Goal: Task Accomplishment & Management: Complete application form

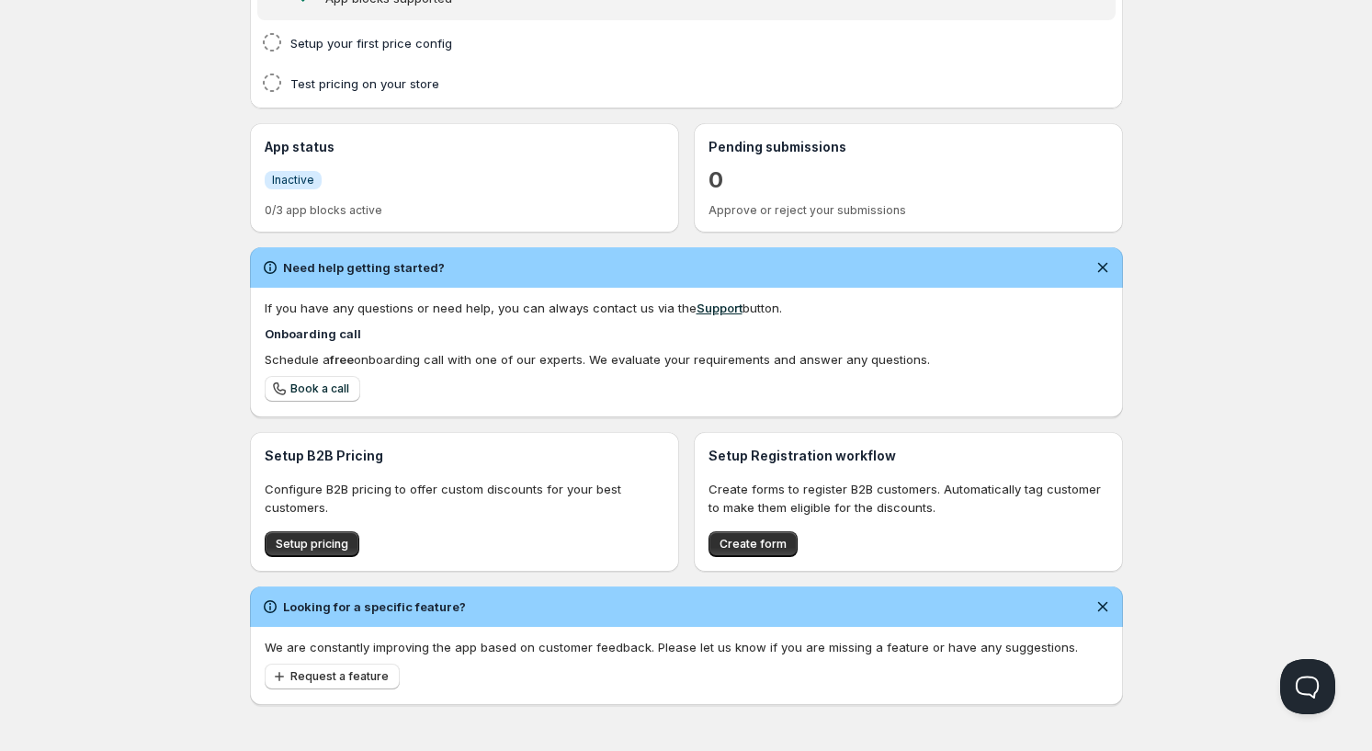
scroll to position [263, 0]
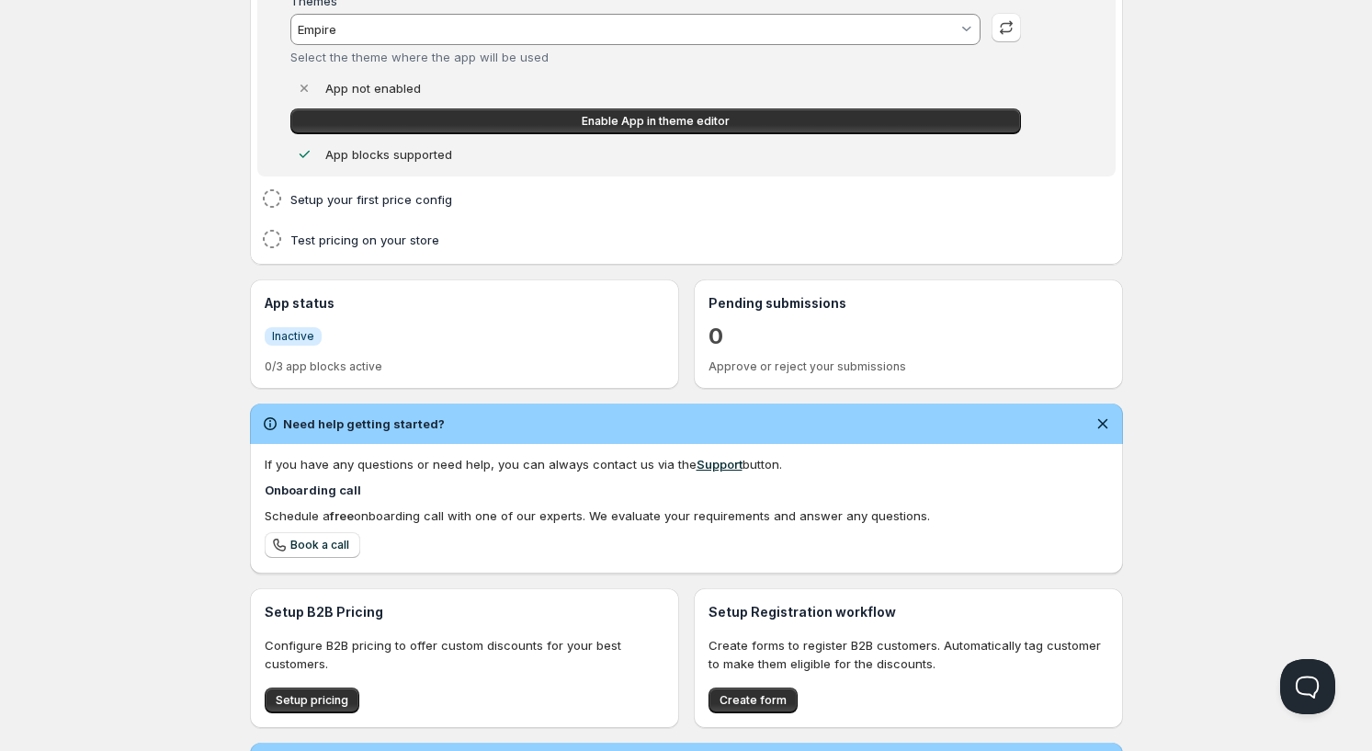
click at [295, 333] on span "Inactive" at bounding box center [293, 336] width 42 height 15
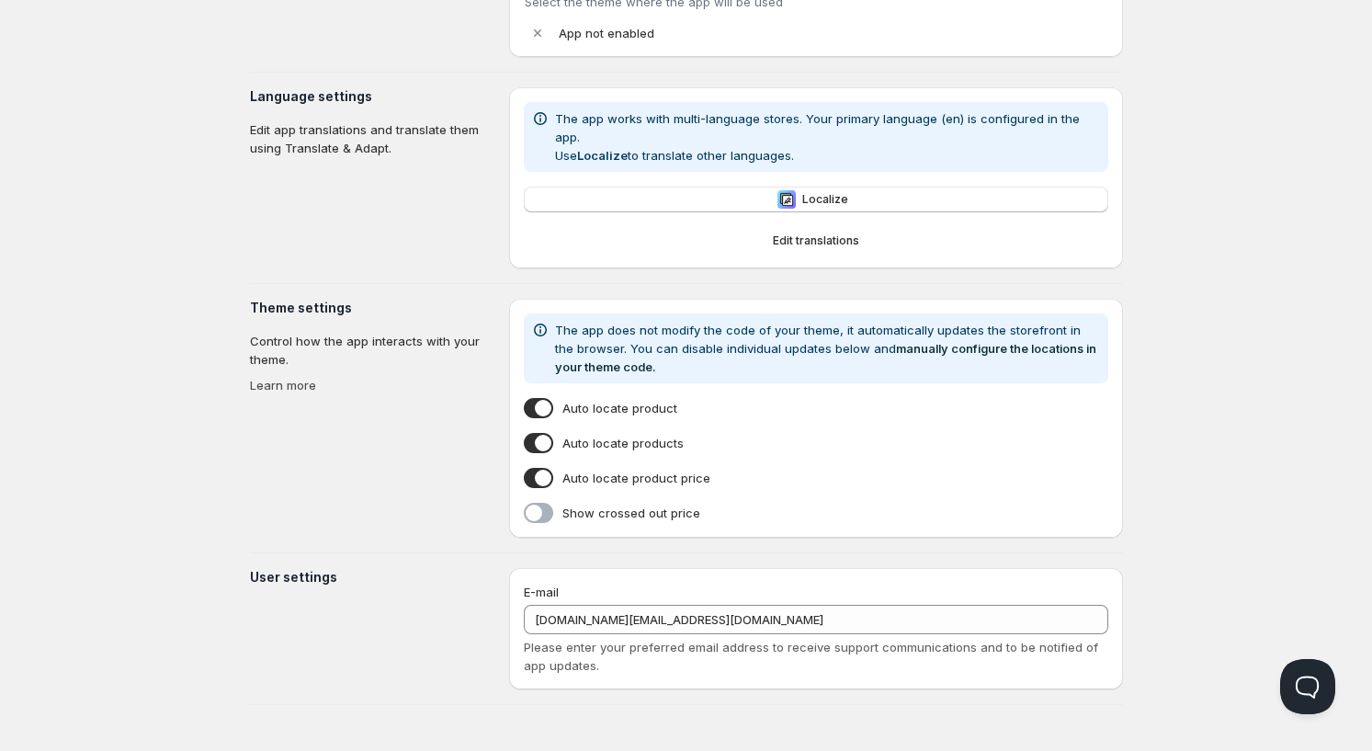
scroll to position [126, 0]
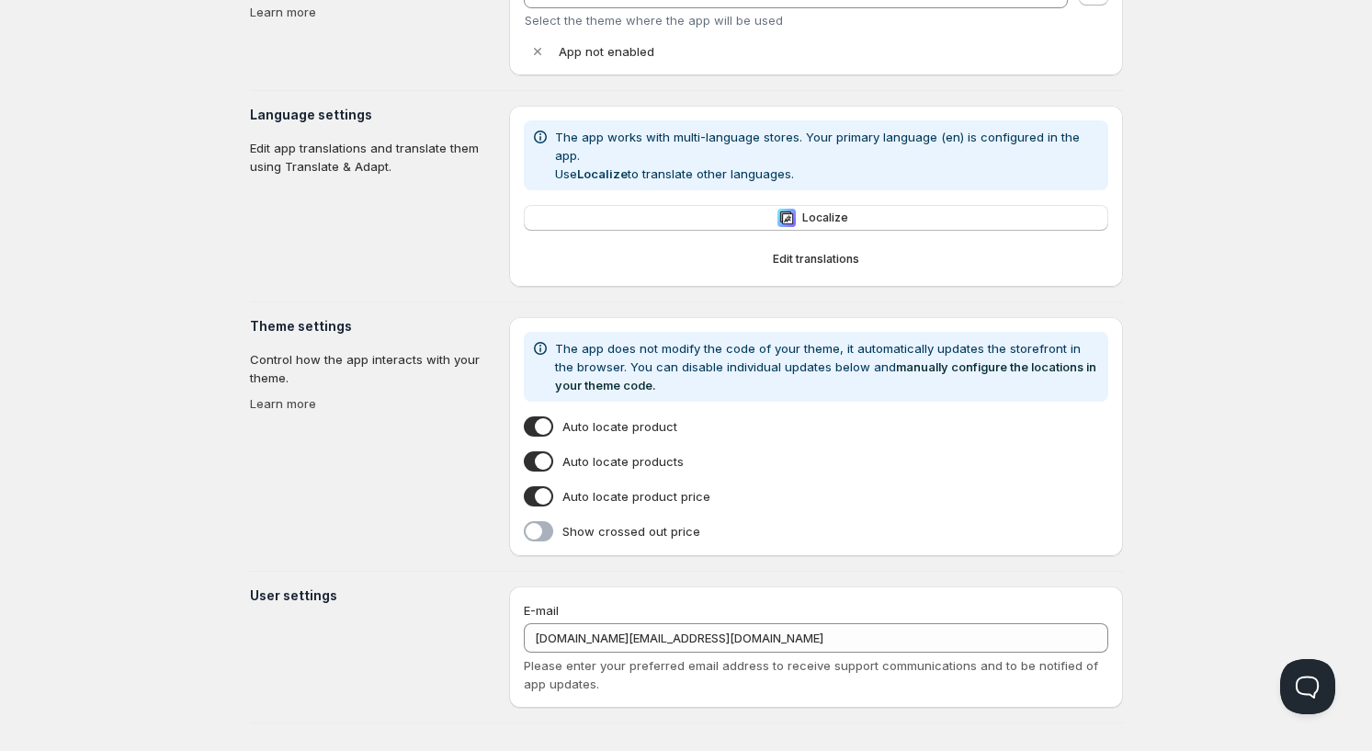
type input "Empire"
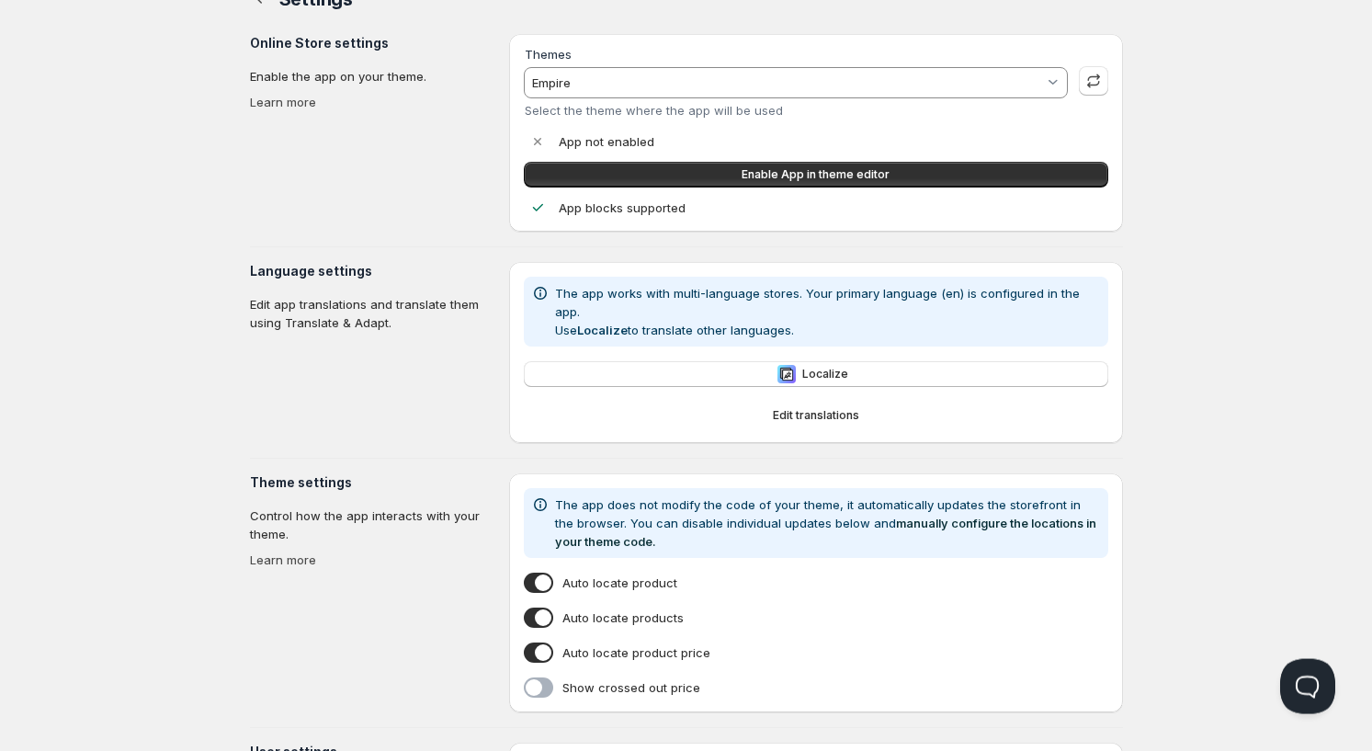
scroll to position [0, 0]
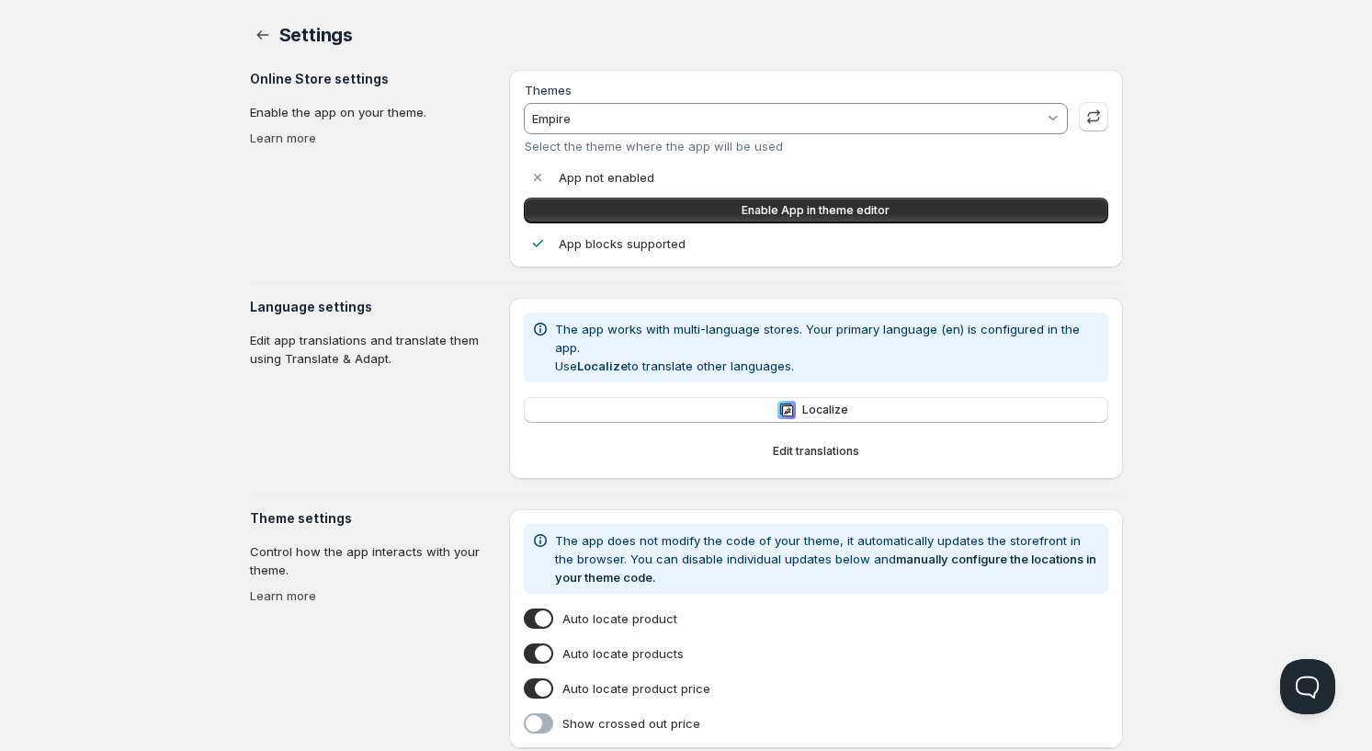
click at [977, 123] on input "Empire" at bounding box center [786, 118] width 515 height 29
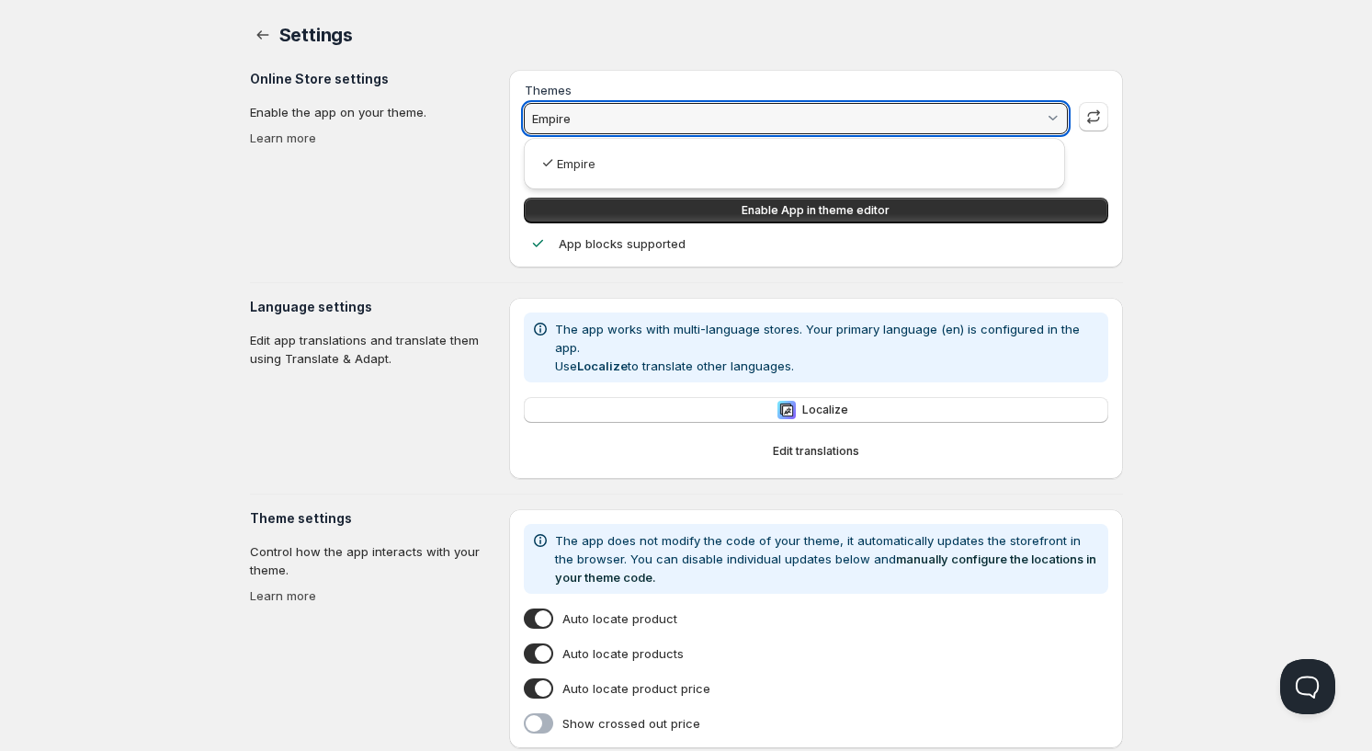
click at [1025, 82] on html "Home Pricing Price lists Checkout Forms Submissions Settings Features Plans Set…" at bounding box center [686, 480] width 1372 height 961
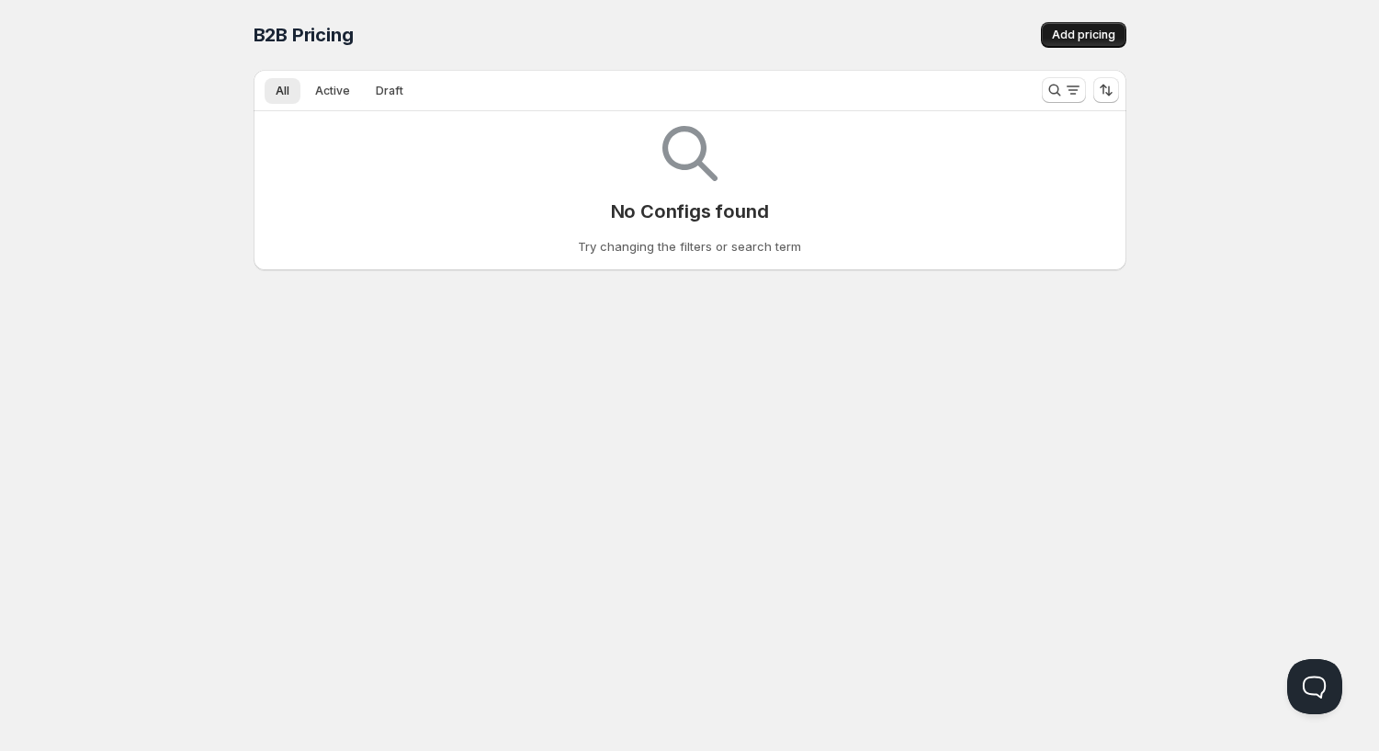
click at [1052, 39] on button "Add pricing" at bounding box center [1083, 35] width 85 height 26
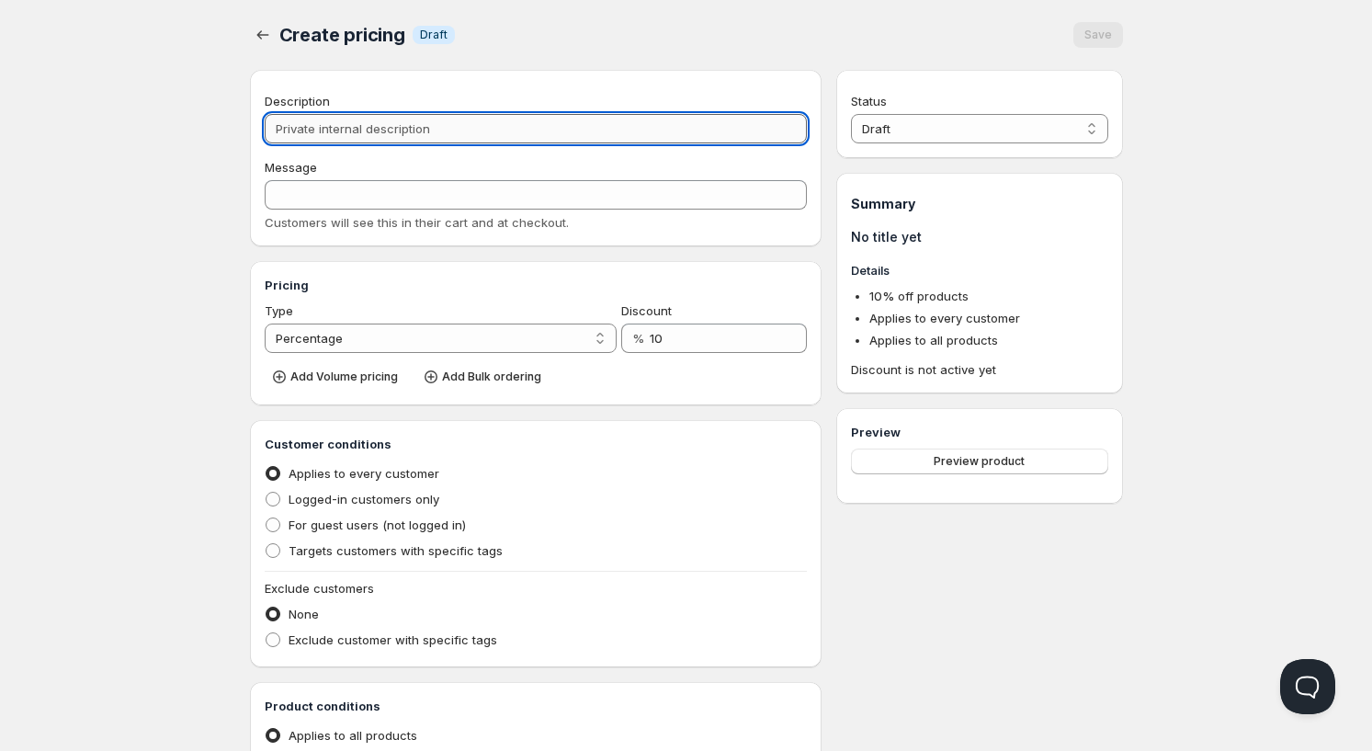
click at [450, 129] on input "Description" at bounding box center [536, 128] width 543 height 29
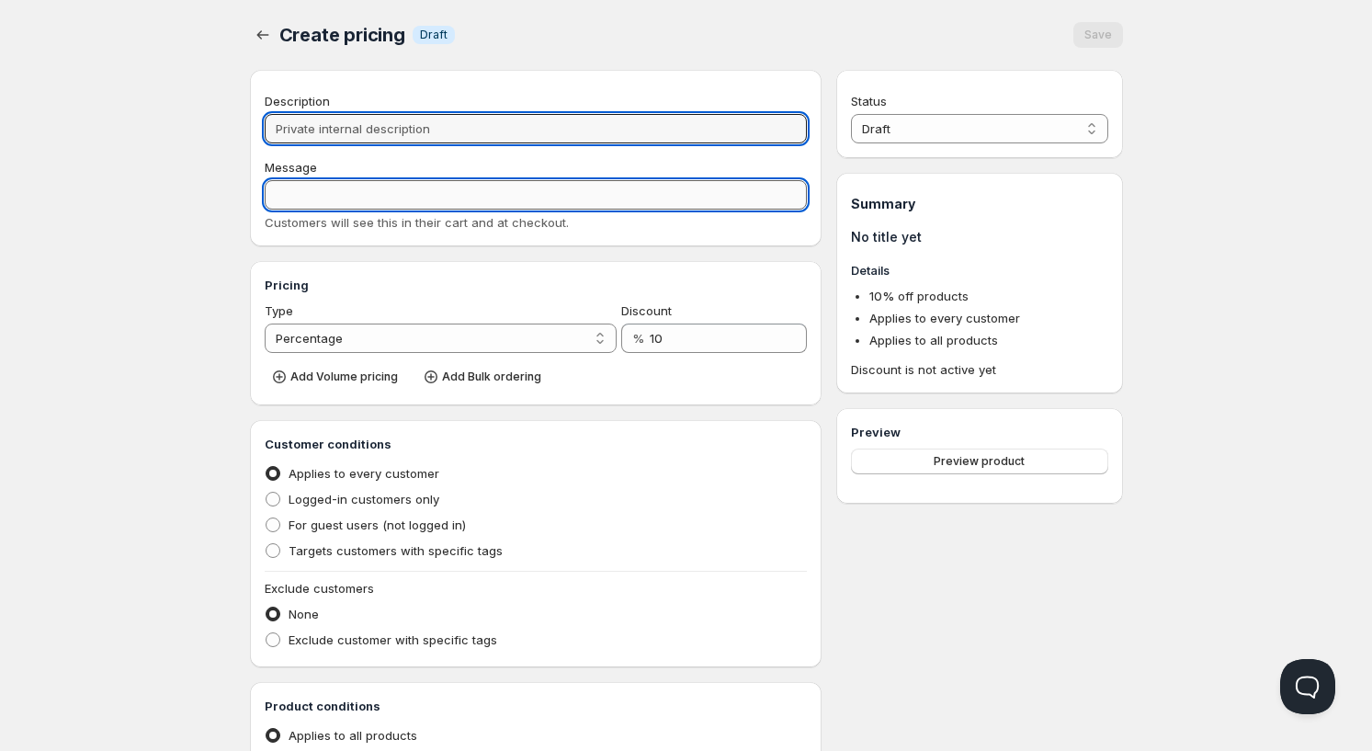
click at [421, 196] on input "Message" at bounding box center [536, 194] width 543 height 29
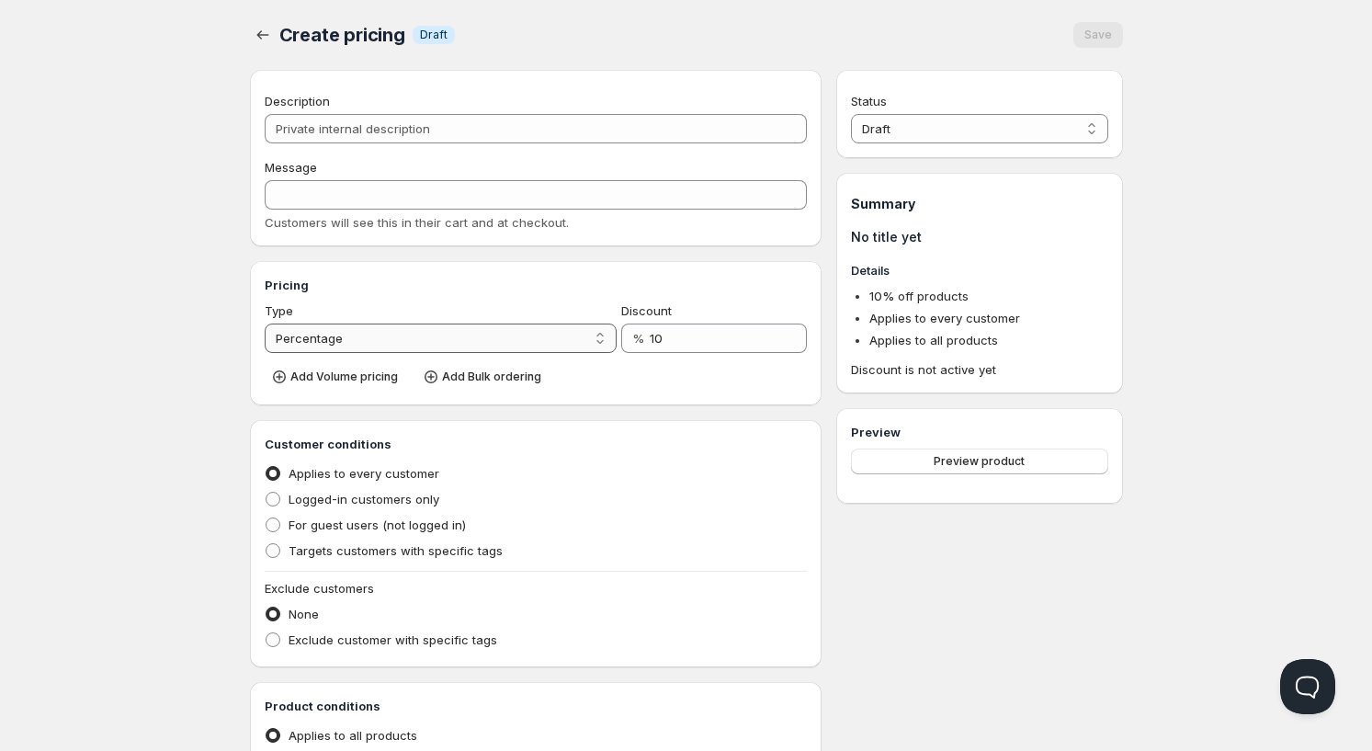
click at [265, 323] on select "Percentage Absolute" at bounding box center [441, 337] width 353 height 29
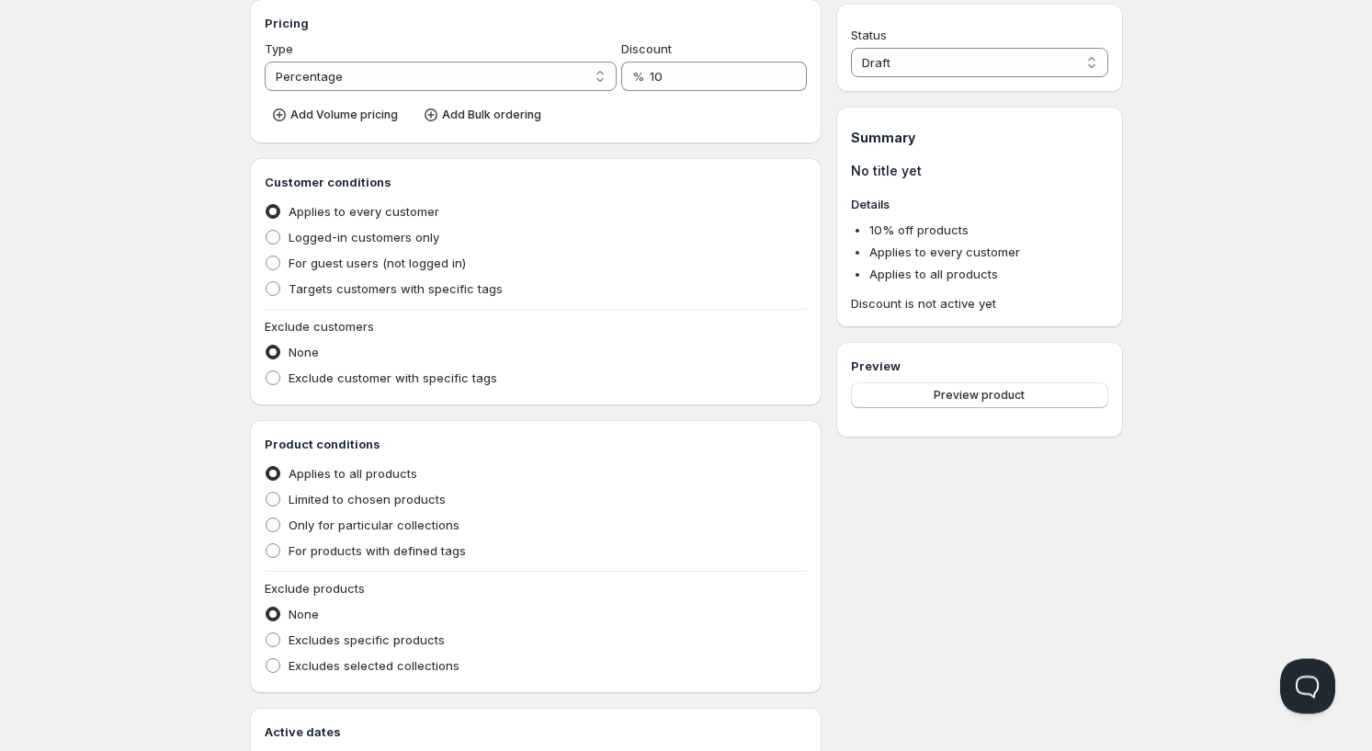
scroll to position [312, 0]
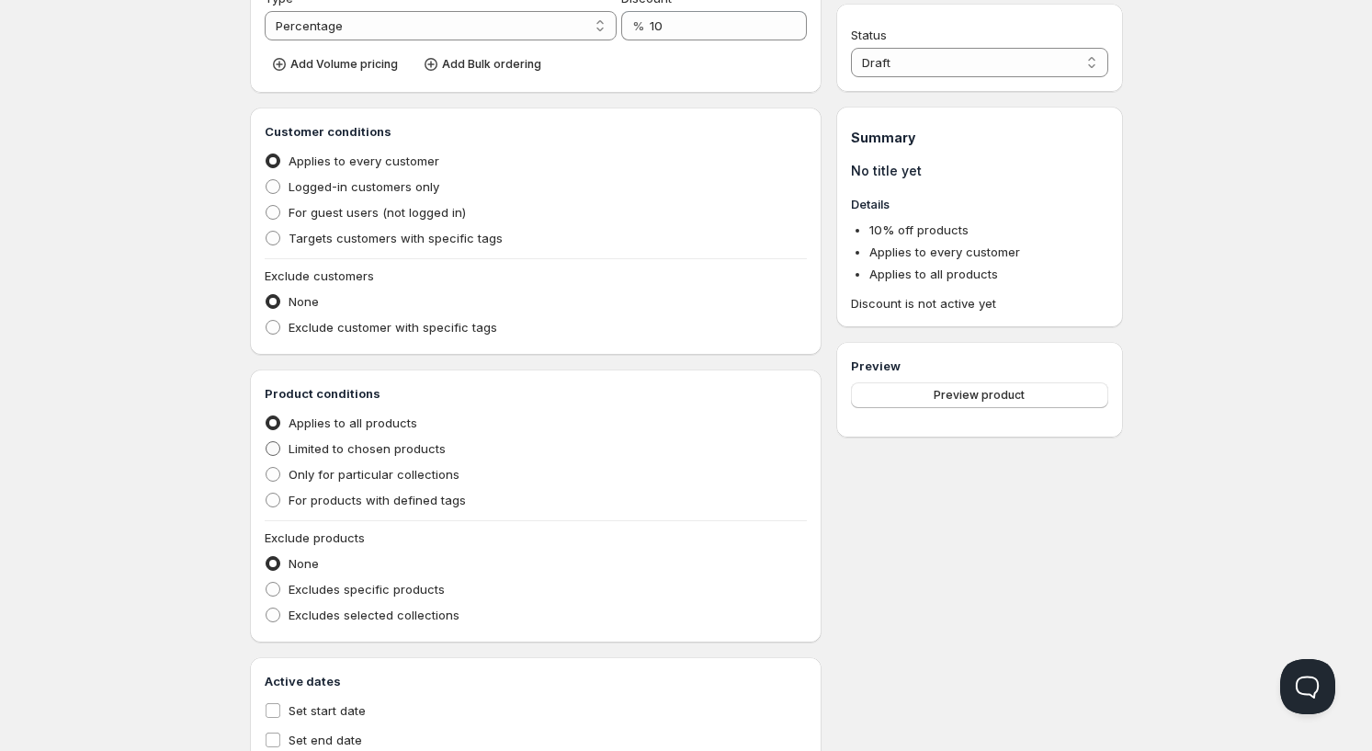
click at [276, 452] on span at bounding box center [273, 448] width 15 height 15
click at [266, 442] on input "Limited to chosen products" at bounding box center [266, 441] width 1 height 1
radio input "true"
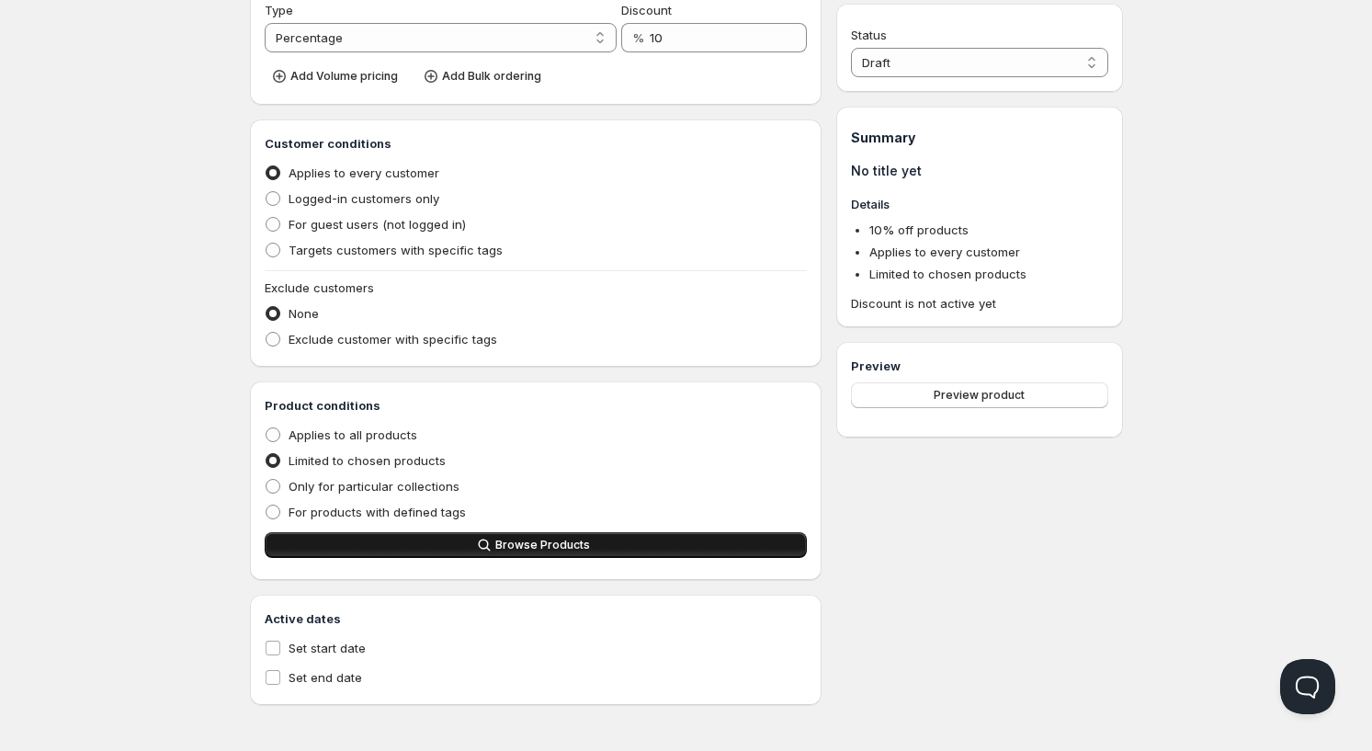
click at [381, 543] on button "Browse Products" at bounding box center [536, 545] width 543 height 26
click at [318, 487] on span "Only for particular collections" at bounding box center [374, 486] width 171 height 15
click at [266, 480] on input "Only for particular collections" at bounding box center [266, 479] width 1 height 1
radio input "true"
click at [334, 506] on span "For products with defined tags" at bounding box center [377, 511] width 177 height 15
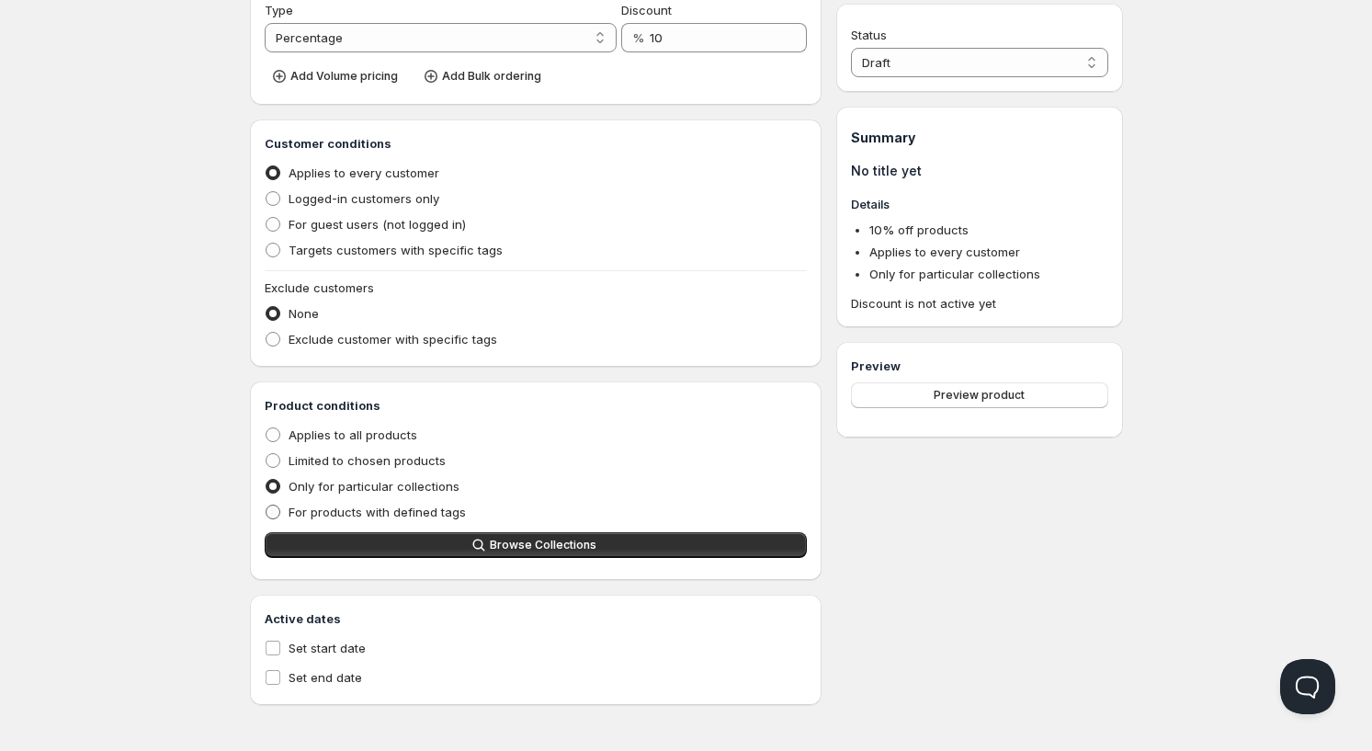
click at [266, 505] on input "For products with defined tags" at bounding box center [266, 504] width 1 height 1
radio input "true"
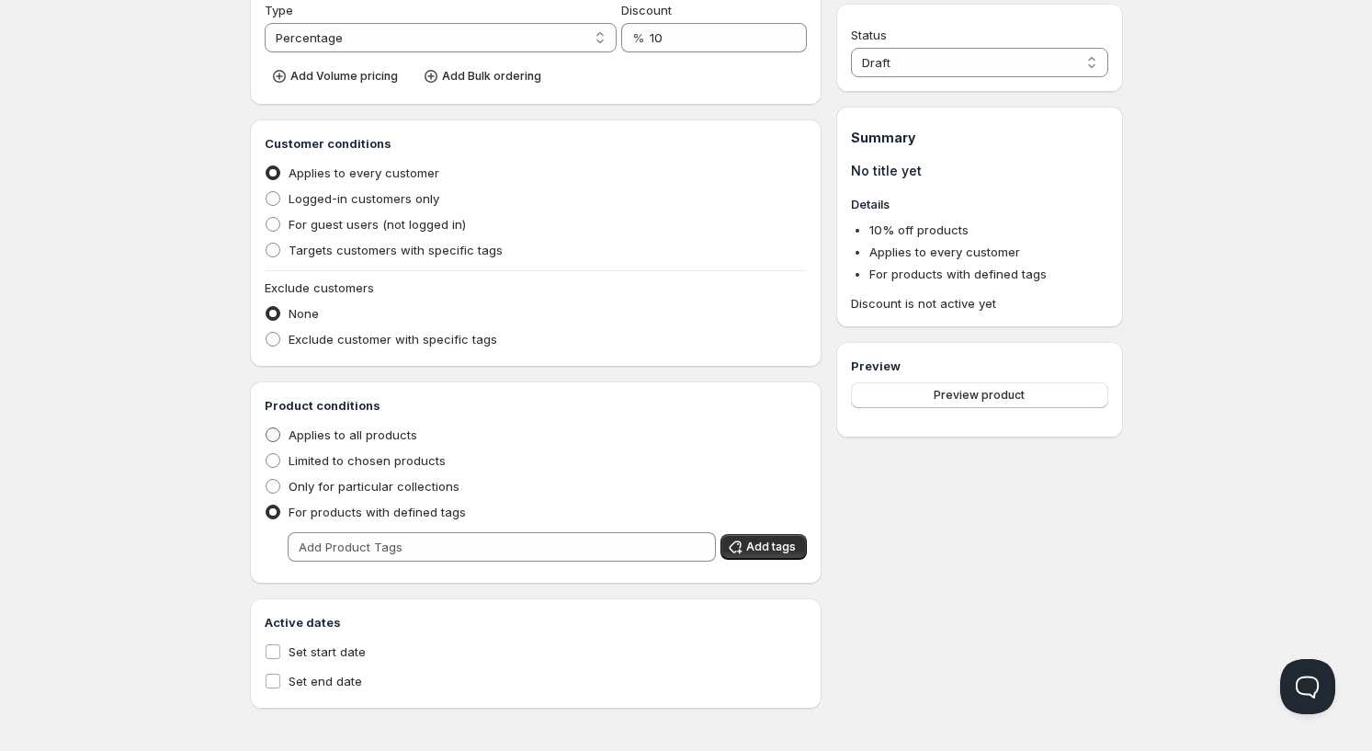
click at [301, 432] on span "Applies to all products" at bounding box center [353, 434] width 129 height 15
click at [266, 428] on input "Applies to all products" at bounding box center [266, 427] width 1 height 1
radio input "true"
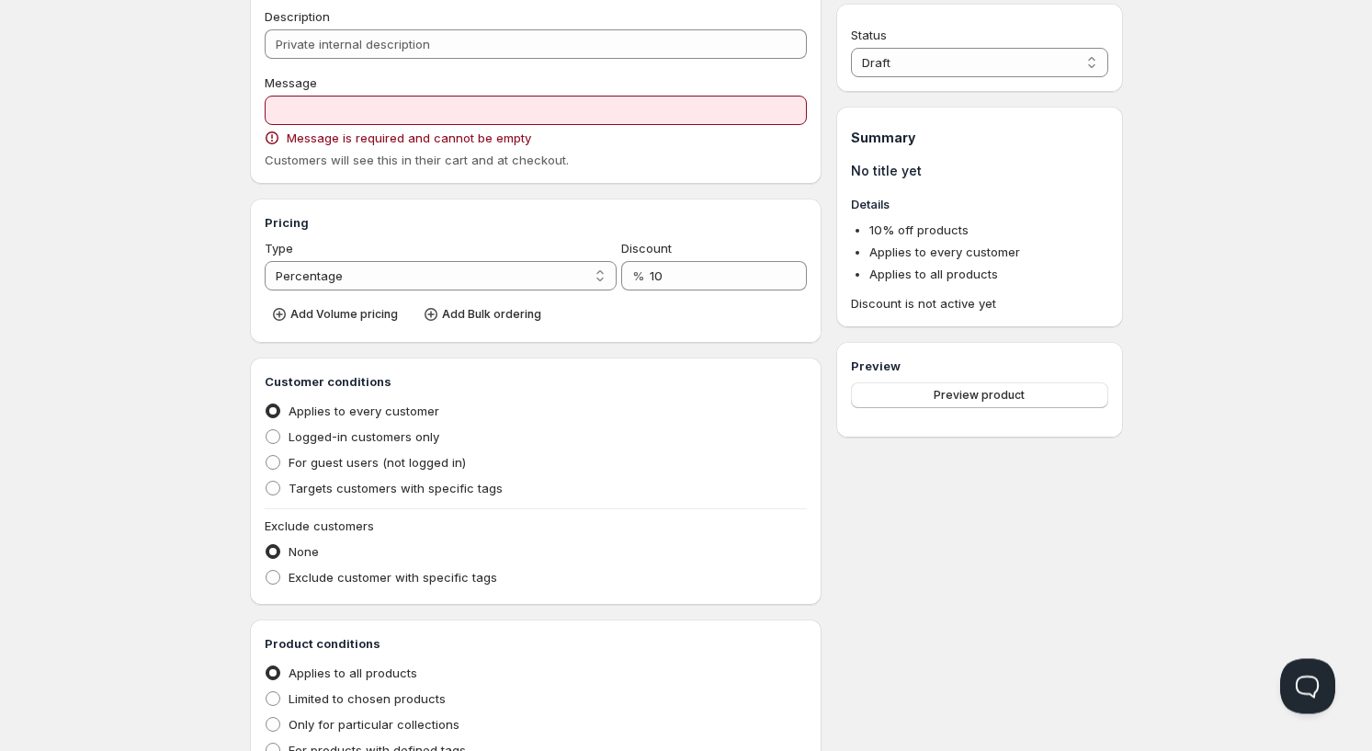
scroll to position [0, 0]
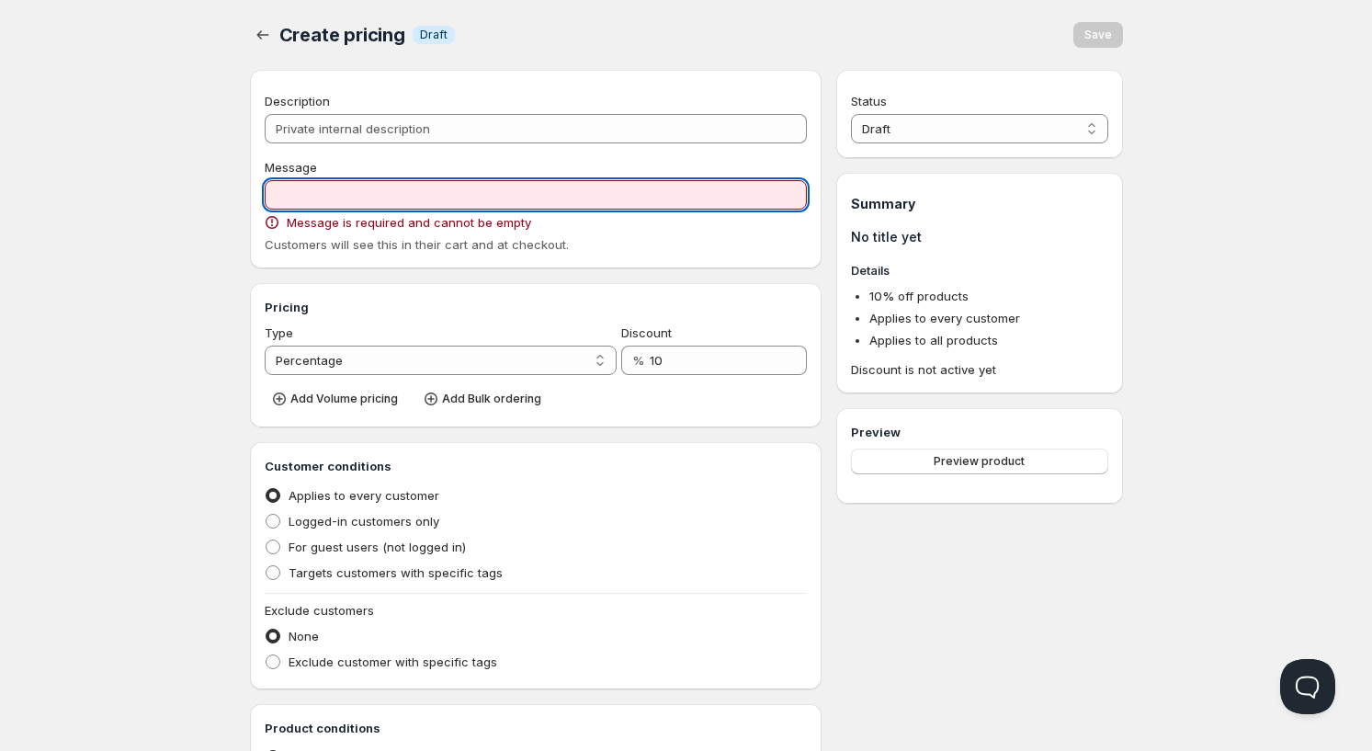
click at [324, 198] on input "Message" at bounding box center [536, 194] width 543 height 29
click at [155, 213] on div "Home Pricing Price lists Checkout Forms Submissions Settings Features Plans Cre…" at bounding box center [686, 574] width 1372 height 1148
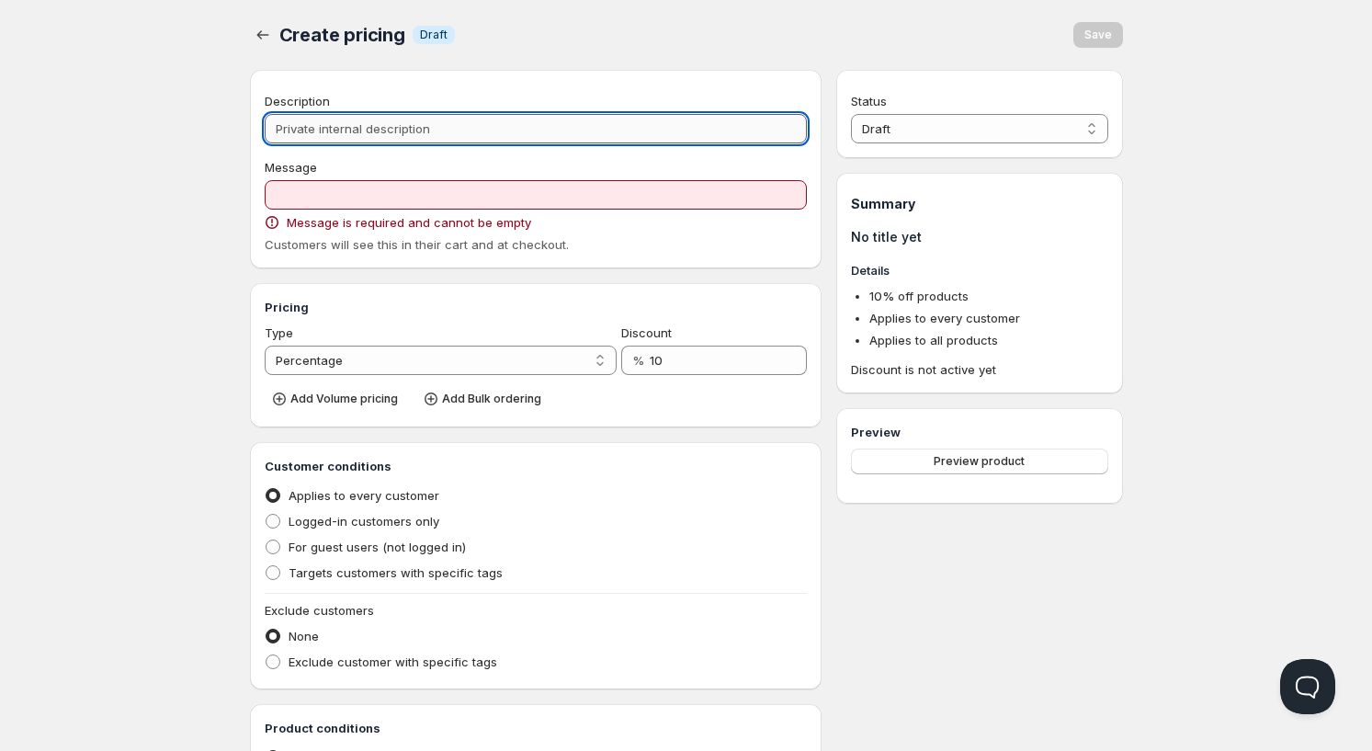
click at [609, 118] on input "Description" at bounding box center [536, 128] width 543 height 29
click at [564, 66] on div "Create pricing. This page is ready Create pricing Info Draft Save" at bounding box center [686, 35] width 873 height 70
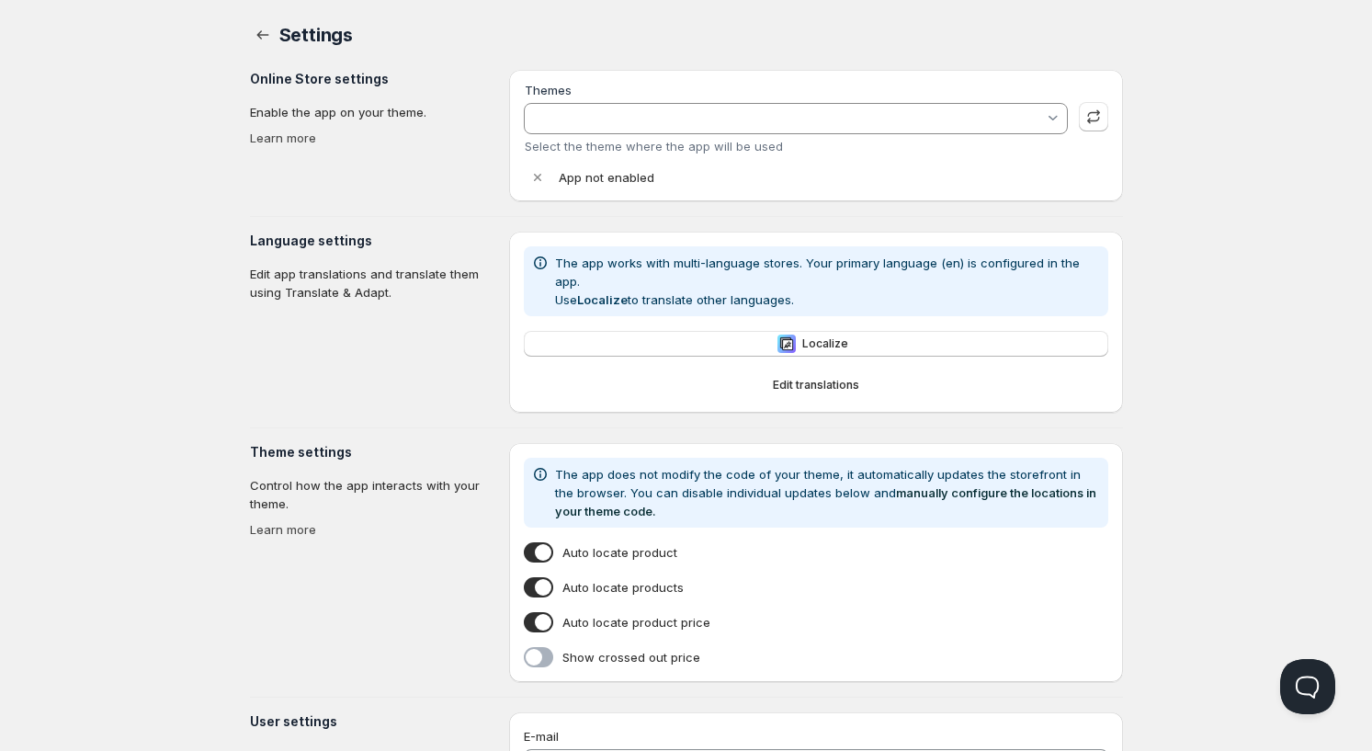
type input "Empire"
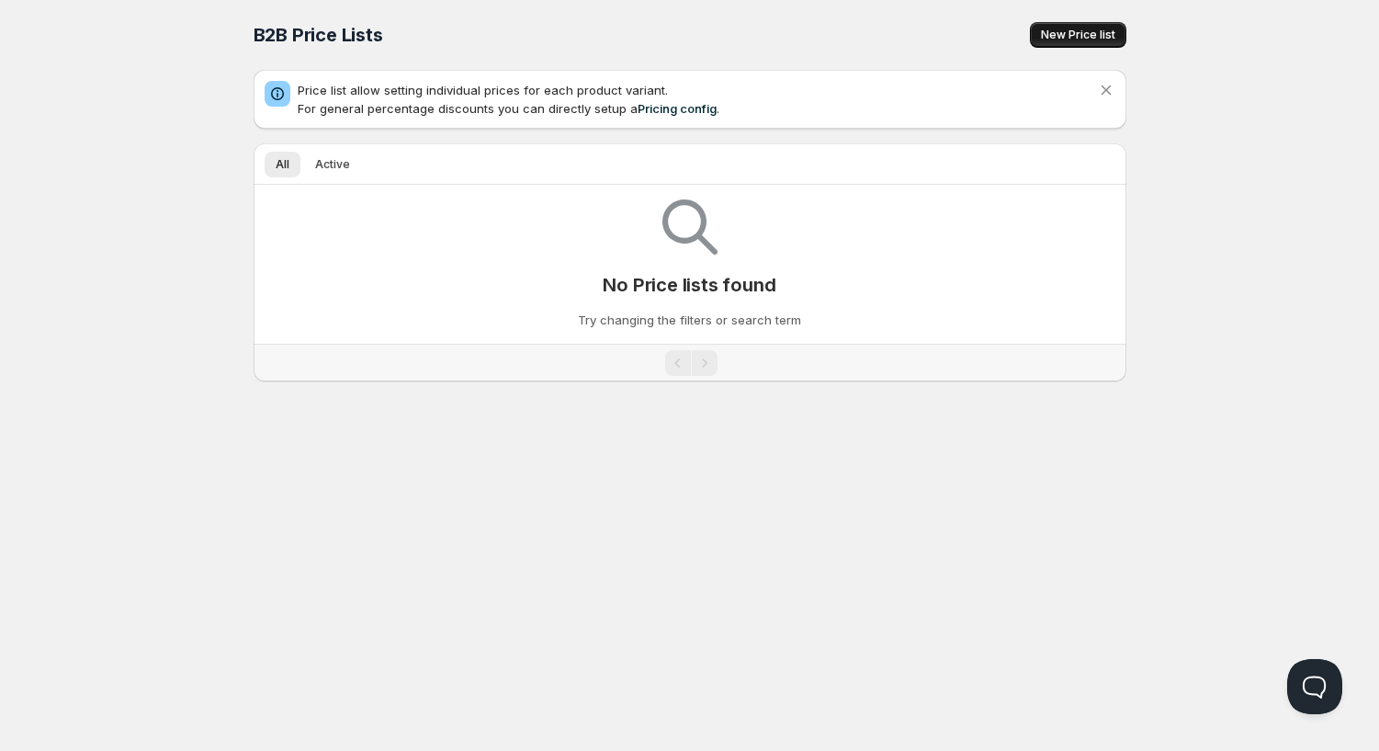
click at [1056, 40] on span "New Price list" at bounding box center [1078, 35] width 74 height 15
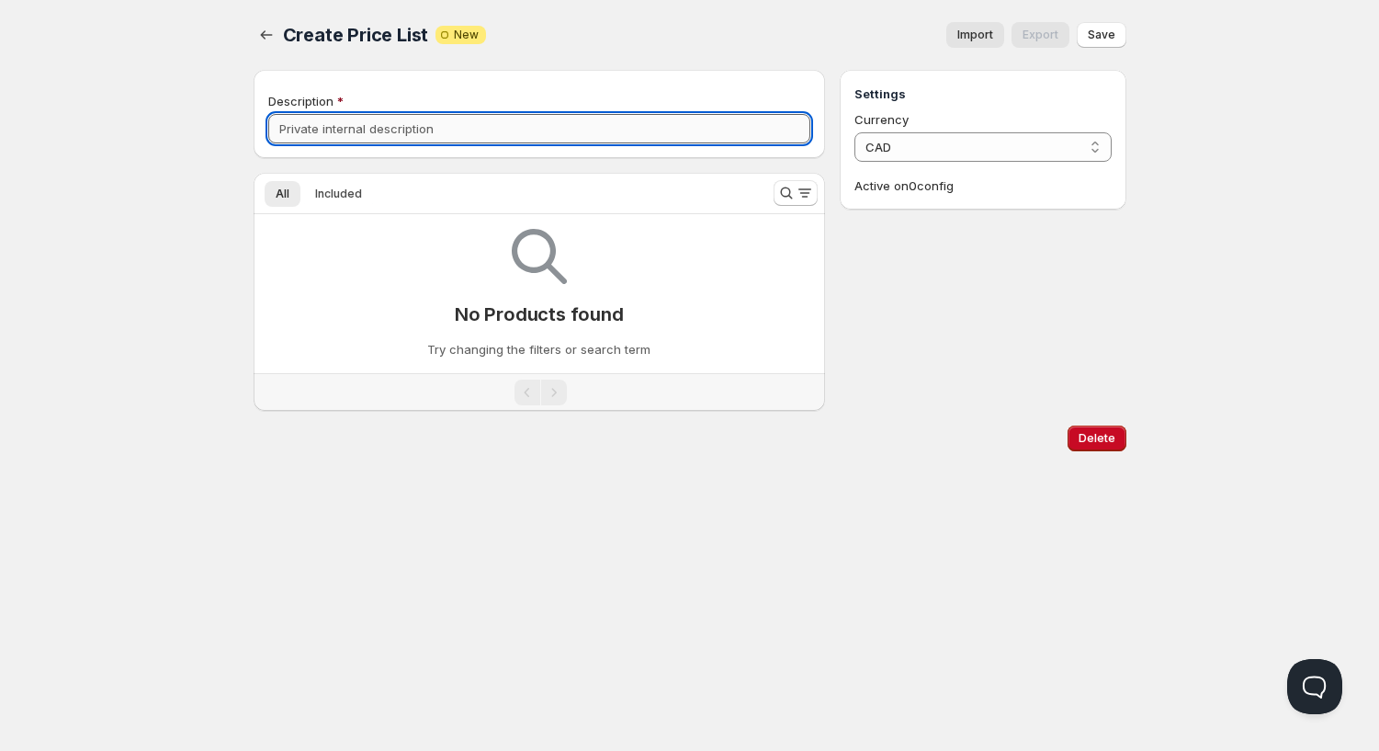
click at [382, 139] on input "Description" at bounding box center [539, 128] width 543 height 29
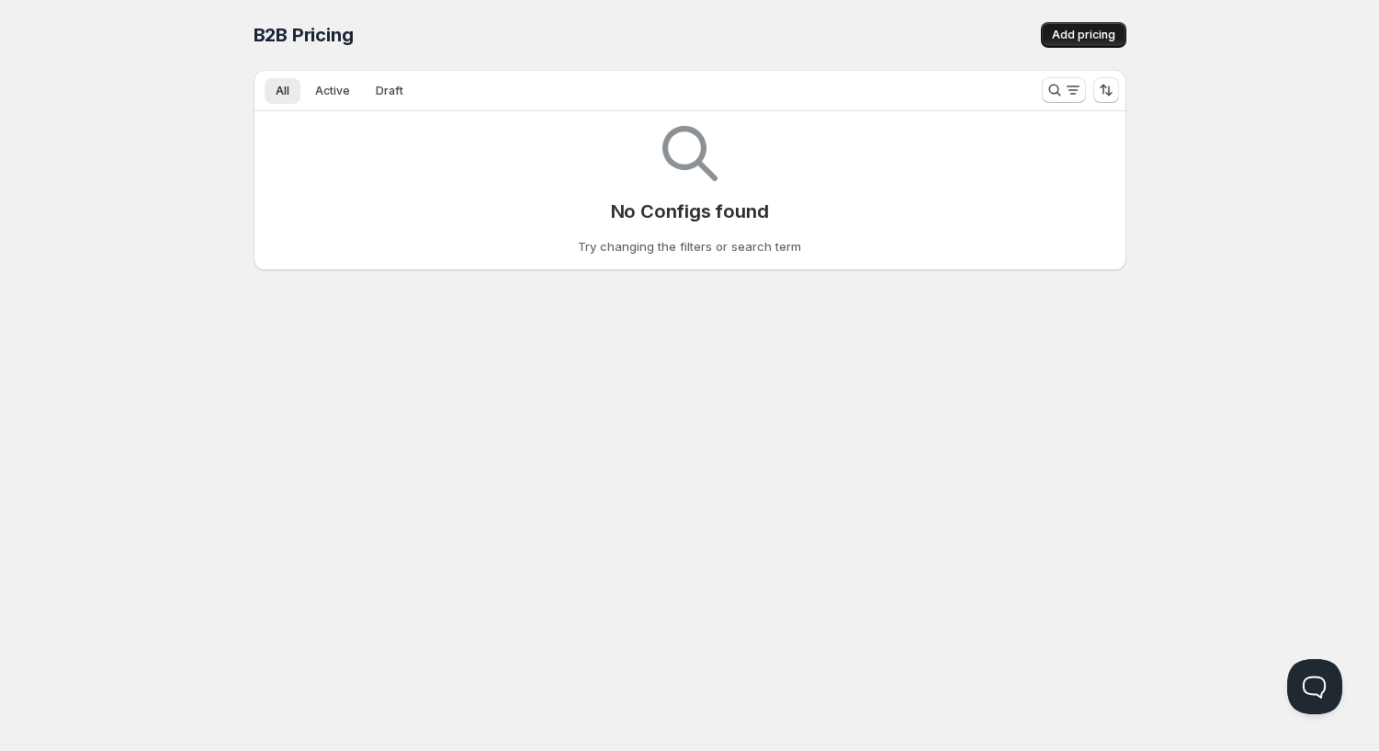
click at [1082, 40] on span "Add pricing" at bounding box center [1083, 35] width 63 height 15
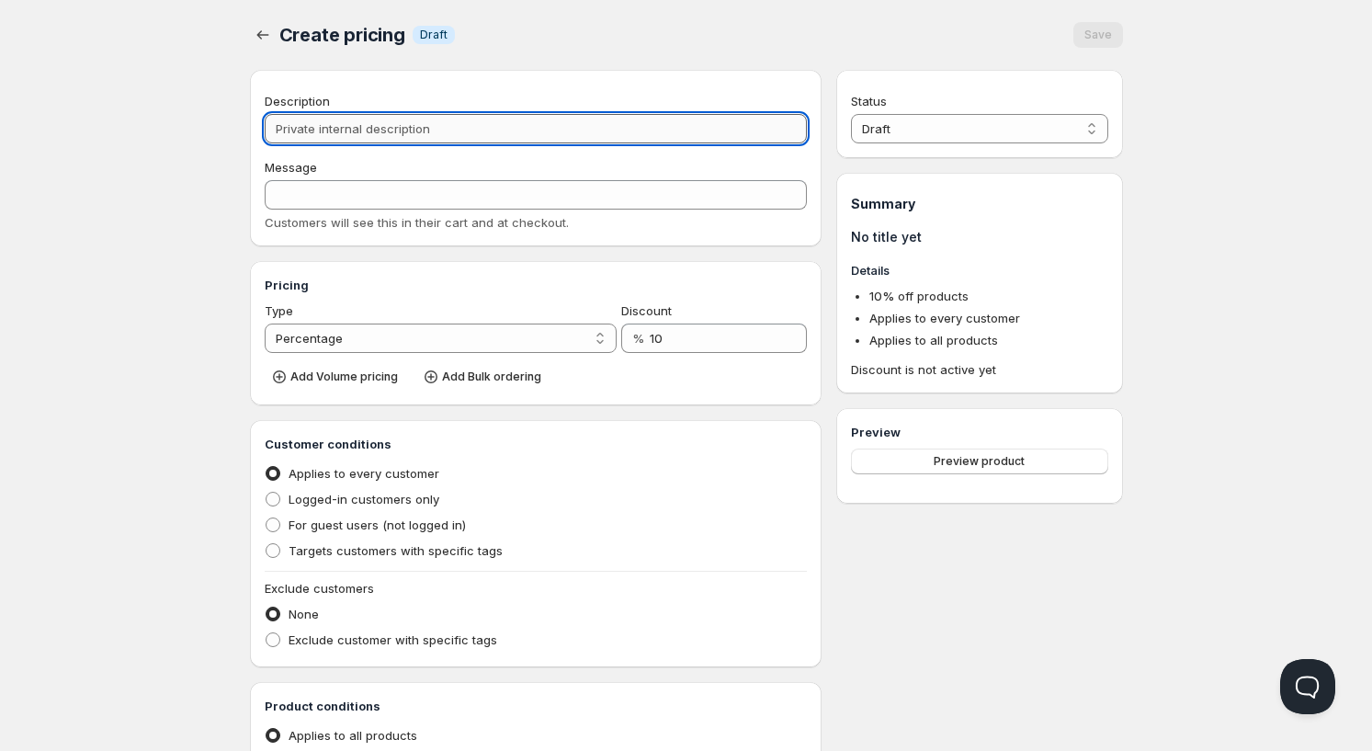
click at [442, 129] on input "Description" at bounding box center [536, 128] width 543 height 29
click at [470, 124] on input "Description" at bounding box center [536, 128] width 543 height 29
type input "W"
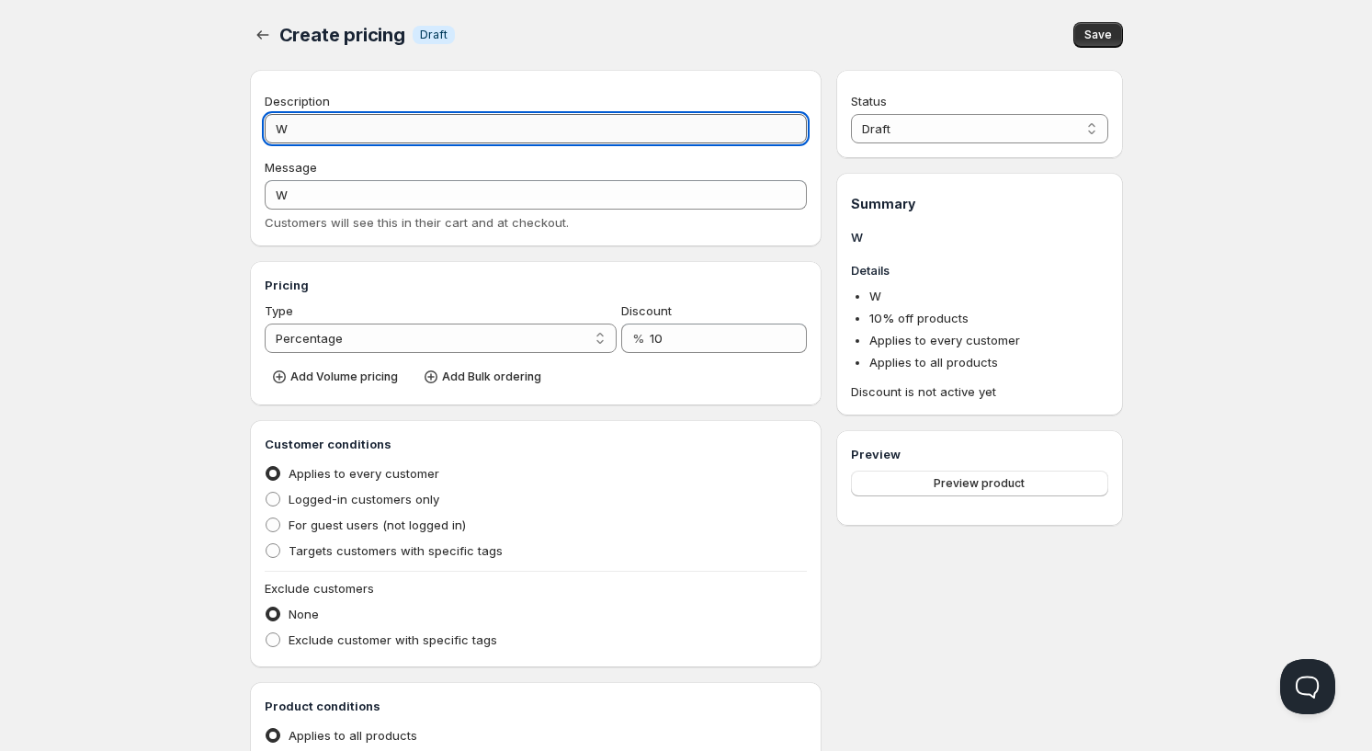
type input "Wh"
type input "WH"
type input "Who"
type input "WHO"
type input "Whol"
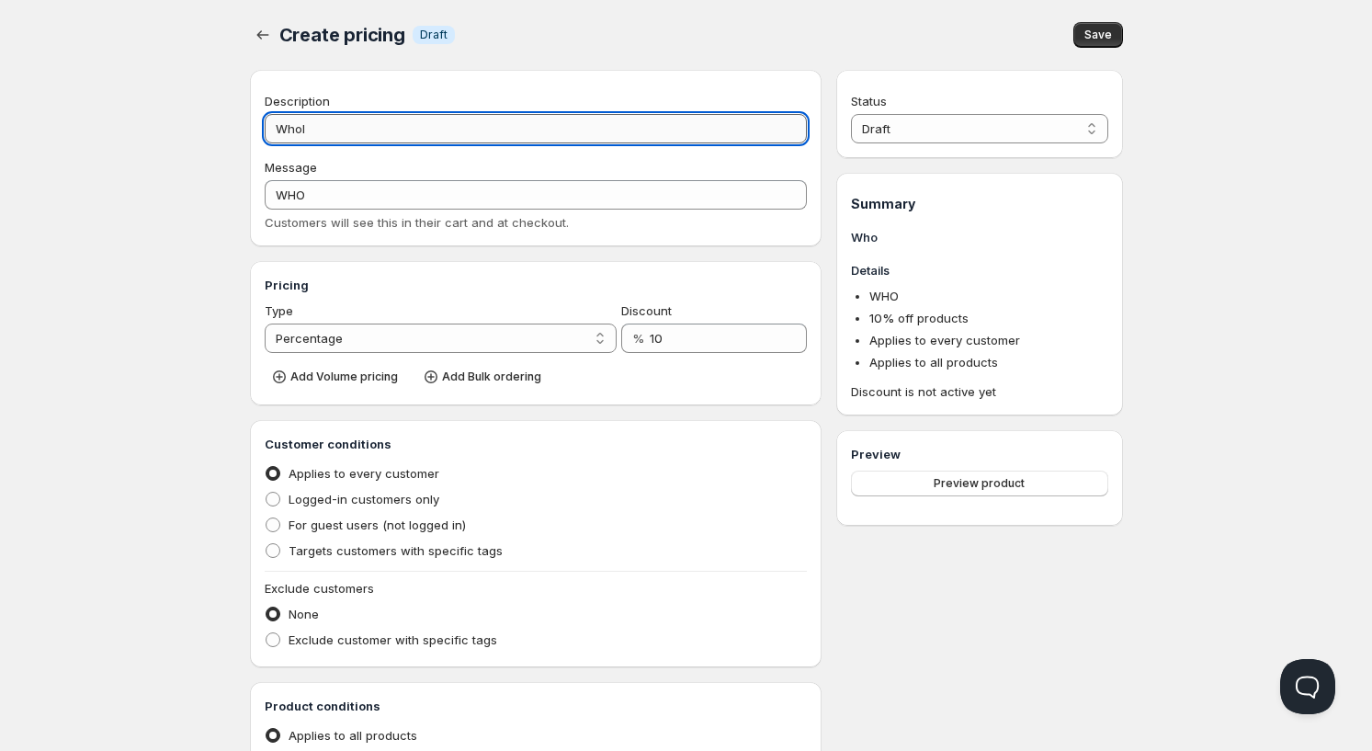
type input "WHOL"
type input "Whole"
type input "WHOLE"
type input "Wholes"
type input "WHOLES"
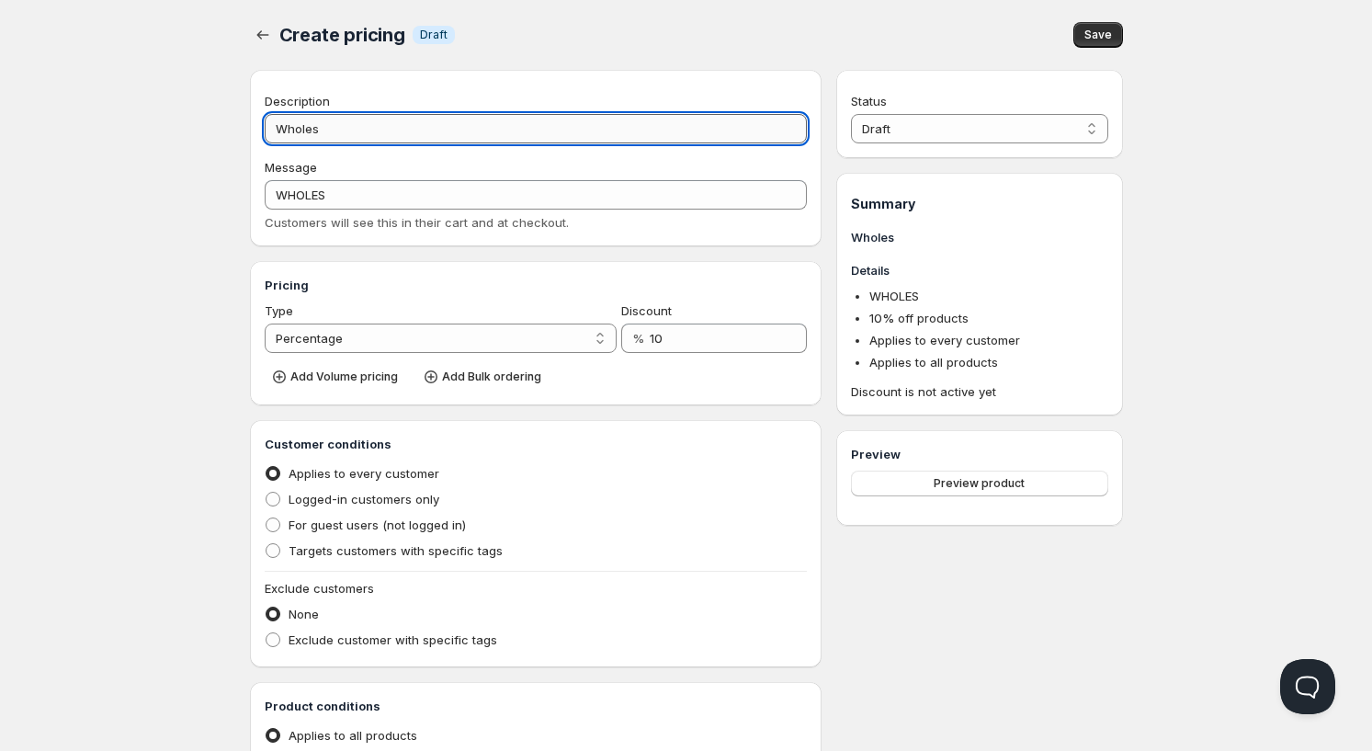
type input "Wholesa"
type input "WHOLESA"
type input "Wholesal"
type input "WHOLESAL"
type input "Wholesale"
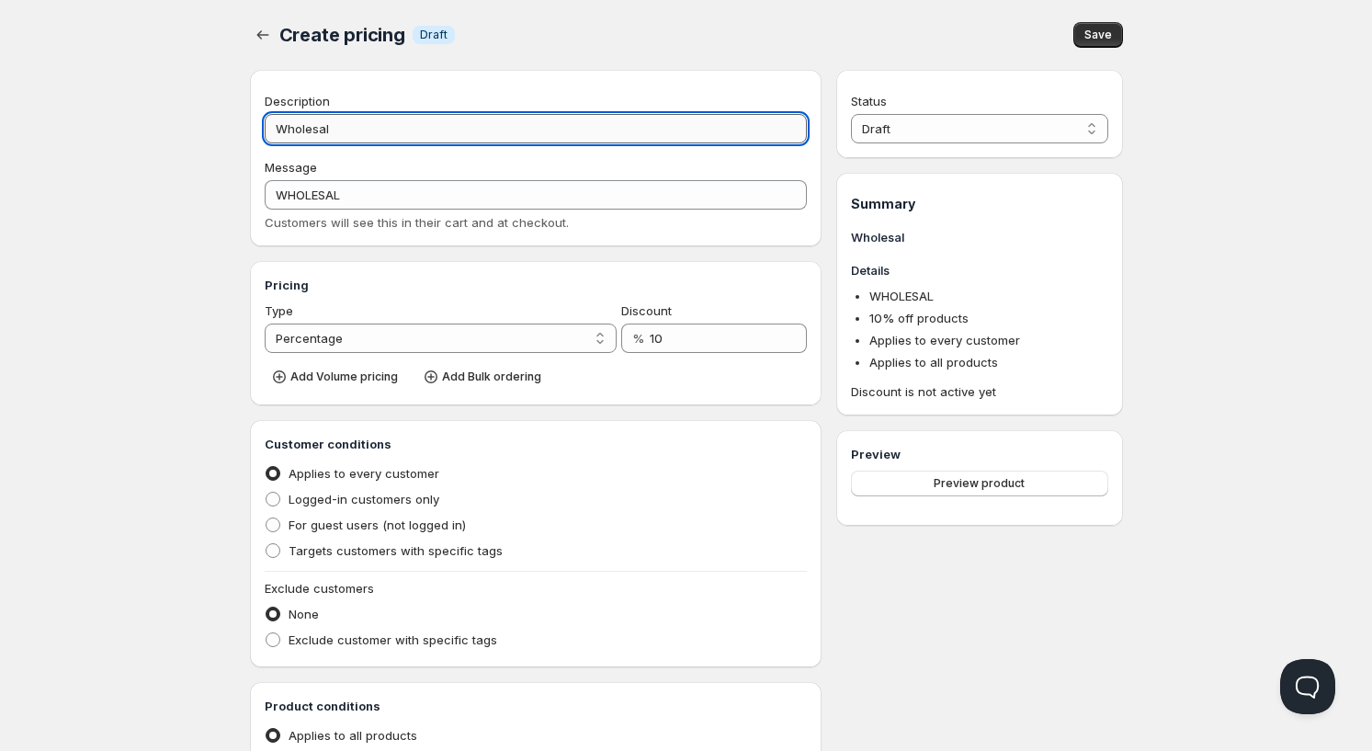
type input "WHOLESALE"
type input "Wholesale P"
type input "WHOLESALE_P"
type input "Wholesale Pr"
type input "WHOLESALE_PR"
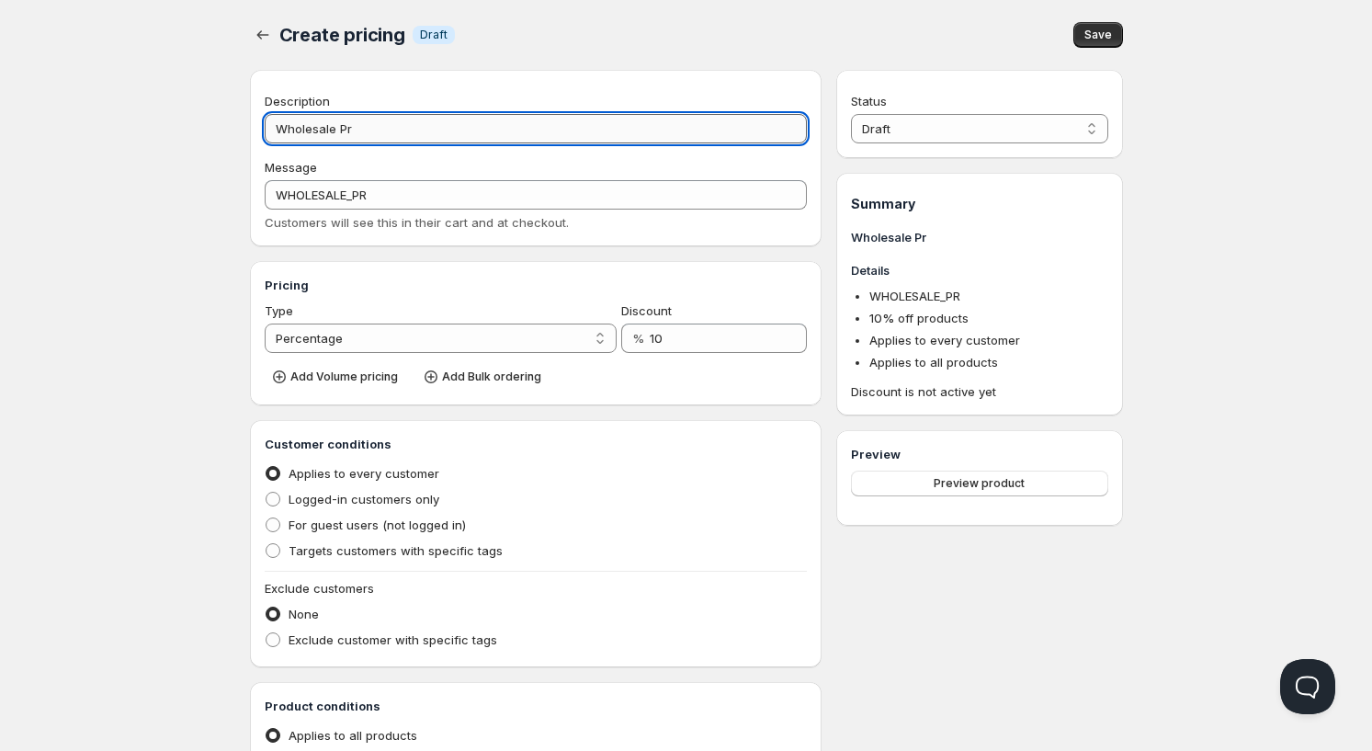
type input "Wholesale Pri"
type input "WHOLESALE_PRI"
type input "Wholesale Pric"
type input "WHOLESALE_PRIC"
type input "Wholesale Price"
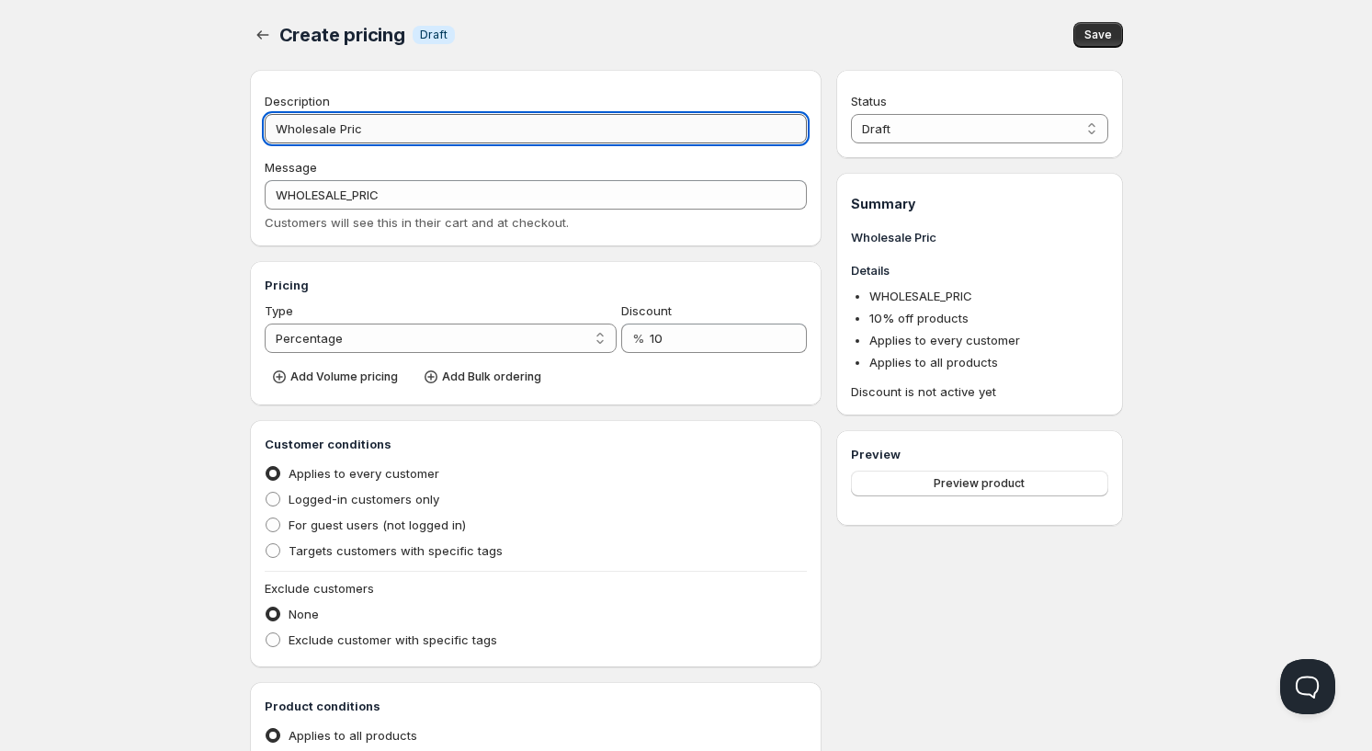
type input "WHOLESALE_PRICE"
type input "Wholesale Price"
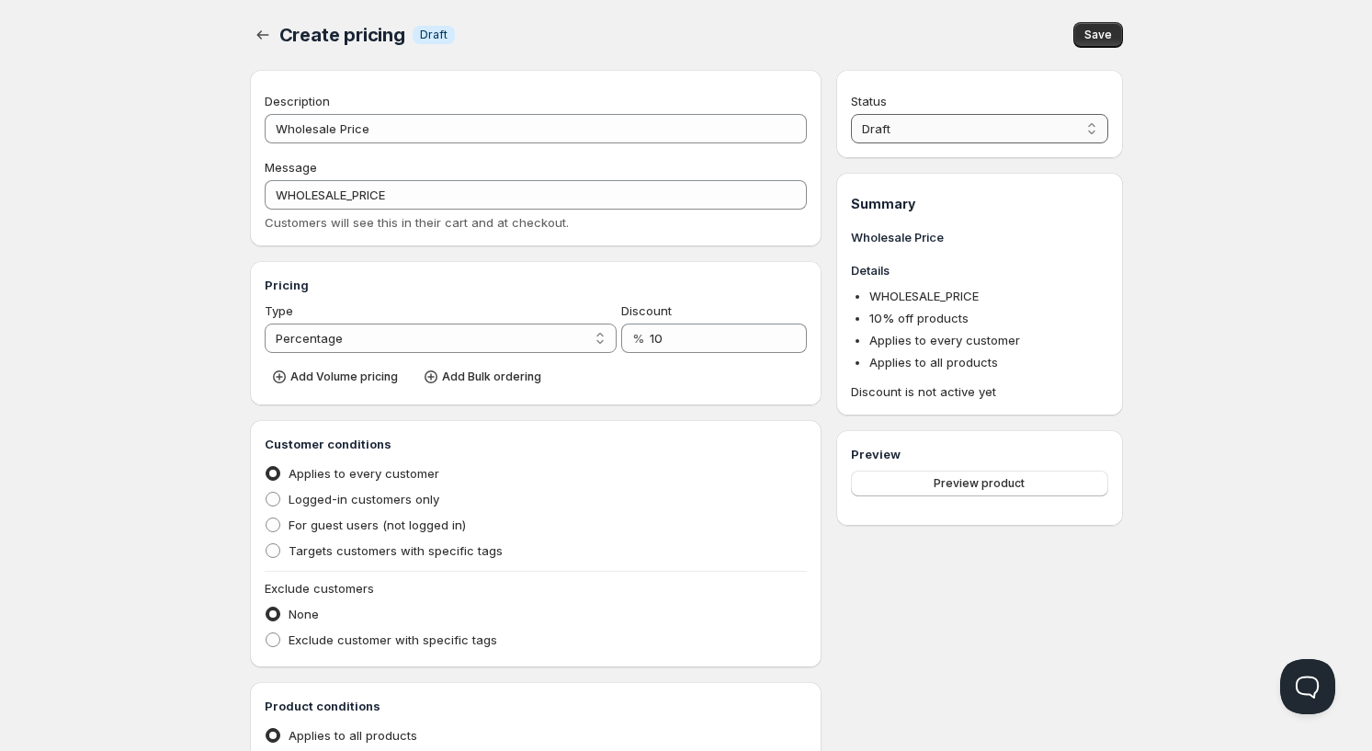
click at [851, 114] on select "Draft Active" at bounding box center [979, 128] width 256 height 29
select select "1"
click option "Active" at bounding box center [0, 0] width 0 height 0
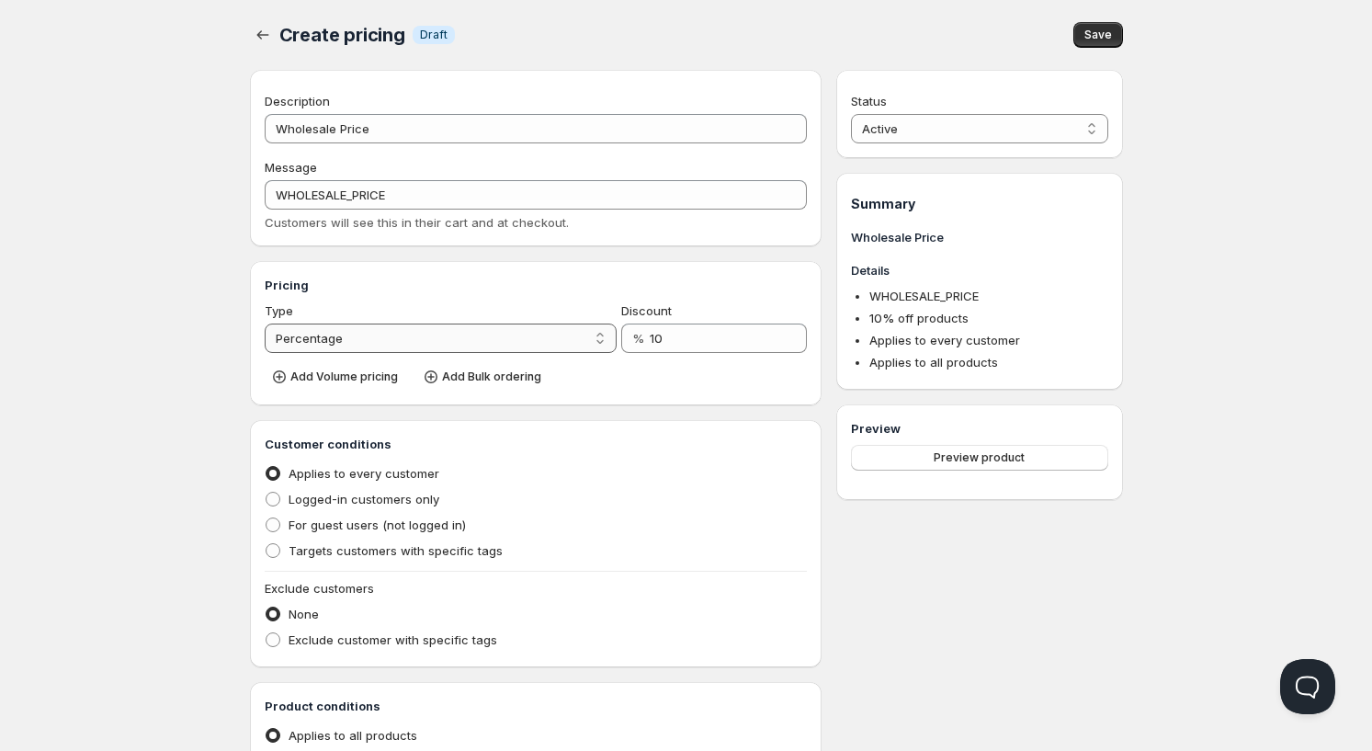
click at [265, 323] on select "Percentage Absolute" at bounding box center [441, 337] width 353 height 29
click at [382, 331] on select "Percentage Absolute" at bounding box center [441, 337] width 353 height 29
click at [689, 347] on input "10" at bounding box center [715, 337] width 130 height 29
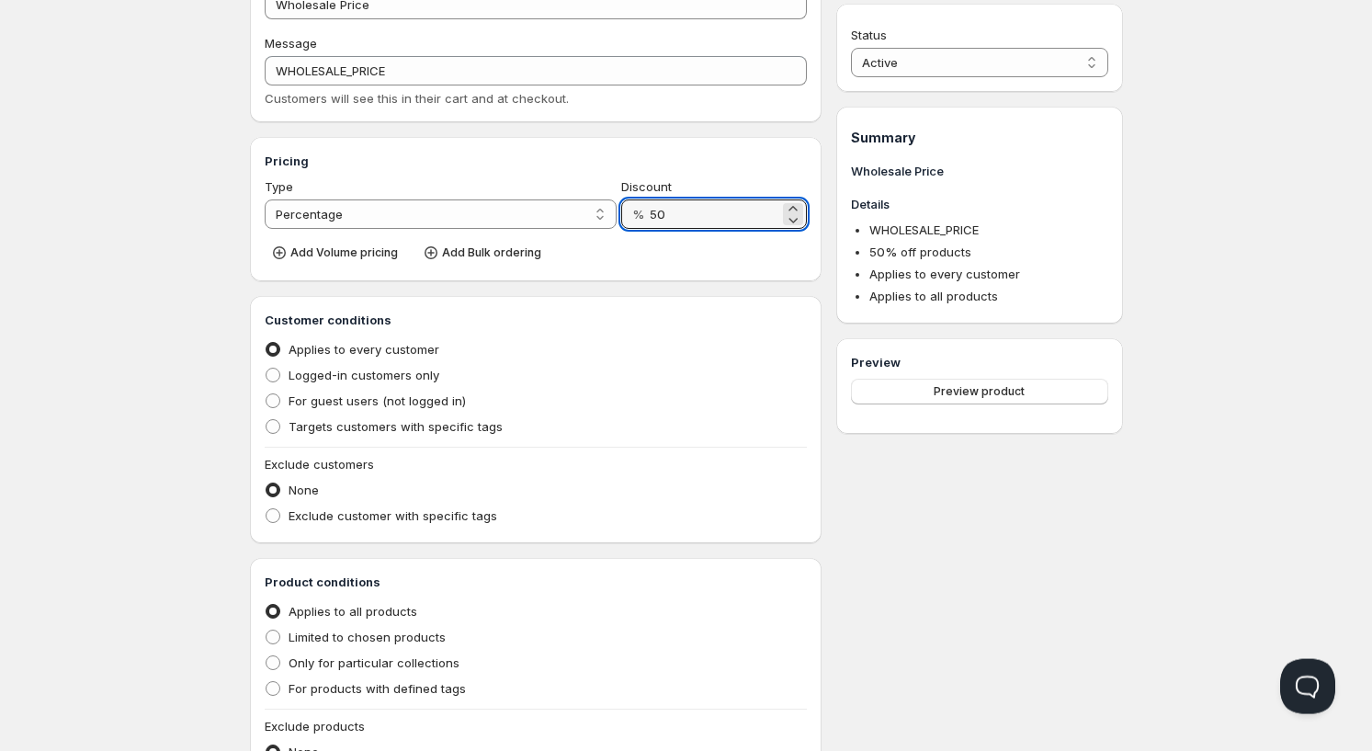
scroll to position [312, 0]
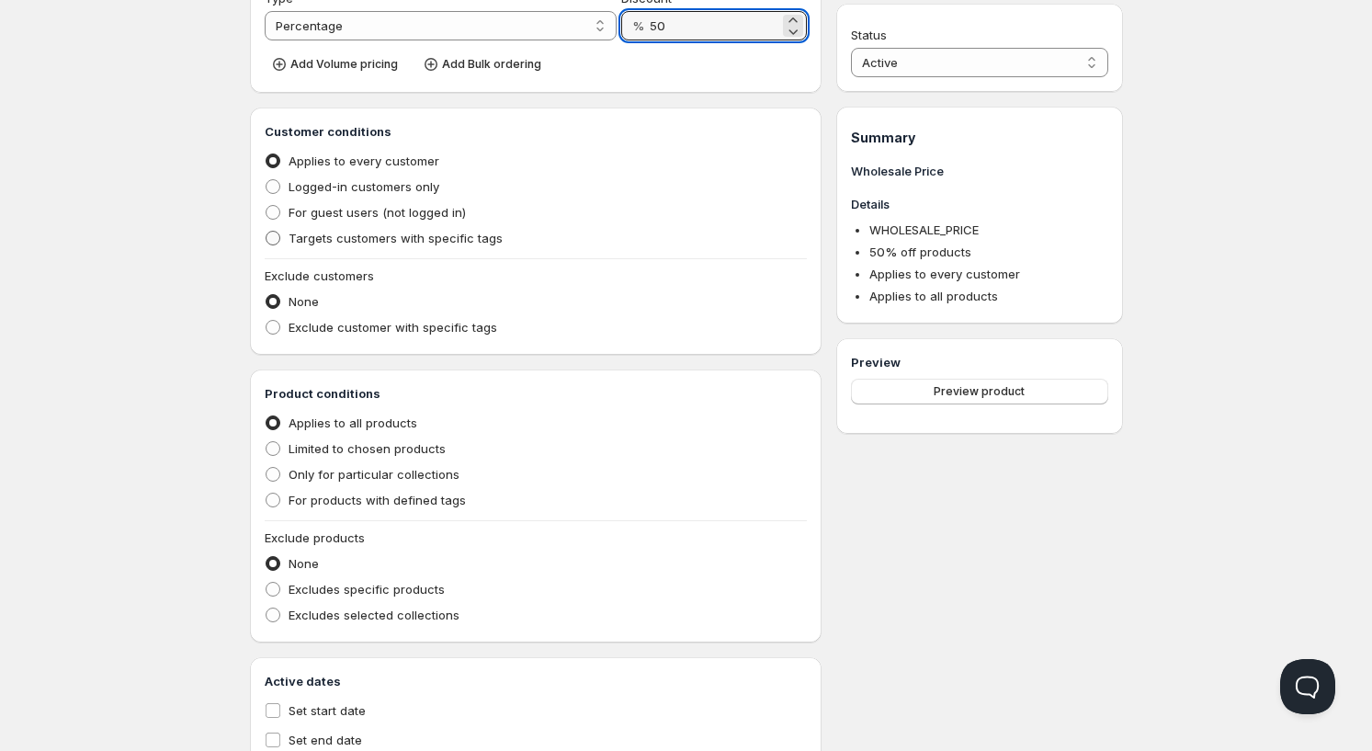
type input "50"
click at [277, 237] on span at bounding box center [273, 238] width 15 height 15
click at [266, 232] on input "Targets customers with specific tags" at bounding box center [266, 231] width 1 height 1
radio input "true"
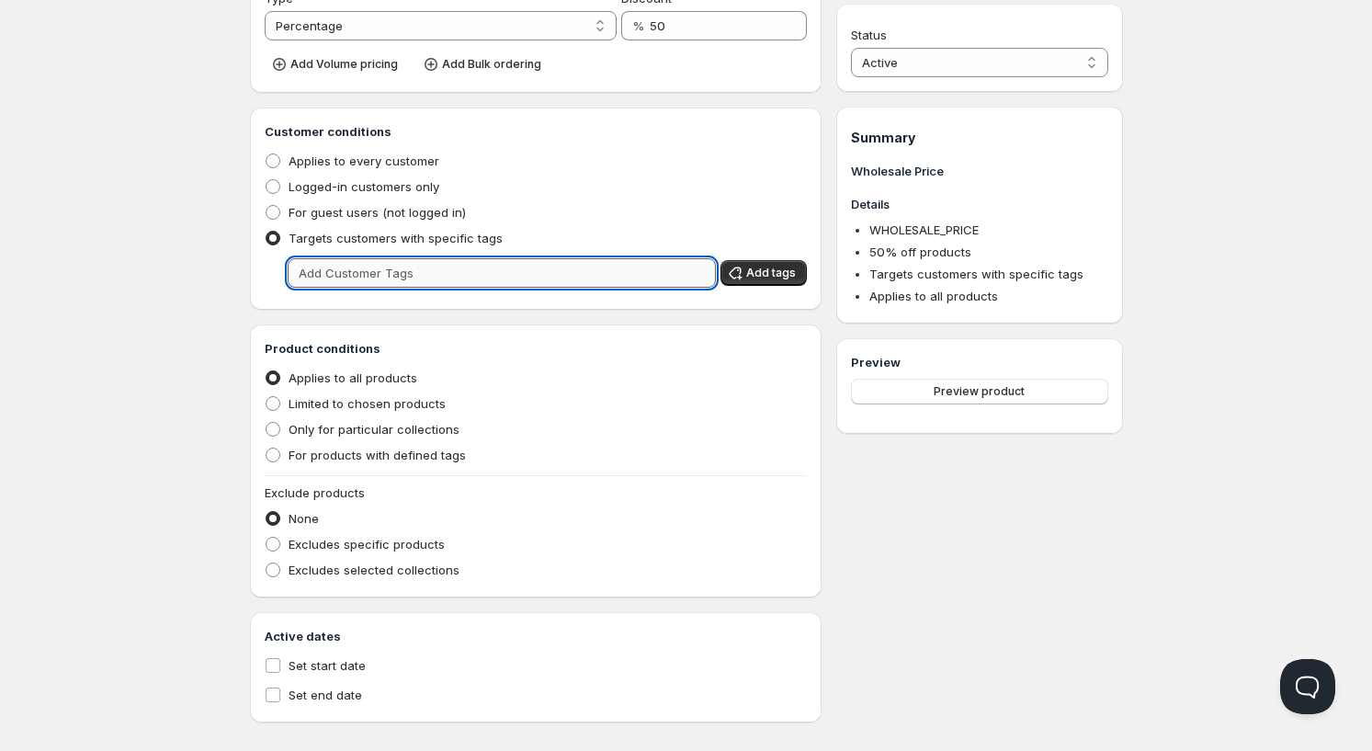
click at [379, 277] on input "text" at bounding box center [502, 272] width 429 height 29
click at [778, 277] on span "Add tags" at bounding box center [771, 273] width 50 height 15
click at [598, 269] on input "text" at bounding box center [502, 272] width 429 height 29
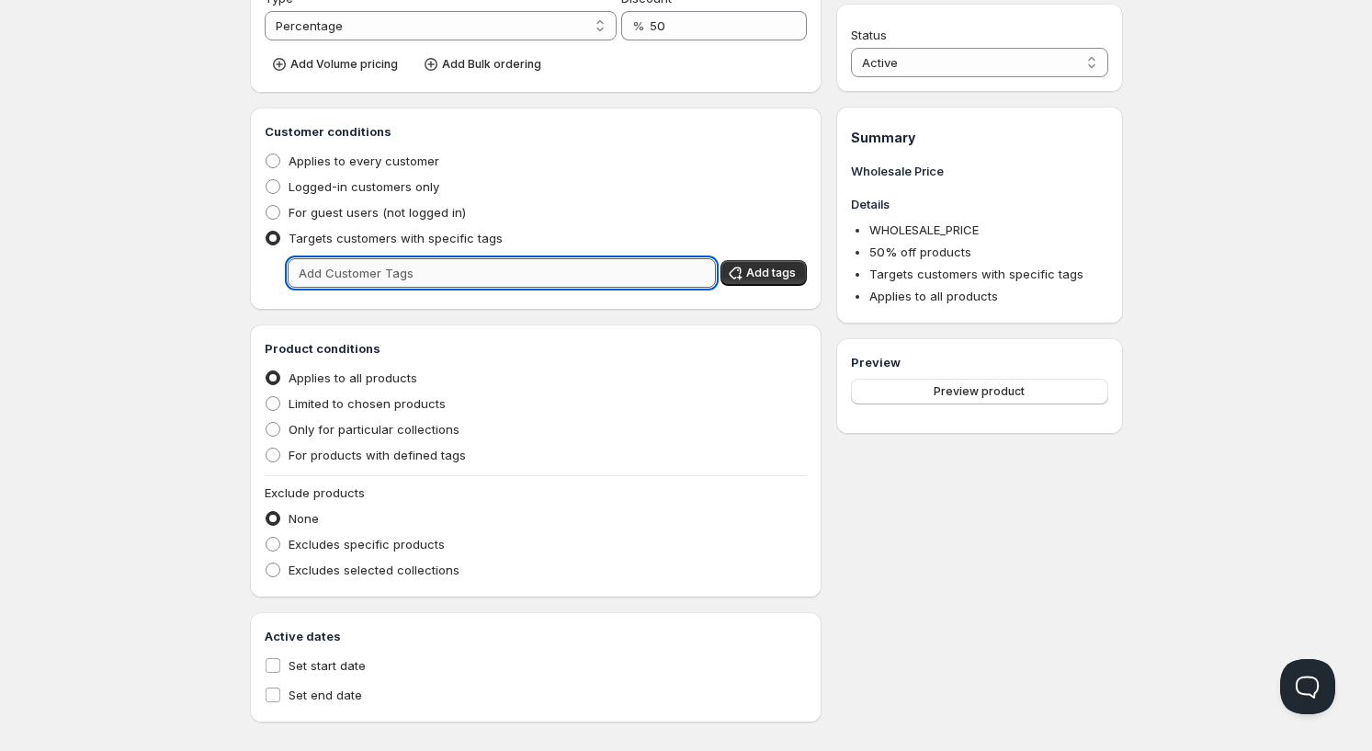
click at [598, 269] on input "text" at bounding box center [502, 272] width 429 height 29
click at [278, 161] on span at bounding box center [273, 160] width 15 height 15
click at [266, 154] on input "Applies to every customer" at bounding box center [266, 153] width 1 height 1
radio input "true"
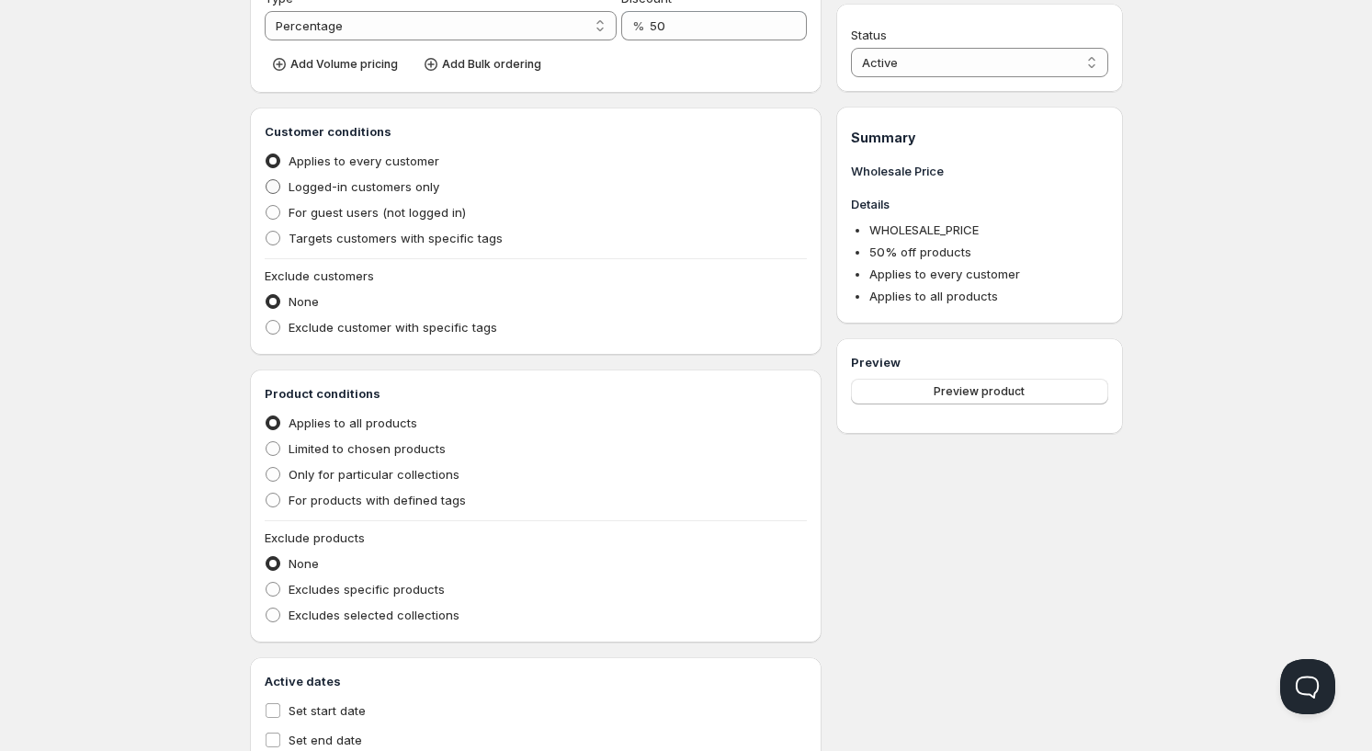
click at [269, 184] on span at bounding box center [273, 186] width 15 height 15
click at [266, 180] on input "Logged-in customers only" at bounding box center [266, 179] width 1 height 1
radio input "true"
click at [277, 240] on span at bounding box center [273, 238] width 15 height 15
click at [266, 232] on input "Targets customers with specific tags" at bounding box center [266, 231] width 1 height 1
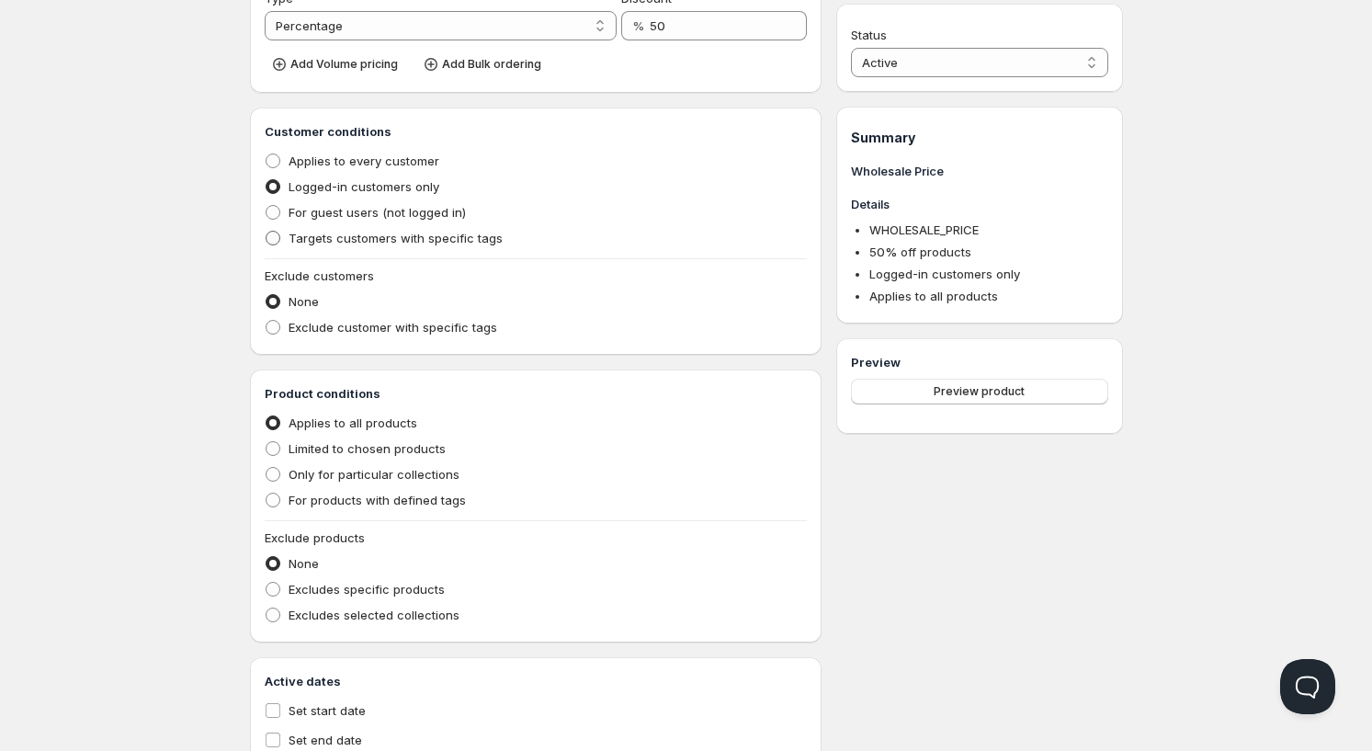
radio input "true"
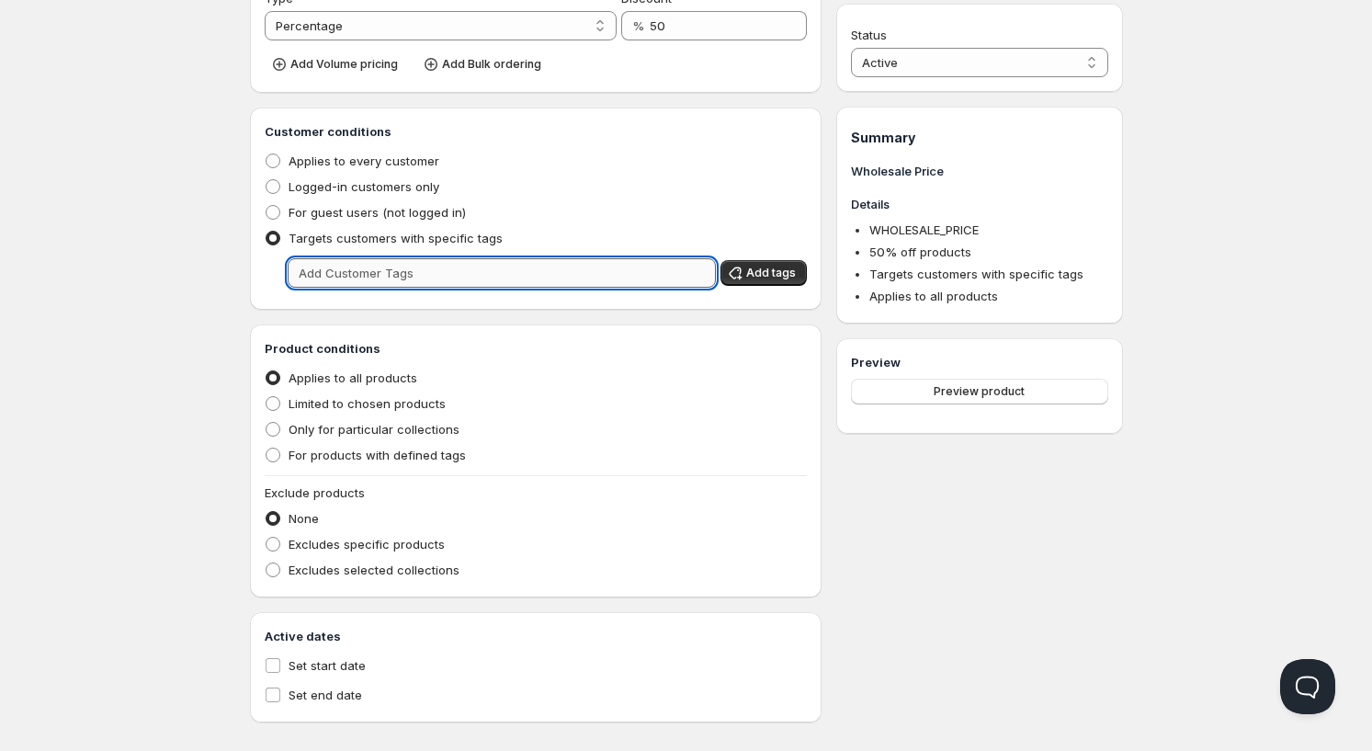
click at [404, 282] on input "text" at bounding box center [502, 272] width 429 height 29
click at [404, 263] on input "text" at bounding box center [502, 272] width 429 height 29
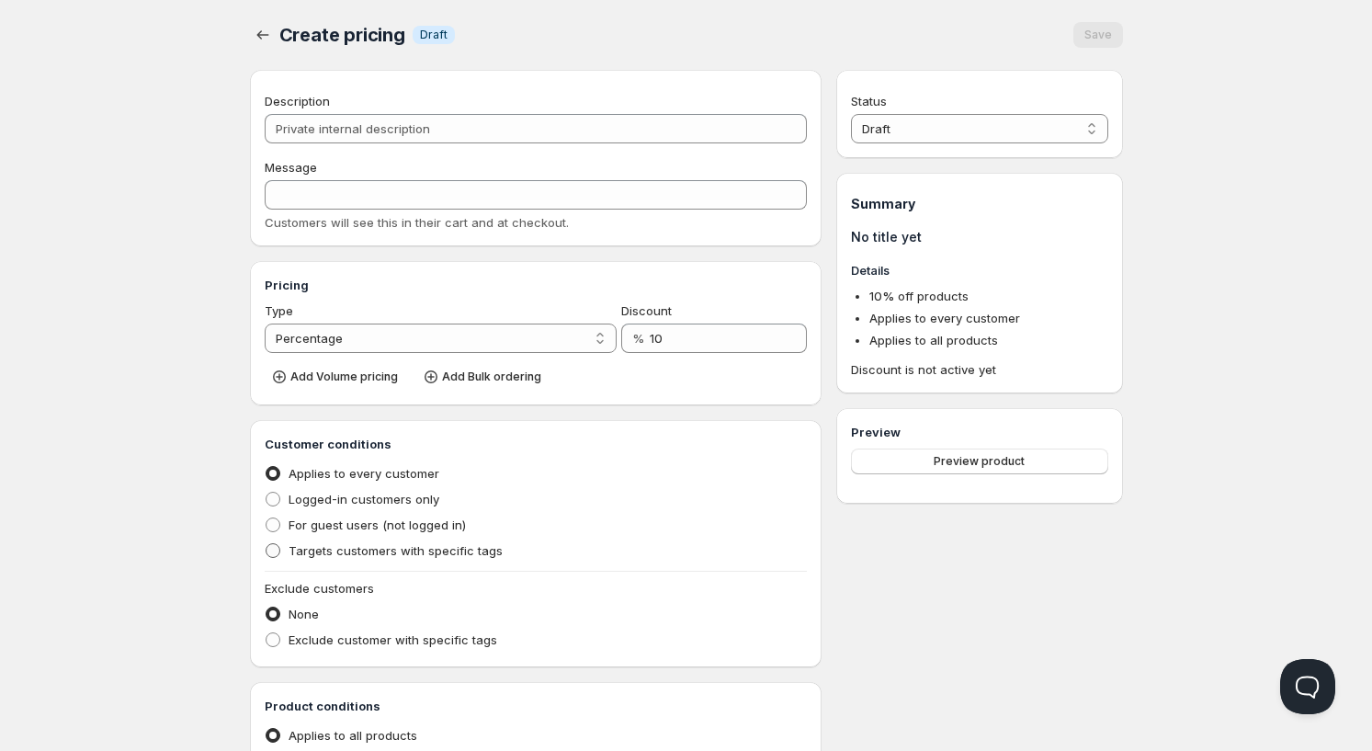
click at [334, 550] on span "Targets customers with specific tags" at bounding box center [396, 550] width 214 height 15
click at [266, 544] on input "Targets customers with specific tags" at bounding box center [266, 543] width 1 height 1
radio input "true"
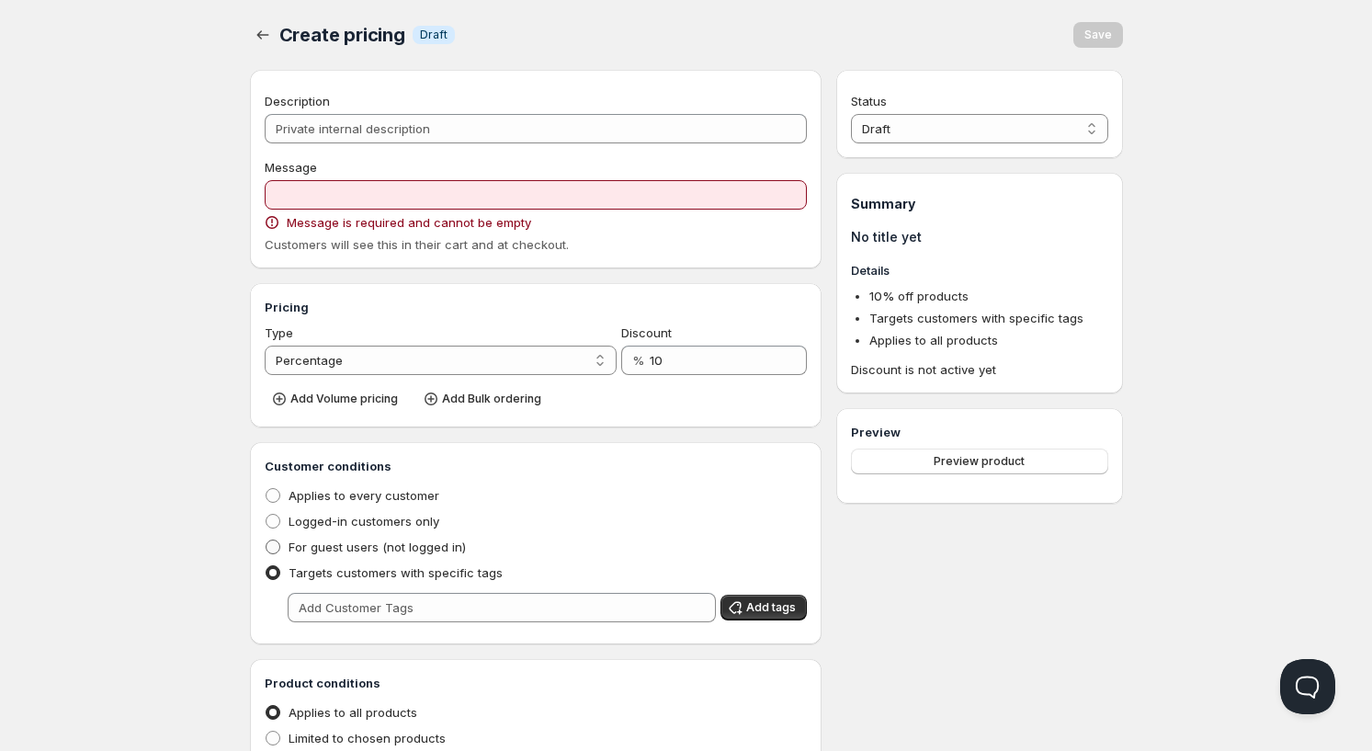
scroll to position [156, 0]
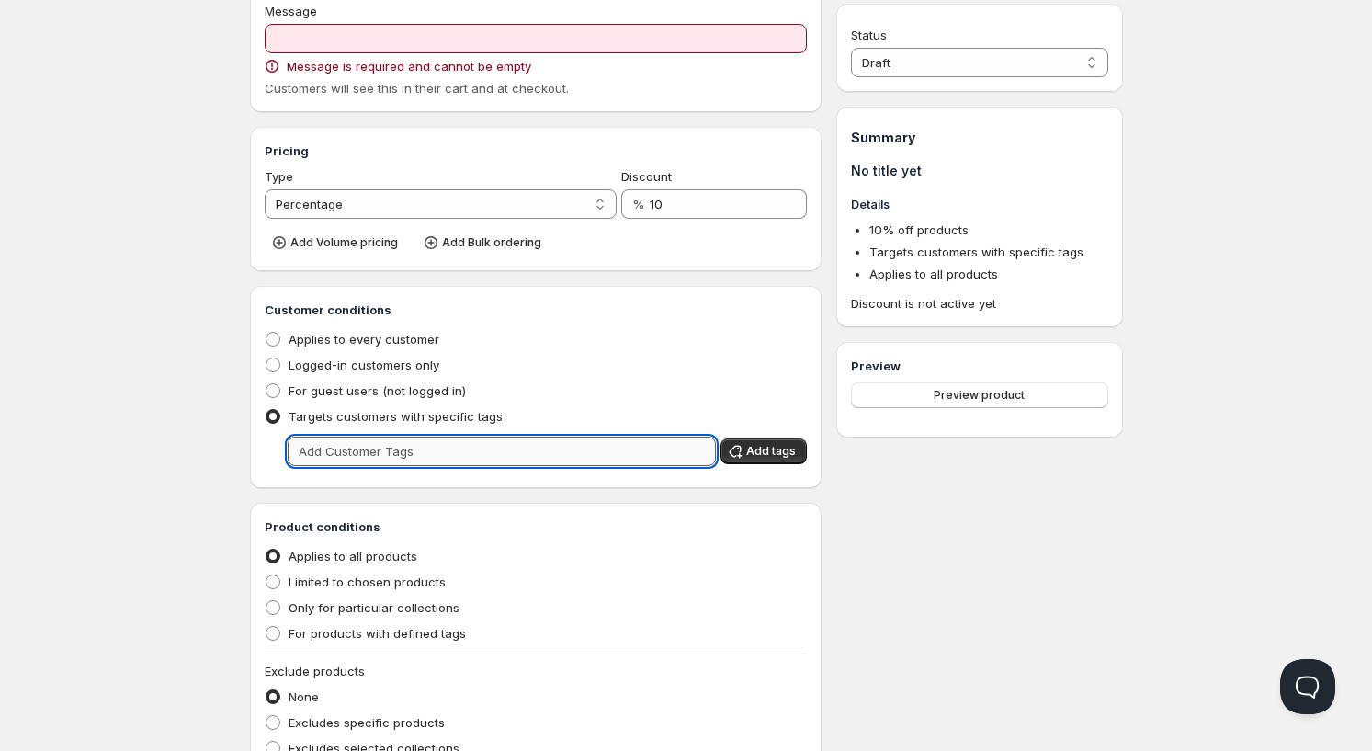
click at [364, 455] on input "text" at bounding box center [502, 450] width 429 height 29
click at [631, 452] on input "text" at bounding box center [502, 450] width 429 height 29
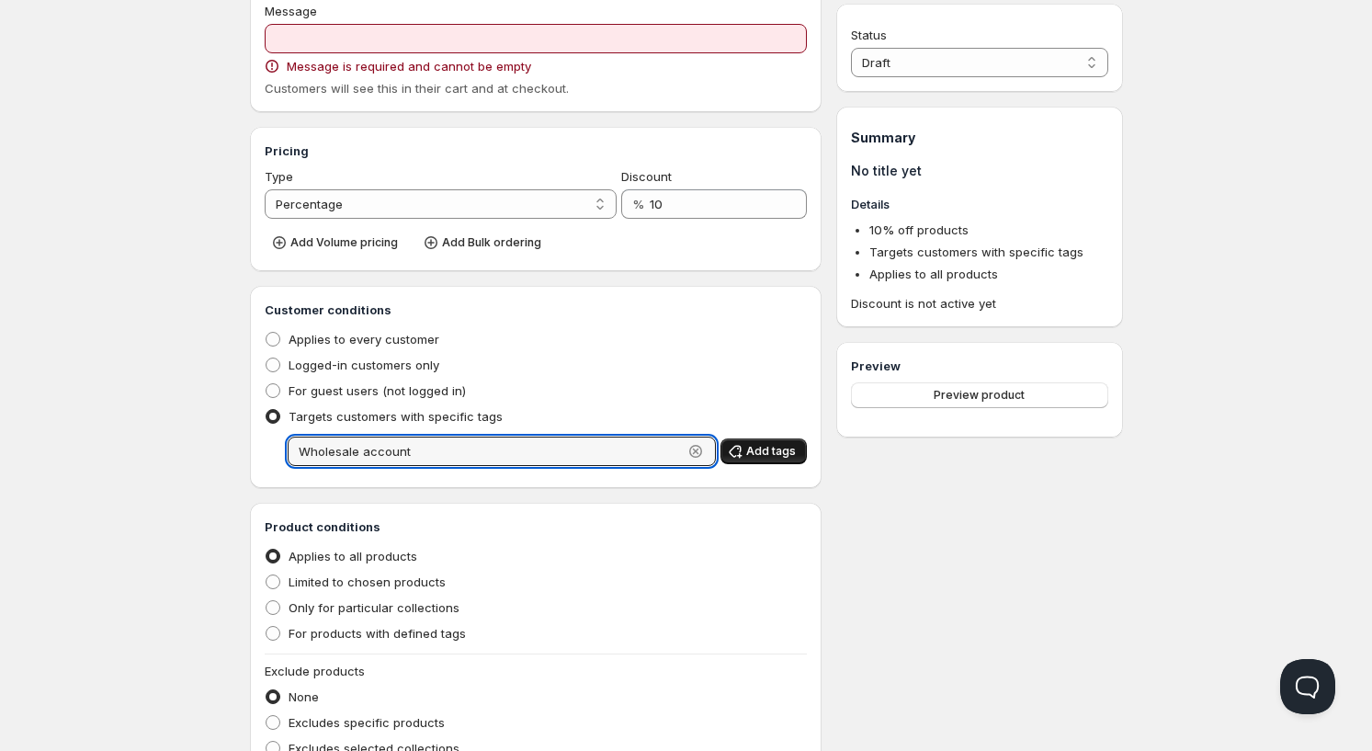
type input "Wholesale account"
click at [772, 456] on span "Add tags" at bounding box center [771, 451] width 50 height 15
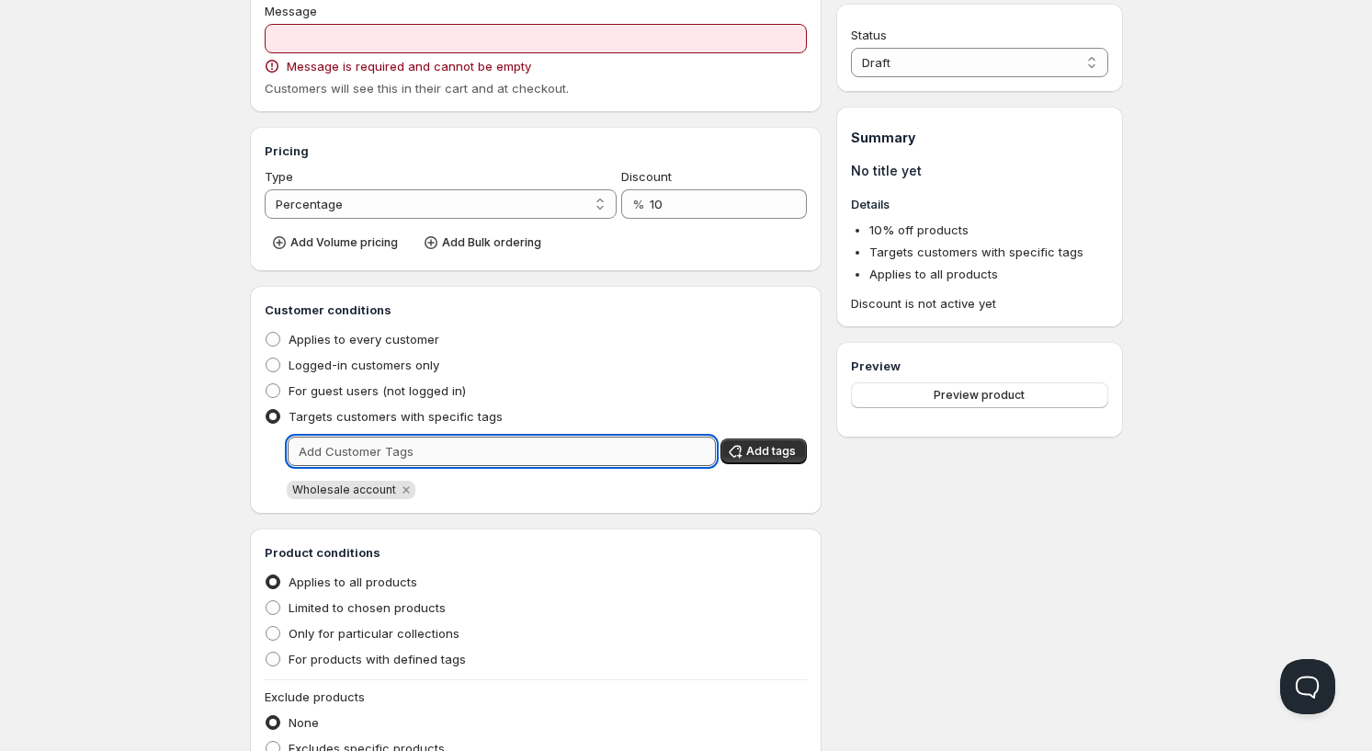
click at [349, 447] on input "text" at bounding box center [502, 450] width 429 height 29
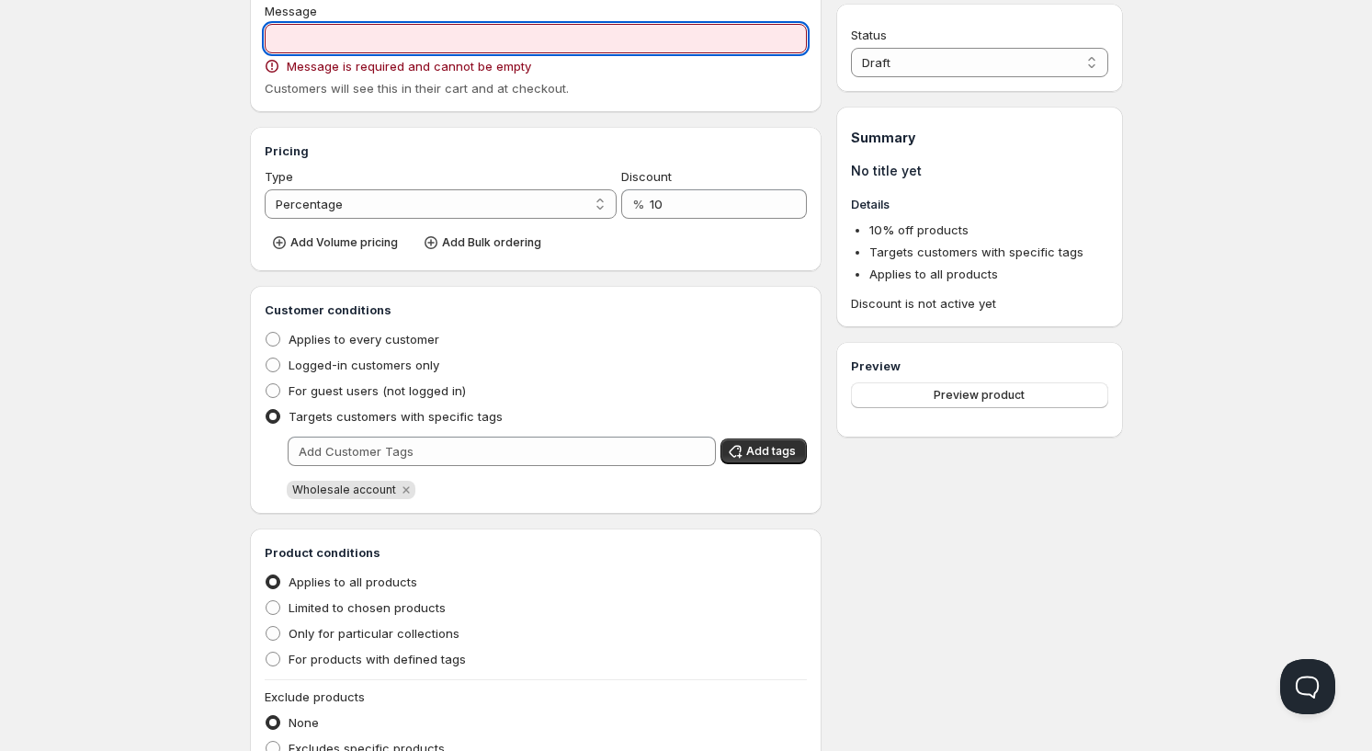
click at [320, 46] on input "Message" at bounding box center [536, 38] width 543 height 29
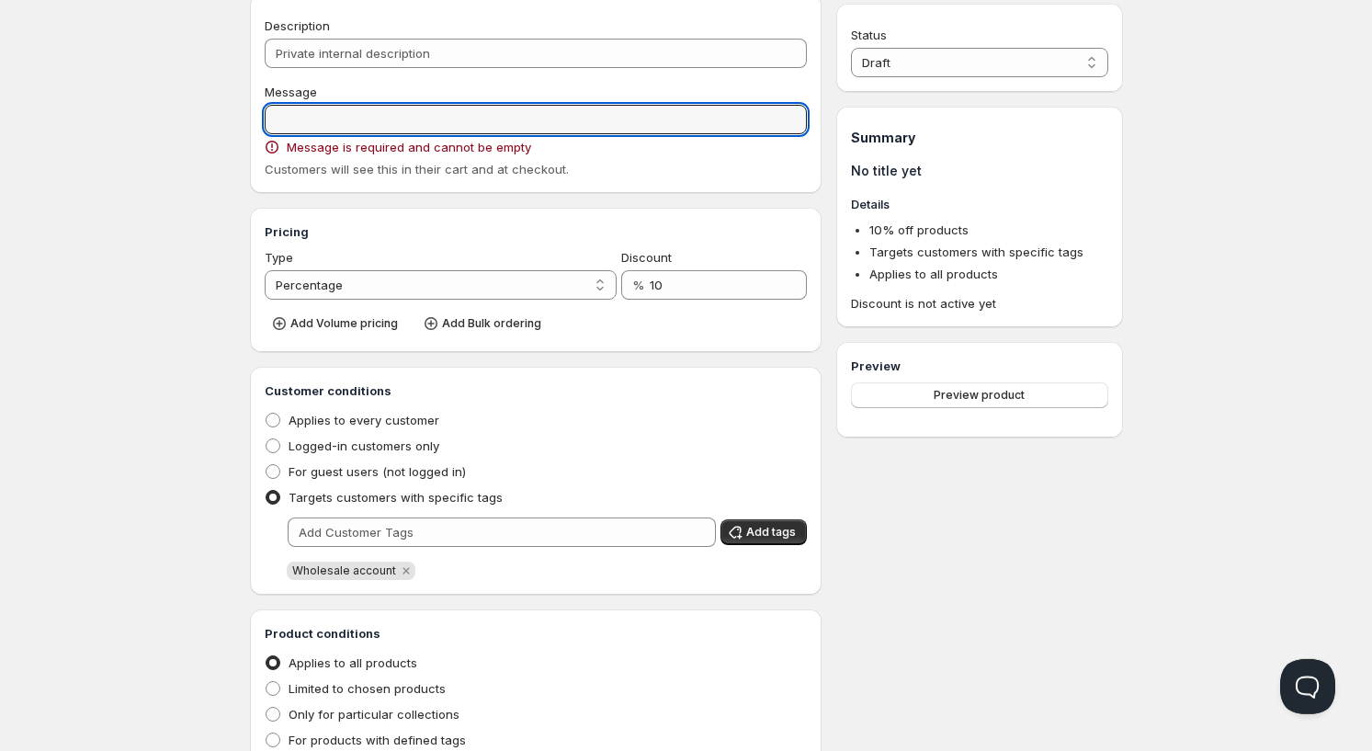
scroll to position [0, 0]
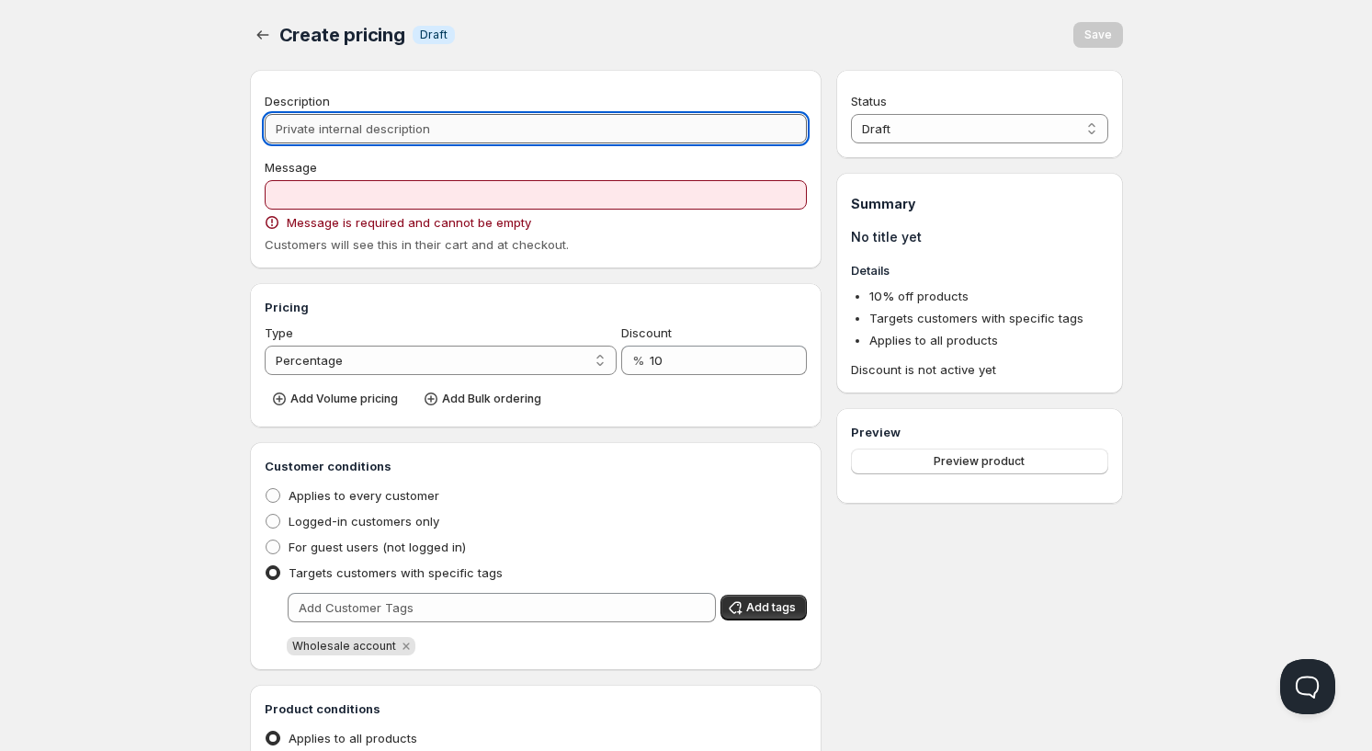
click at [319, 138] on input "Description" at bounding box center [536, 128] width 543 height 29
type input "W"
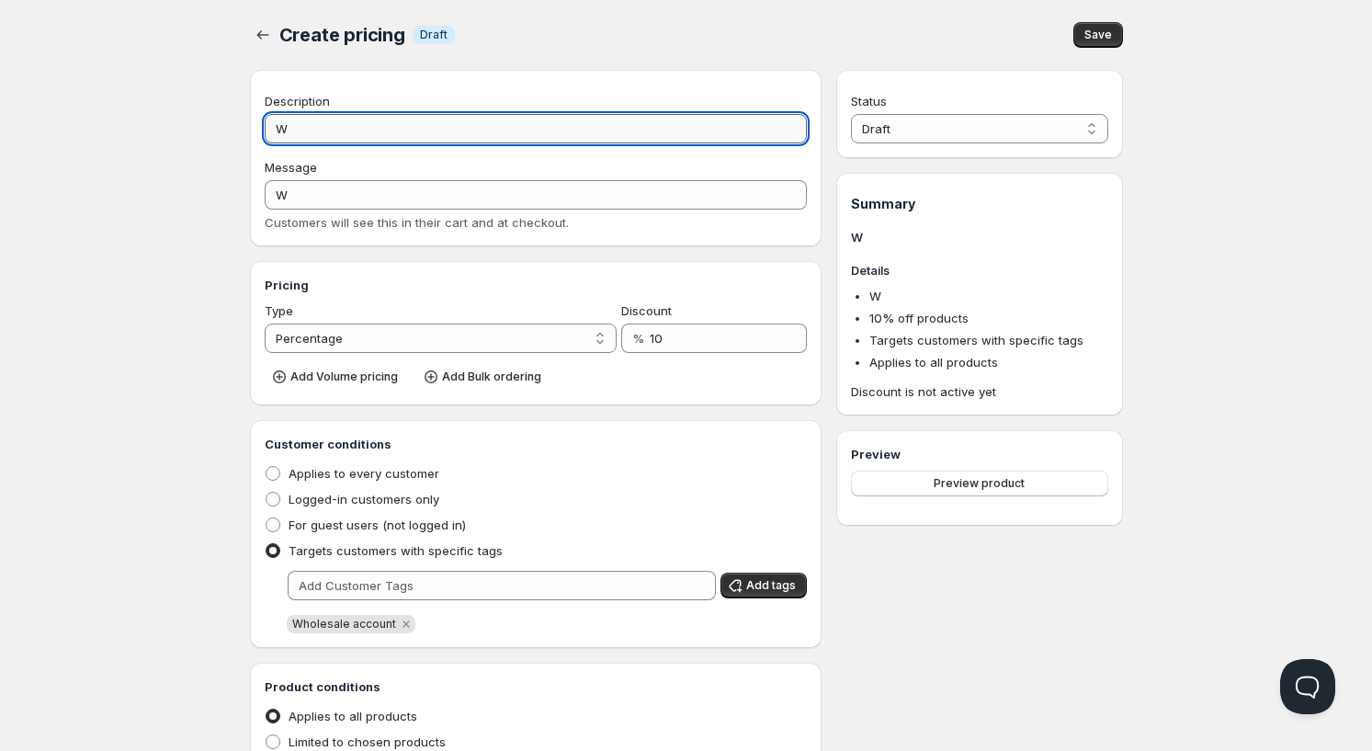
type input "Wh"
type input "WH"
type input "Who"
type input "WHO"
type input "Whol"
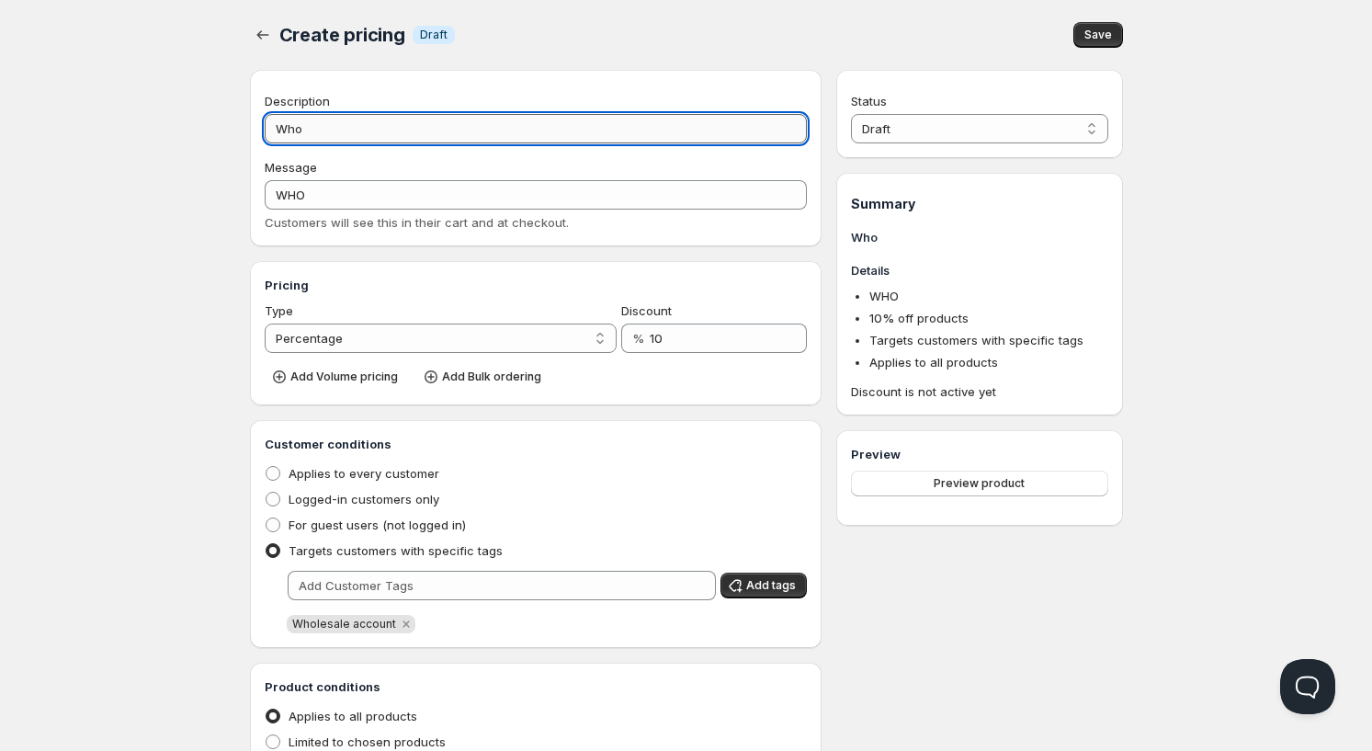
type input "WHOL"
type input "Whole"
type input "WHOLE"
type input "Wholes"
type input "WHOLES"
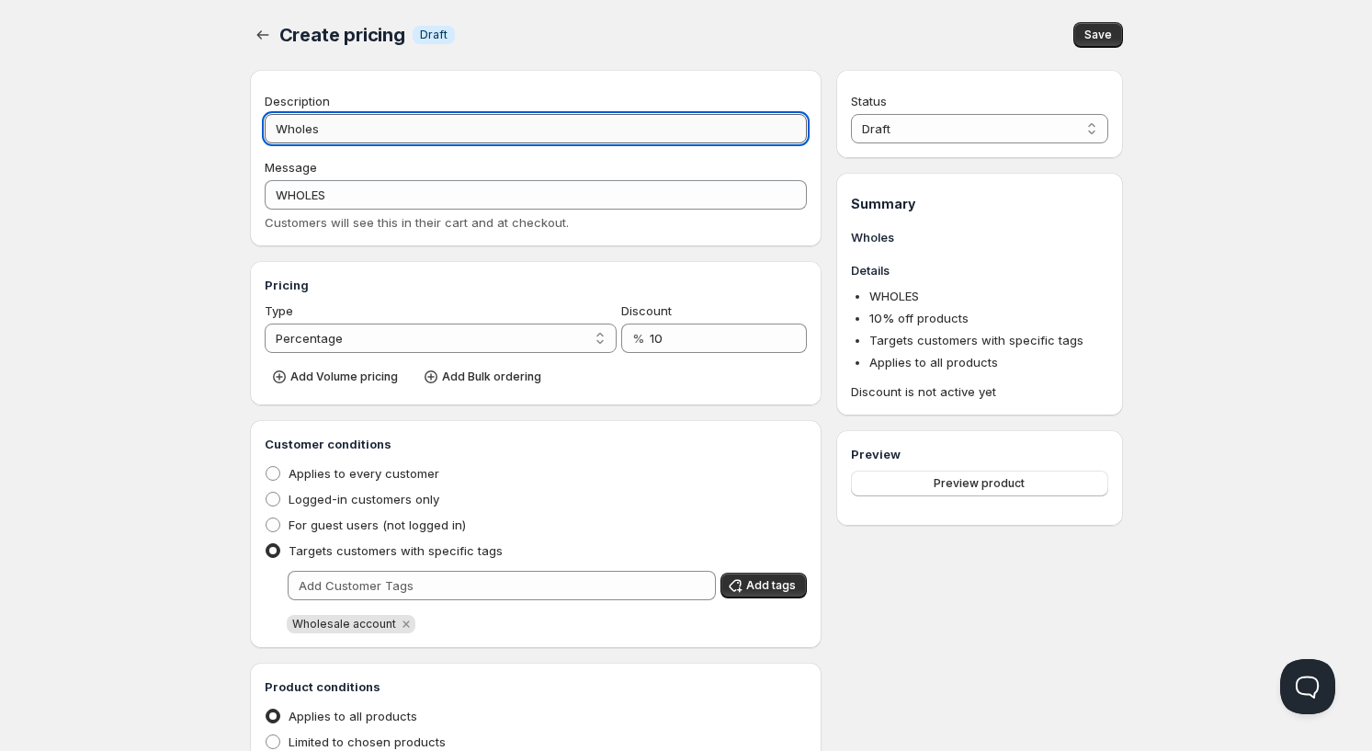
type input "Wholesa"
type input "WHOLESA"
type input "Wholesal"
type input "WHOLESAL"
type input "Wholesale"
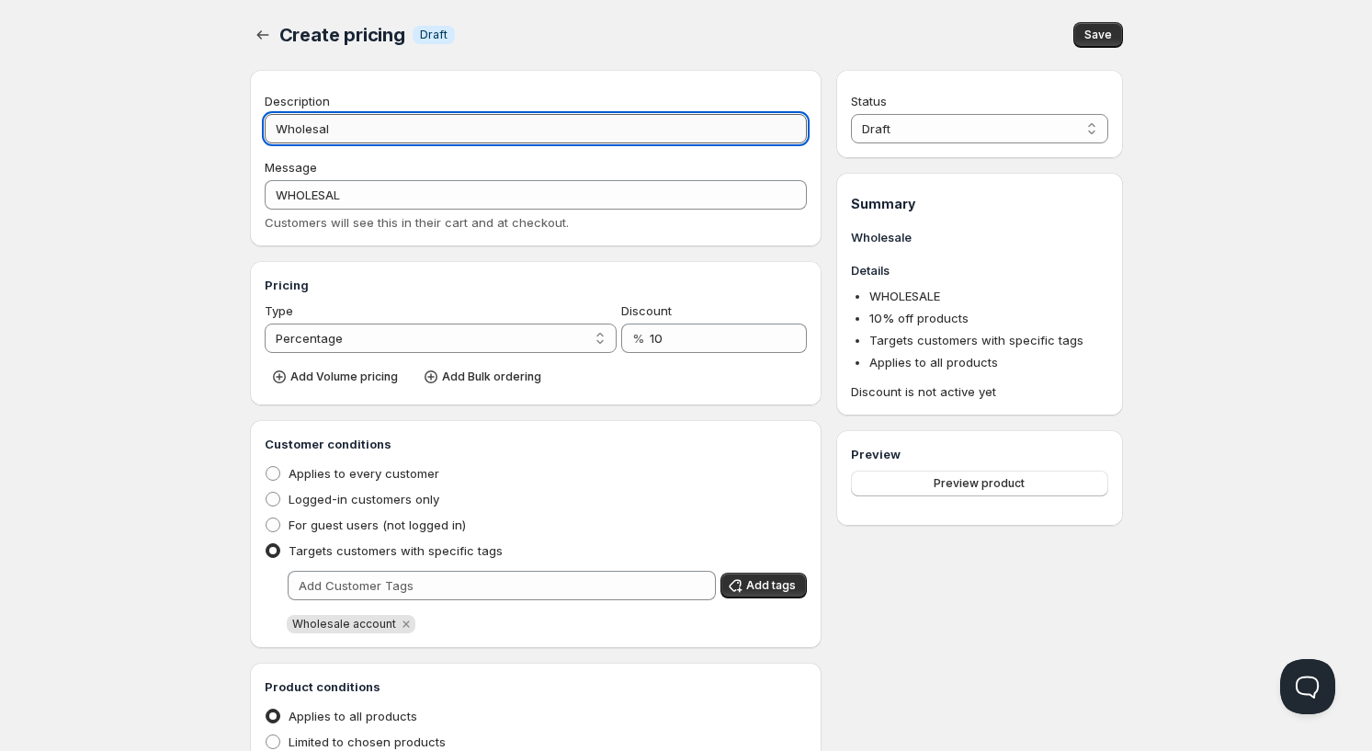
type input "WHOLESALE"
type input "Wholesale a"
type input "WHOLESALE_A"
type input "Wholesale ac"
type input "WHOLESALE_AC"
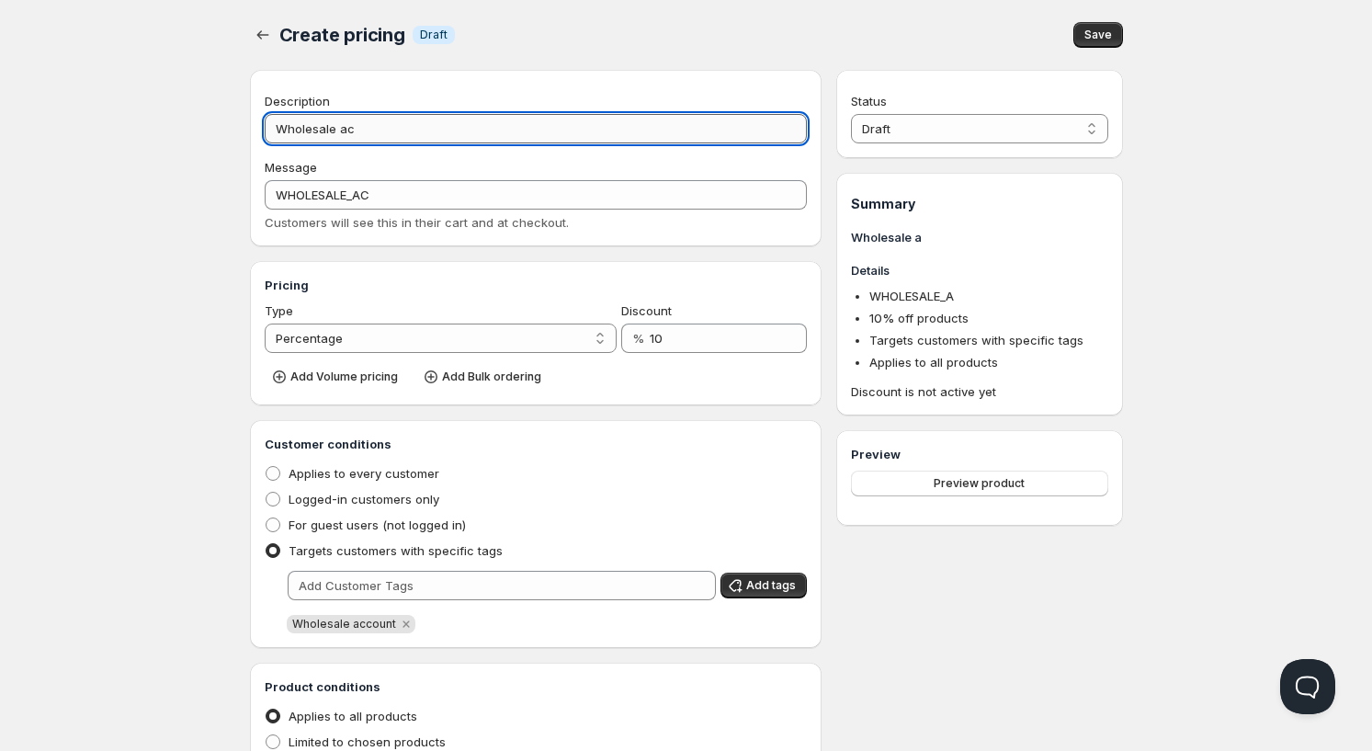
type input "Wholesale acc"
type input "WHOLESALE_ACC"
type input "Wholesale acco"
type input "WHOLESALE_ACCO"
type input "Wholesale accou"
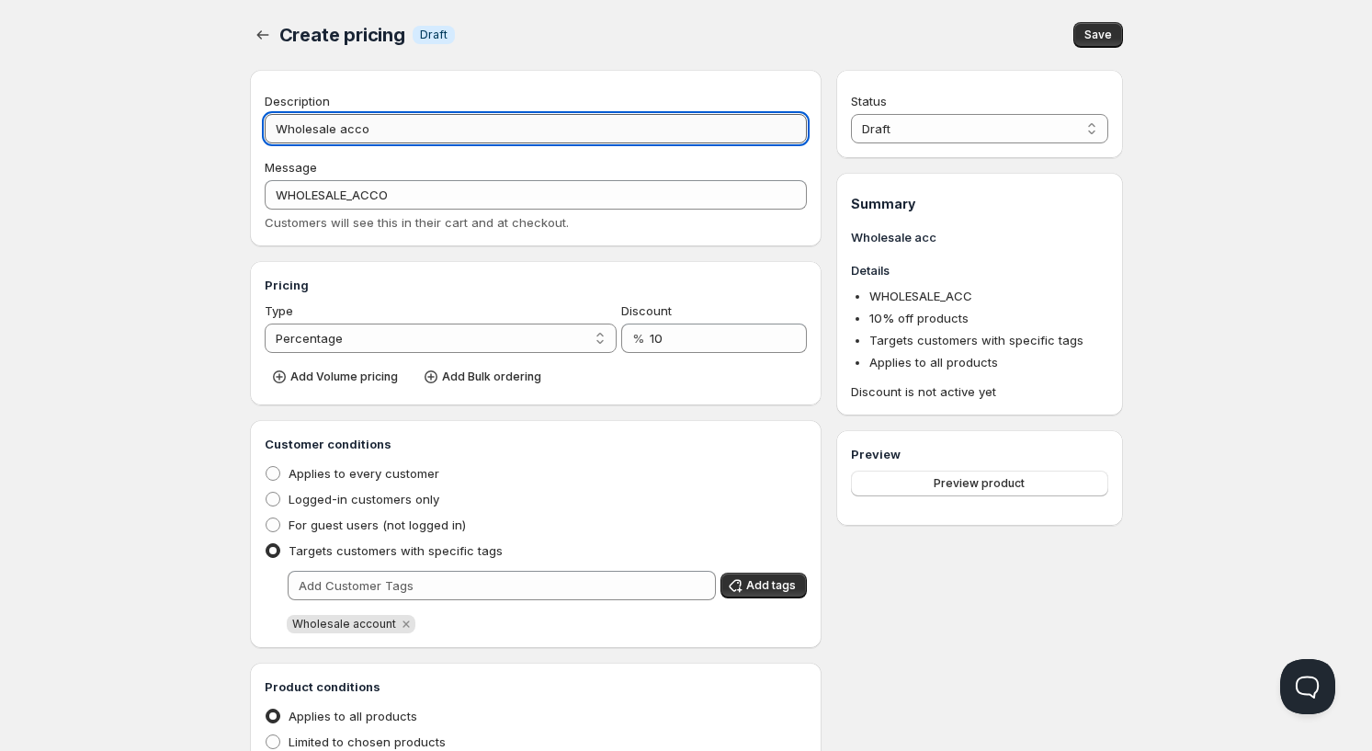
type input "WHOLESALE_ACCOU"
type input "Wholesale accoun"
type input "WHOLESALE_ACCOUN"
type input "Wholesale account"
type input "WHOLESALE_ACCOUNT"
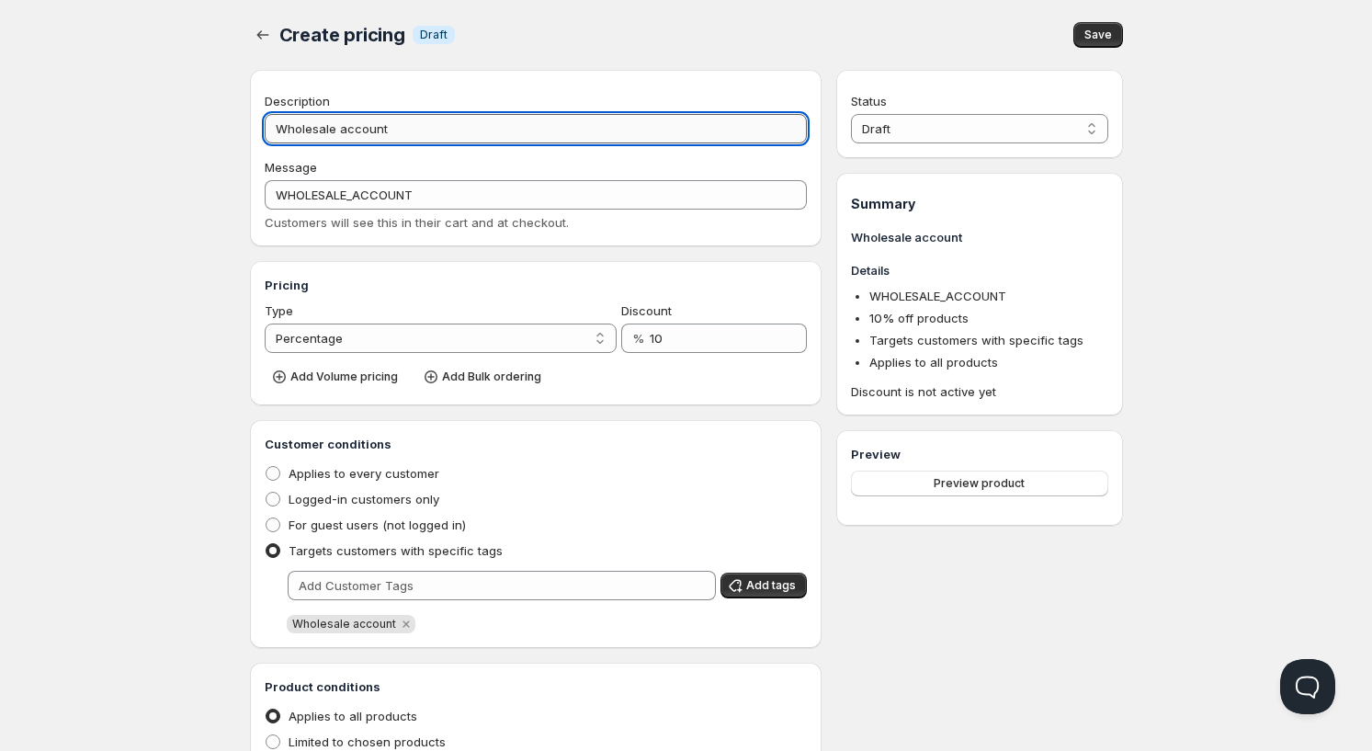
type input "Wholesale account p"
type input "WHOLESALE_ACCOUNT_P"
type input "Wholesale account pr"
type input "WHOLESALE_ACCOUNT_PR"
type input "Wholesale account pri"
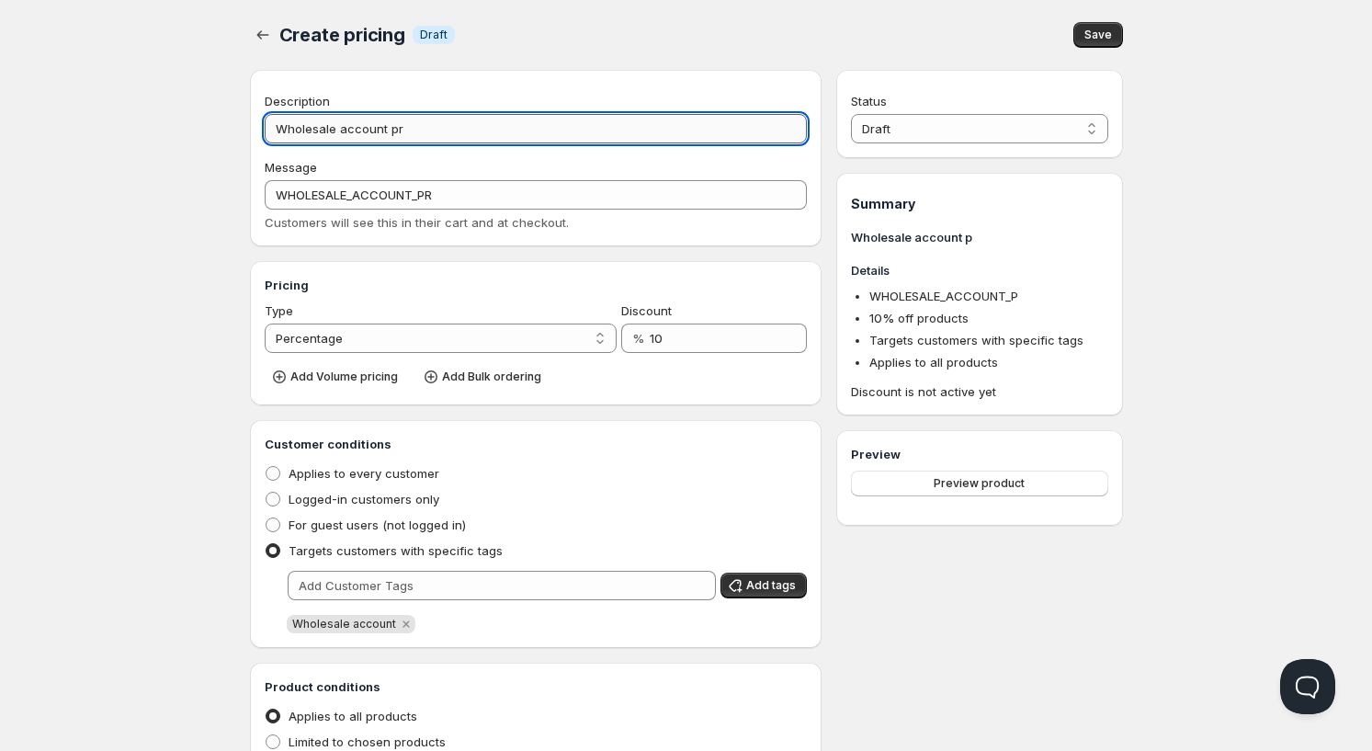
type input "WHOLESALE_ACCOUNT_PRI"
type input "Wholesale account pric"
type input "WHOLESALE_ACCOUNT_PRIC"
type input "Wholesale account price"
type input "WHOLESALE_ACCOUNT_PRICE"
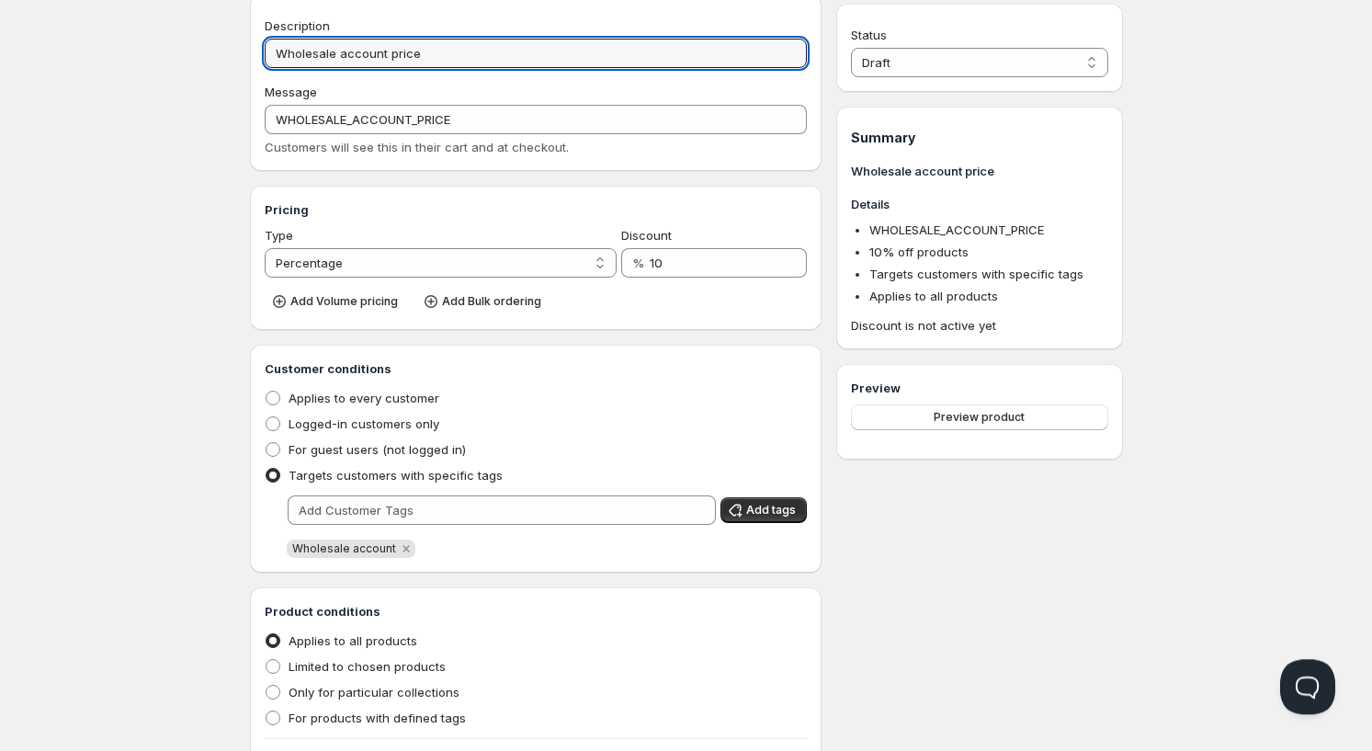
scroll to position [156, 0]
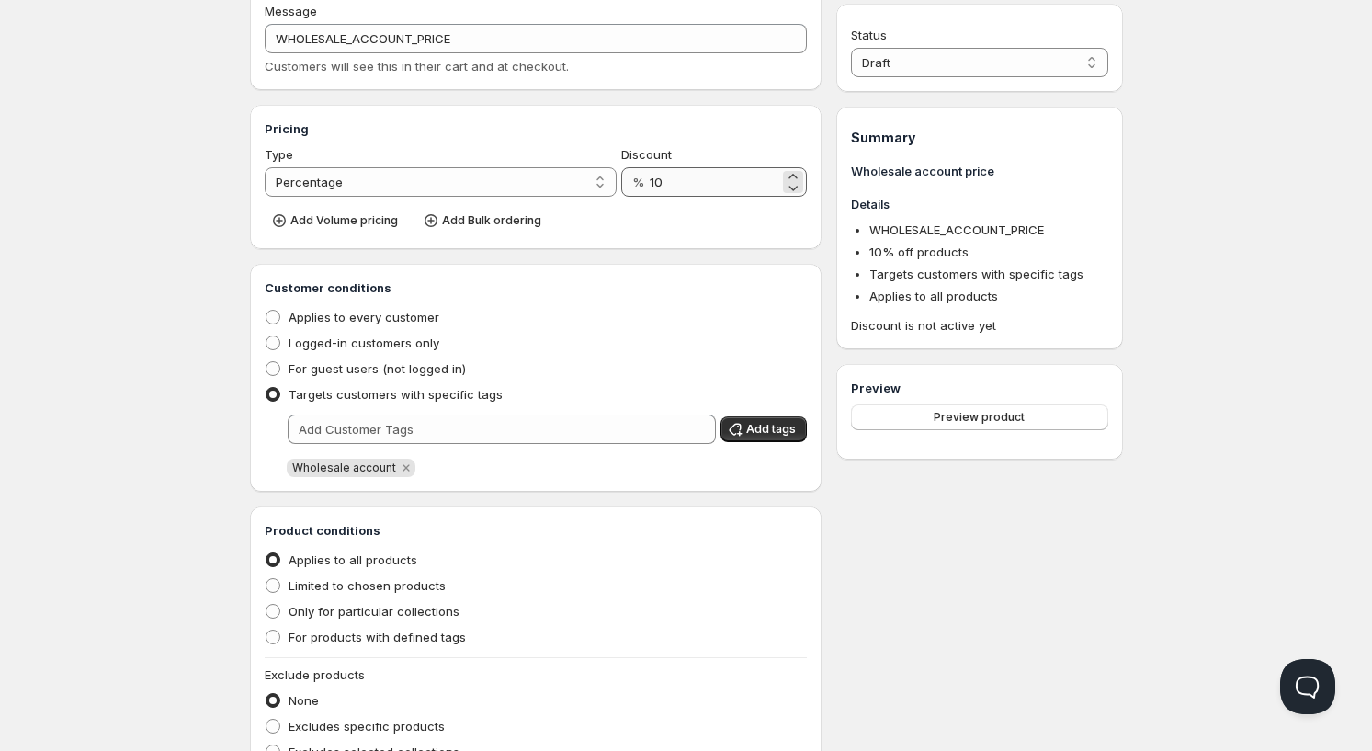
type input "Wholesale account price"
click at [744, 188] on input "10" at bounding box center [715, 181] width 130 height 29
click at [742, 188] on input "10" at bounding box center [715, 181] width 130 height 29
type input "50"
click at [175, 447] on div "Home Pricing Price lists Checkout Forms Submissions Settings Features Plans Cre…" at bounding box center [686, 397] width 1372 height 1106
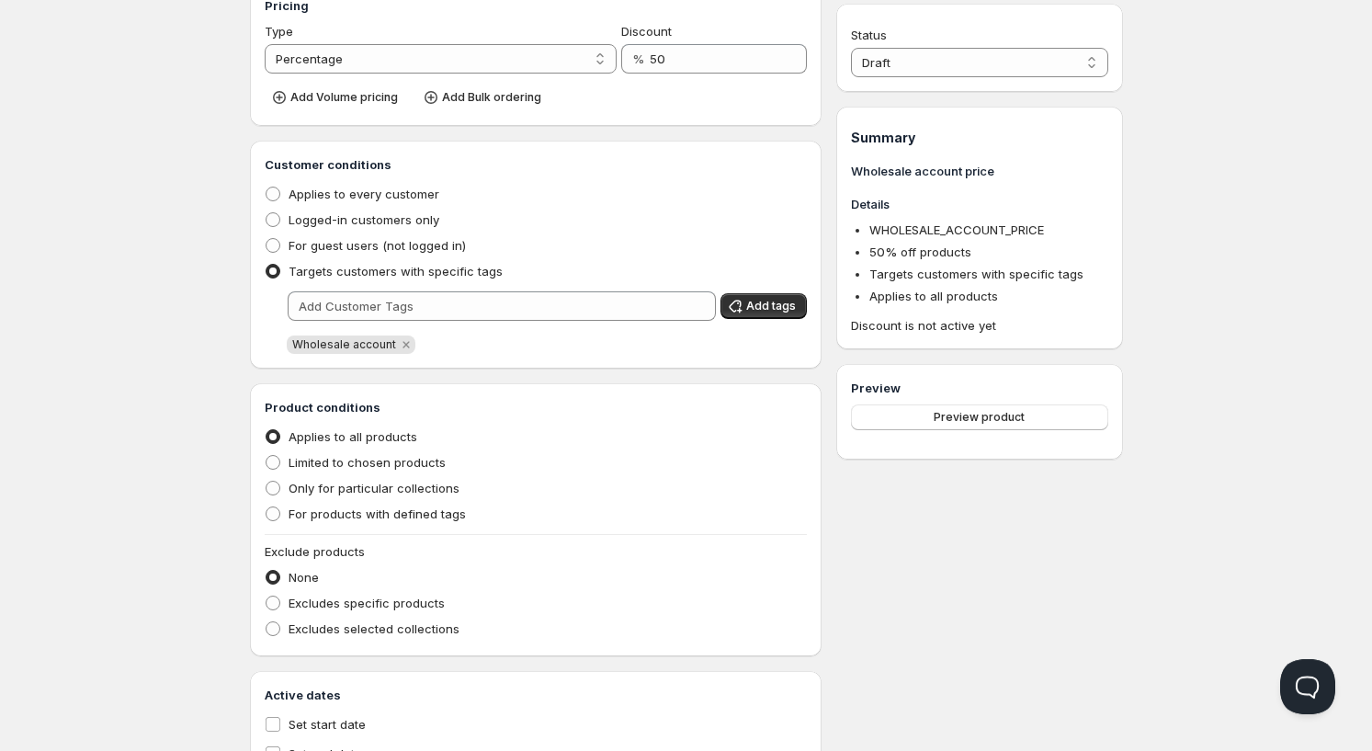
scroll to position [199, 0]
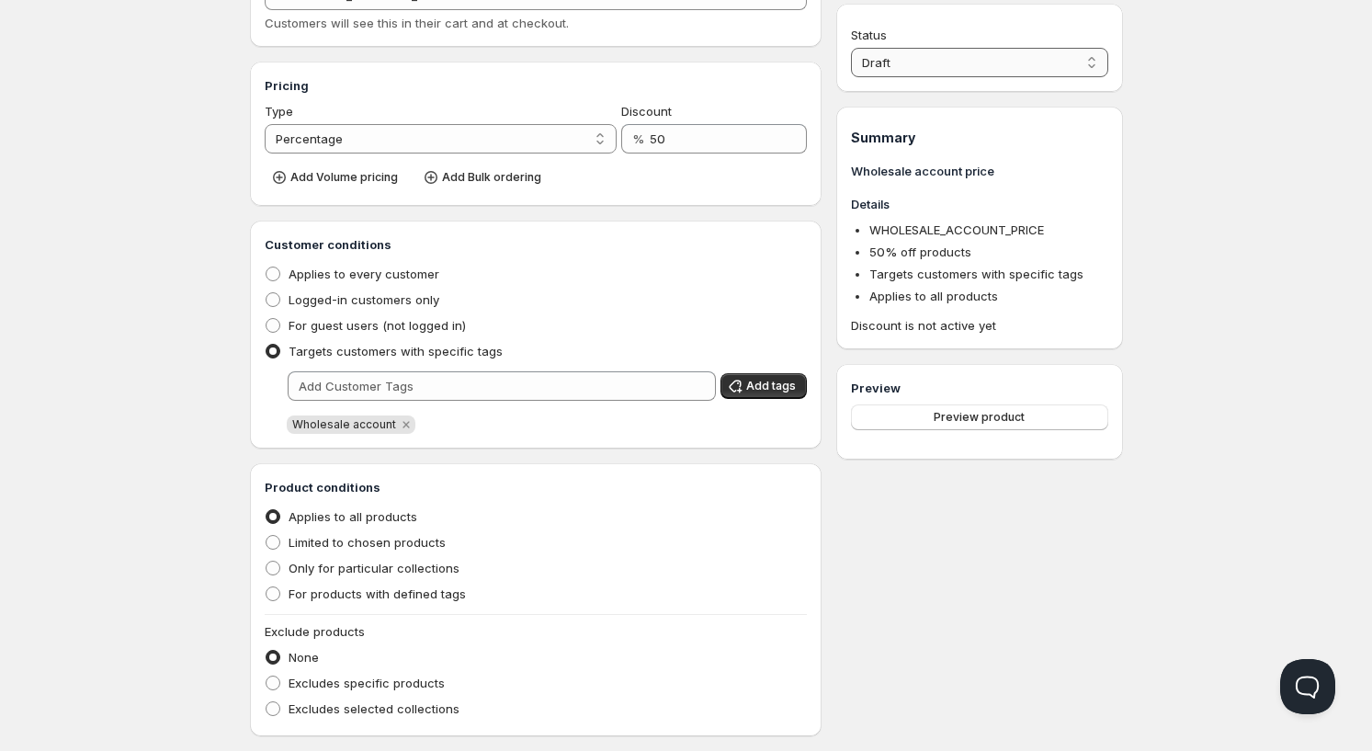
click at [851, 48] on select "Draft Active" at bounding box center [979, 62] width 256 height 29
select select "1"
click option "Active" at bounding box center [0, 0] width 0 height 0
click at [926, 385] on button "Preview product" at bounding box center [979, 392] width 256 height 26
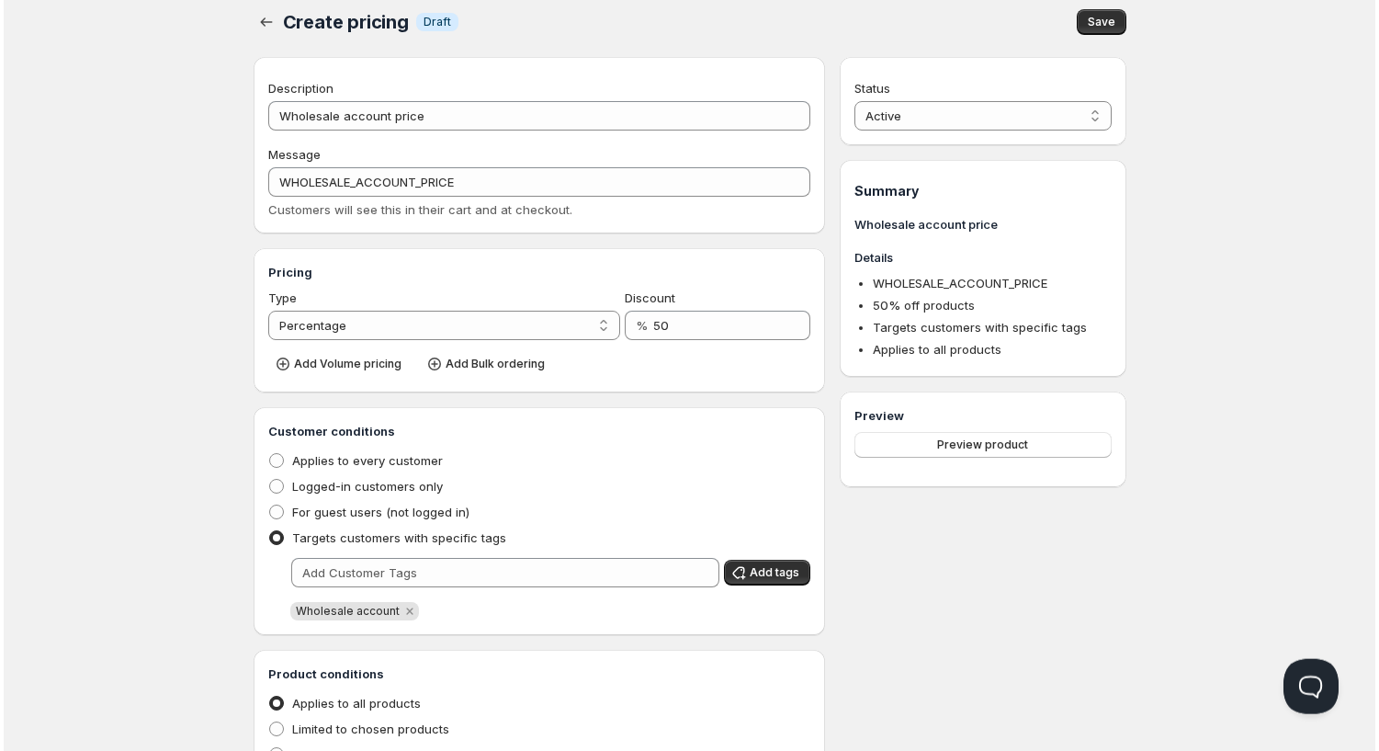
scroll to position [0, 0]
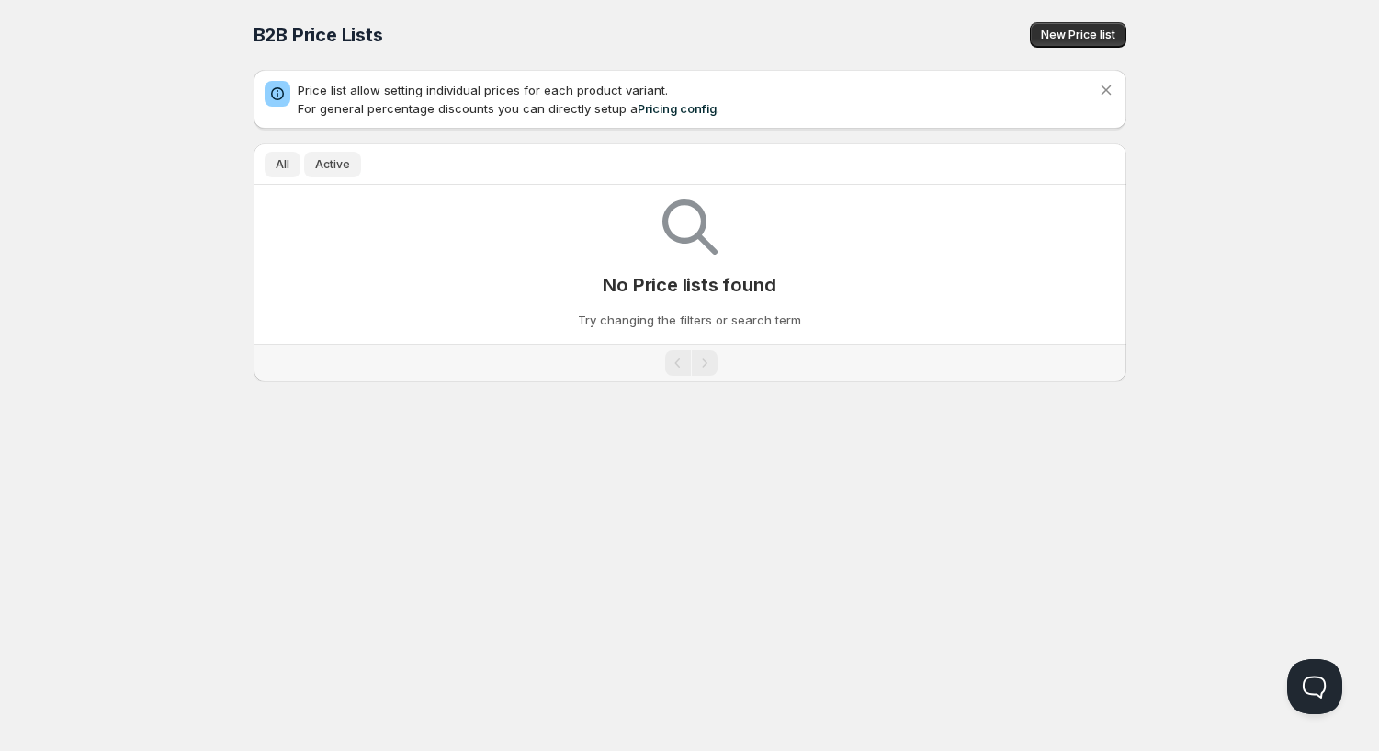
click at [327, 166] on span "Active" at bounding box center [332, 164] width 35 height 15
click at [285, 171] on span "All" at bounding box center [283, 164] width 14 height 15
click at [1048, 28] on span "New Price list" at bounding box center [1078, 35] width 74 height 15
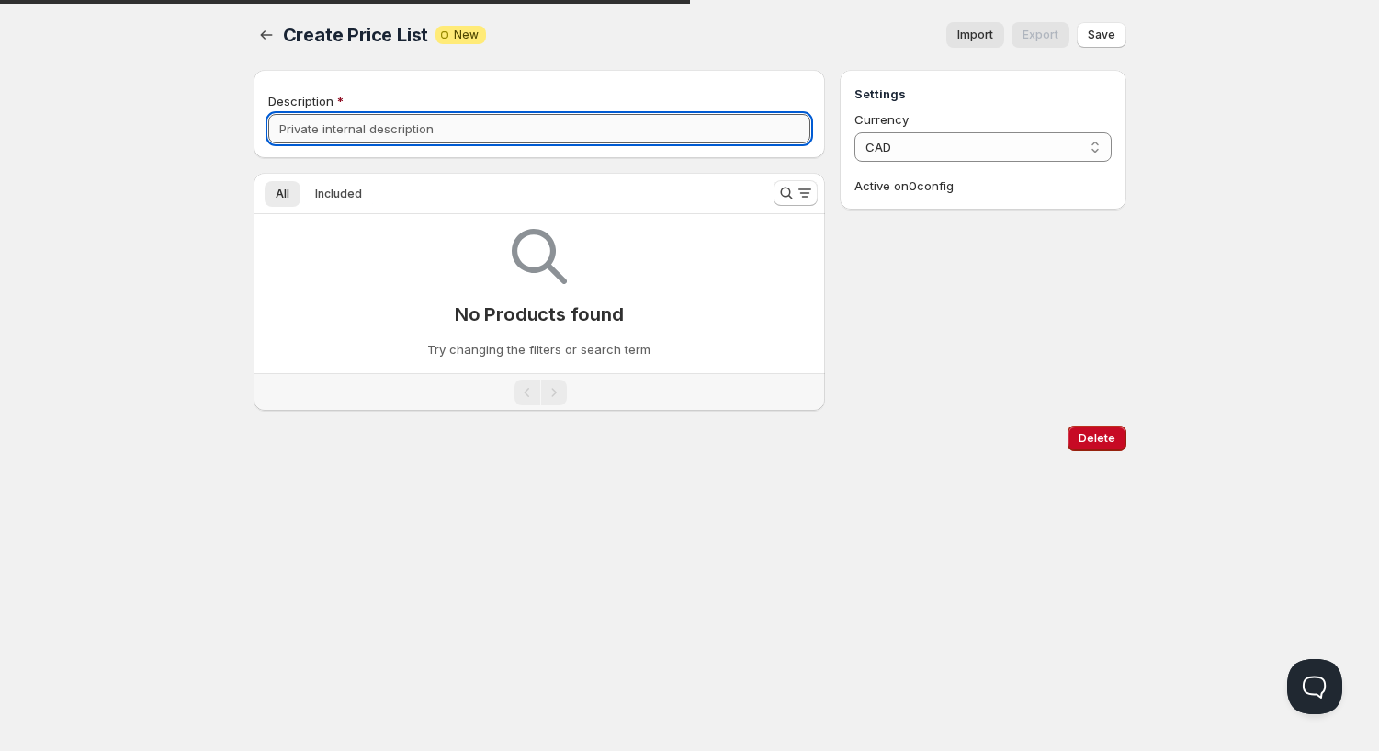
click at [550, 135] on input "Description" at bounding box center [539, 128] width 543 height 29
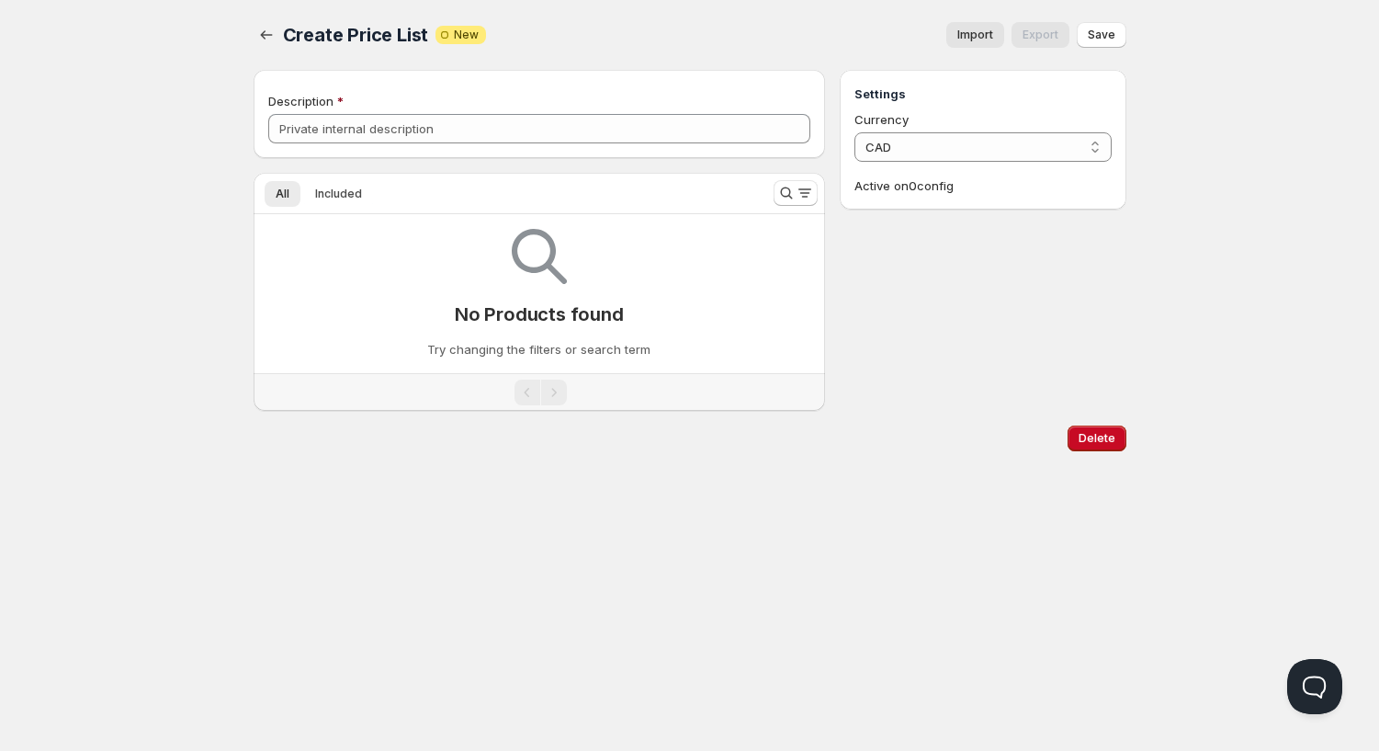
click at [974, 44] on button "Import" at bounding box center [975, 35] width 58 height 26
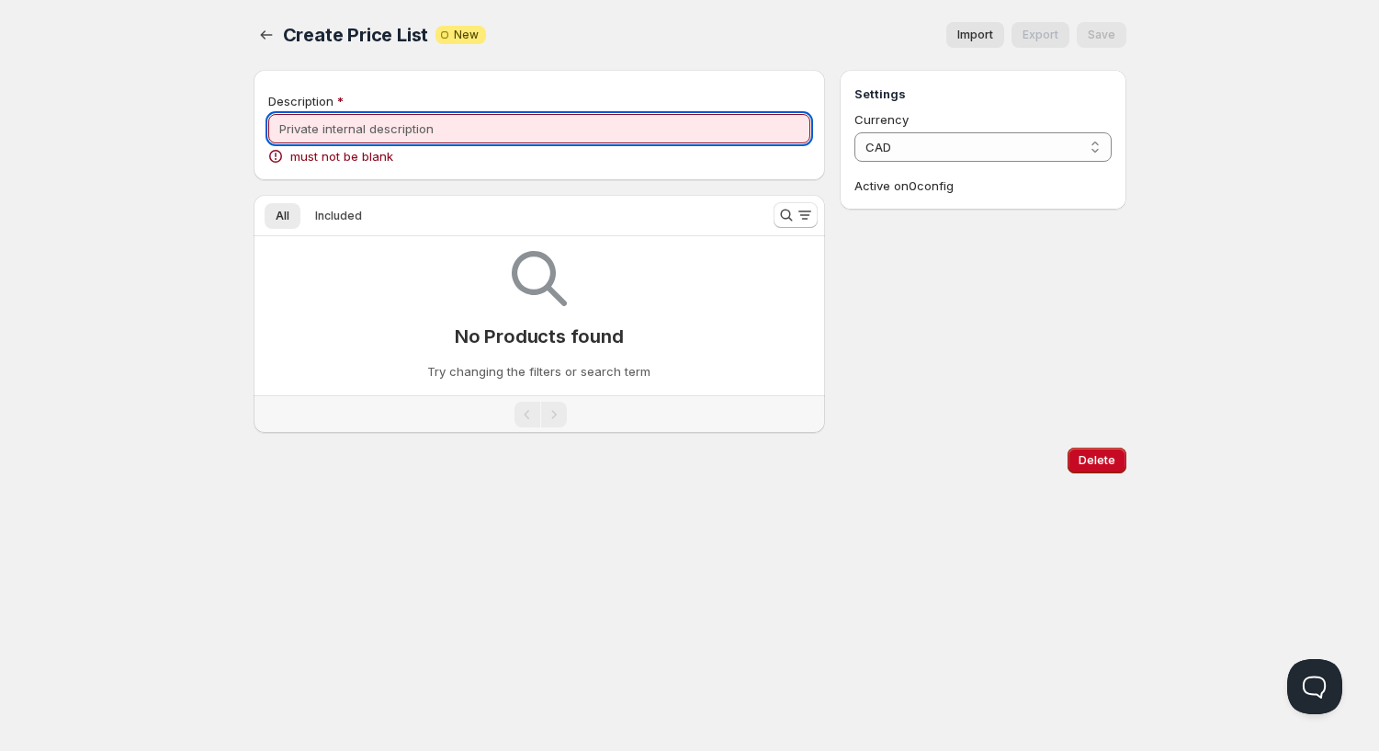
click at [587, 136] on input "Description" at bounding box center [539, 128] width 543 height 29
click at [855, 132] on select "CAD" at bounding box center [983, 146] width 256 height 29
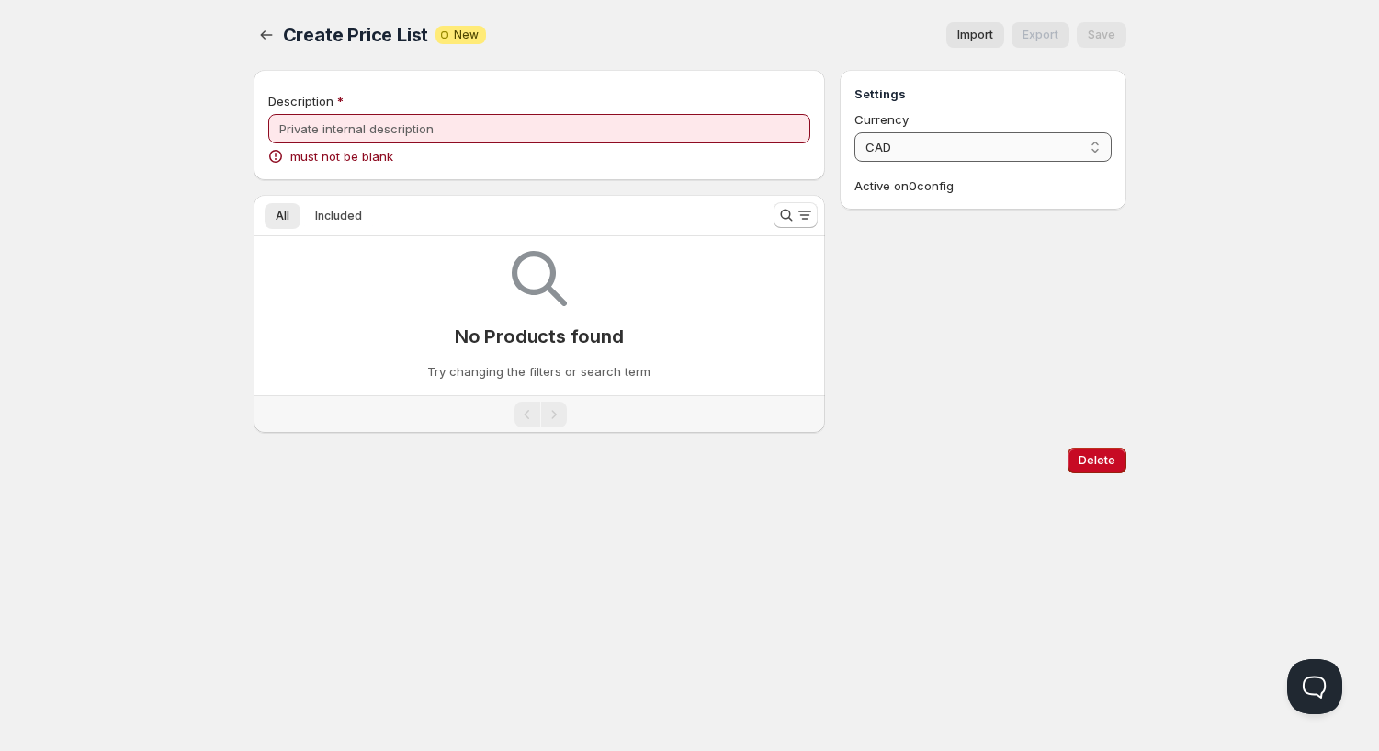
click at [985, 152] on select "CAD" at bounding box center [983, 146] width 256 height 29
click at [265, 36] on icon "button" at bounding box center [266, 35] width 18 height 18
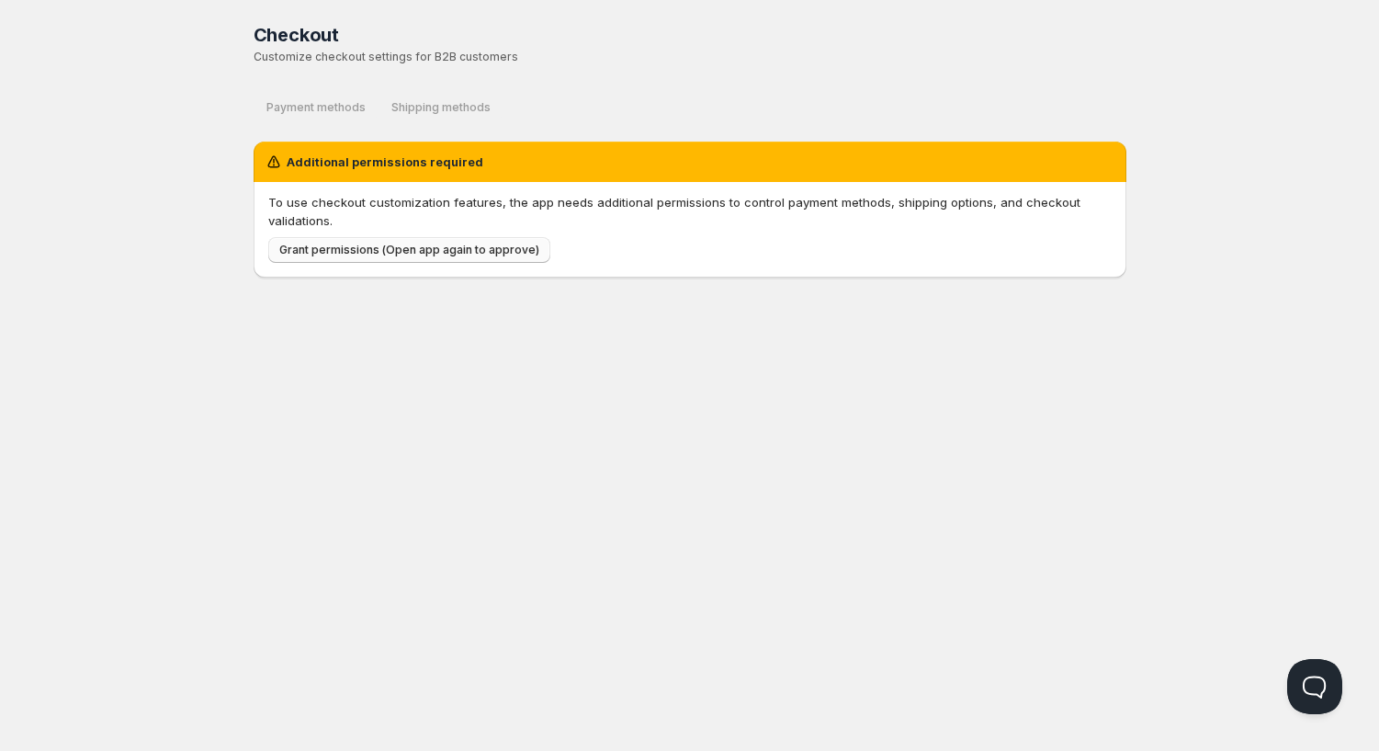
click at [315, 256] on span "Grant permissions (Open app again to approve)" at bounding box center [409, 250] width 260 height 15
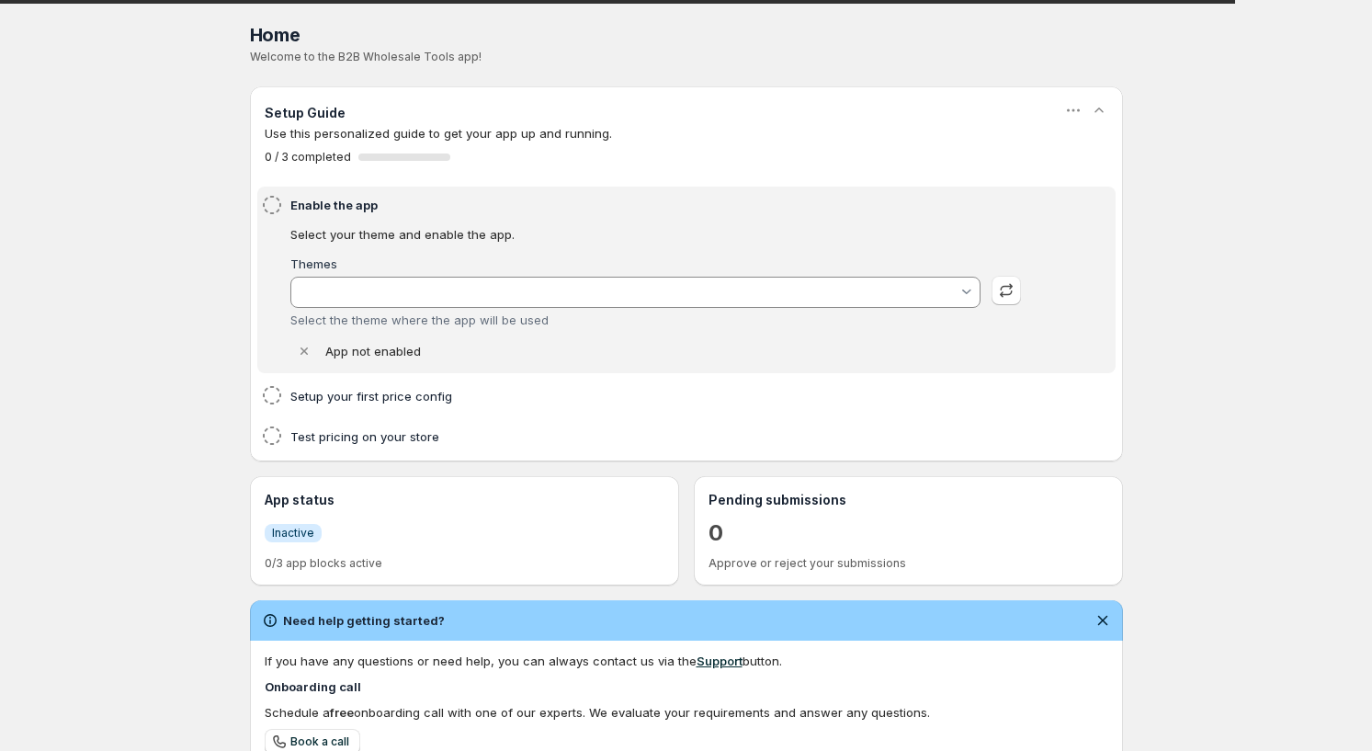
type input "Empire"
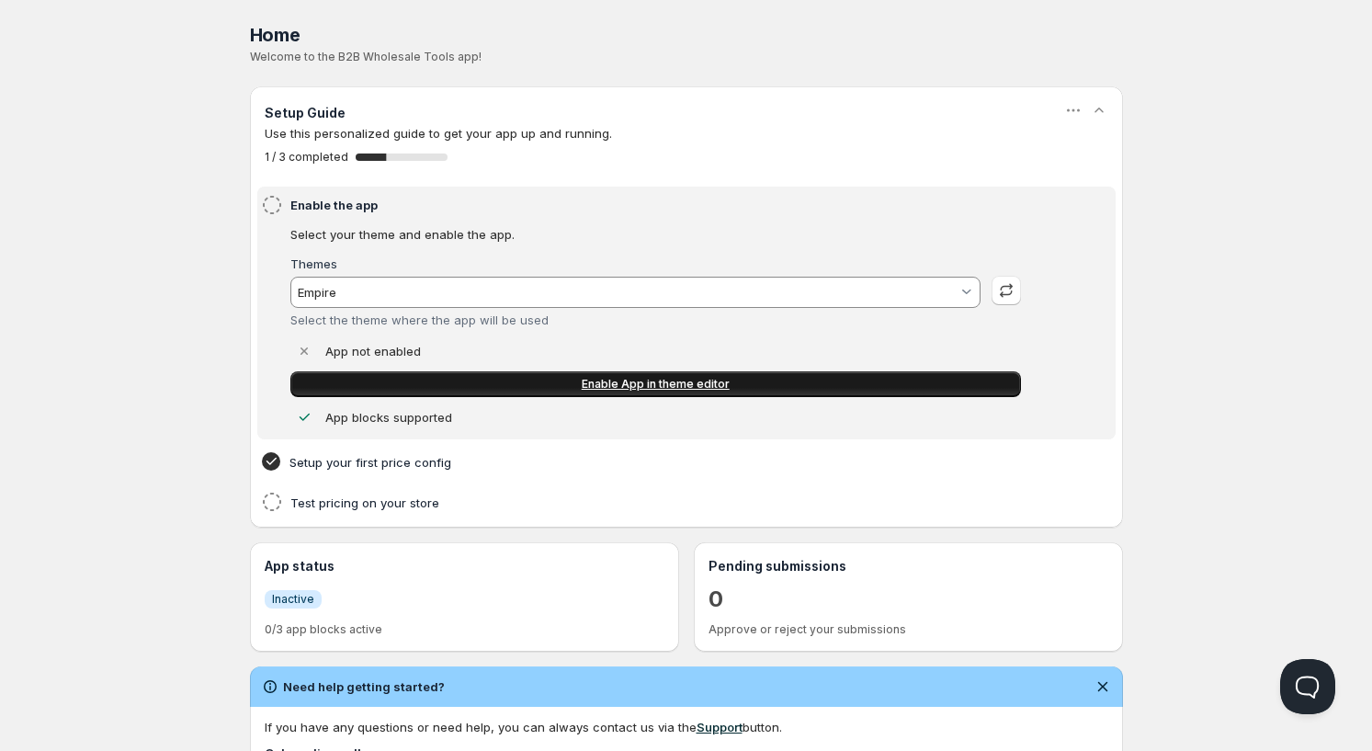
click at [594, 388] on span "Enable App in theme editor" at bounding box center [656, 384] width 148 height 15
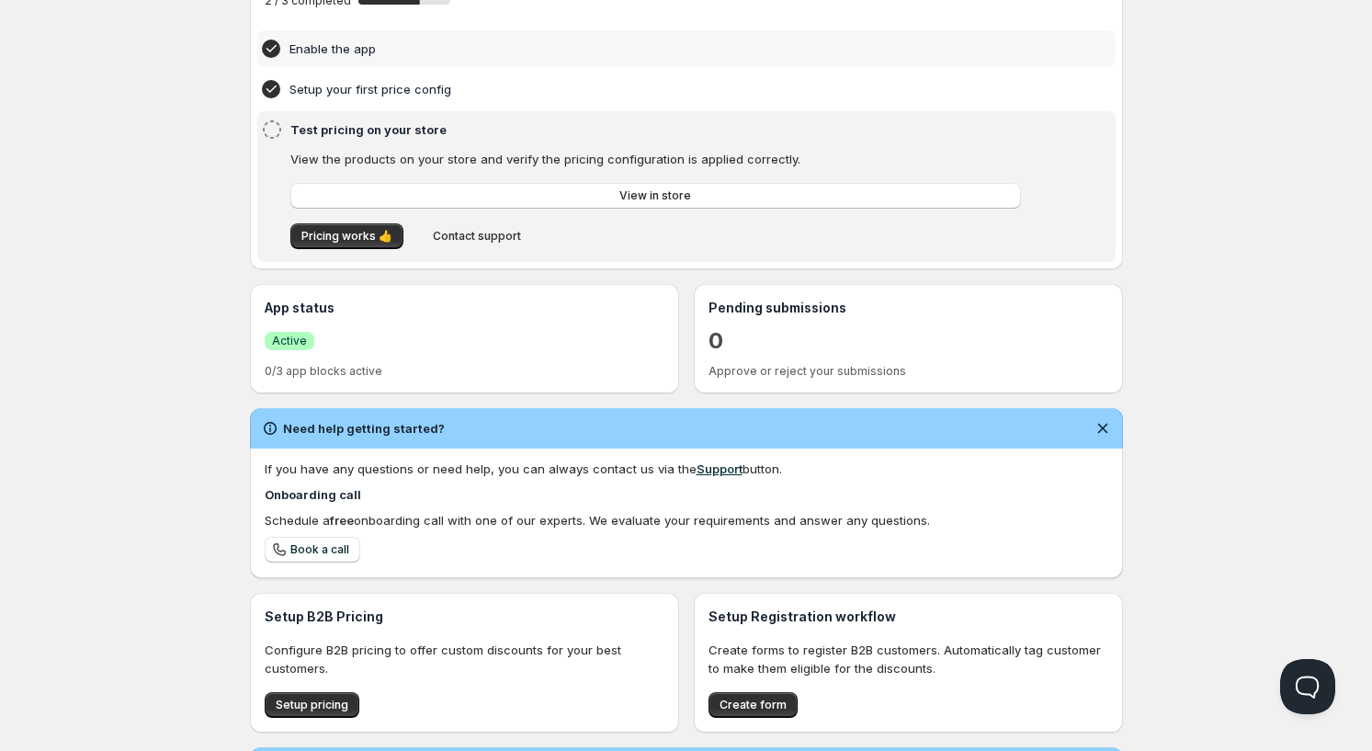
scroll to position [312, 0]
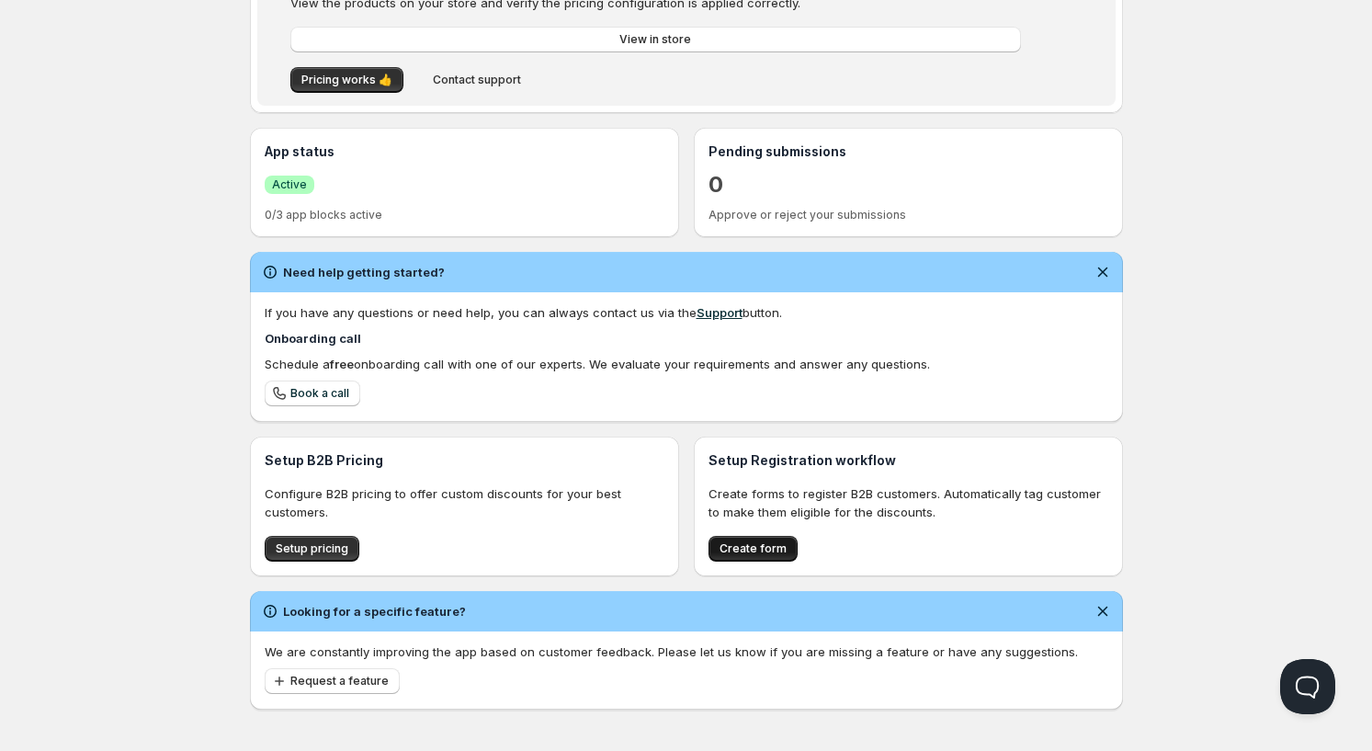
click at [731, 550] on span "Create form" at bounding box center [752, 548] width 67 height 15
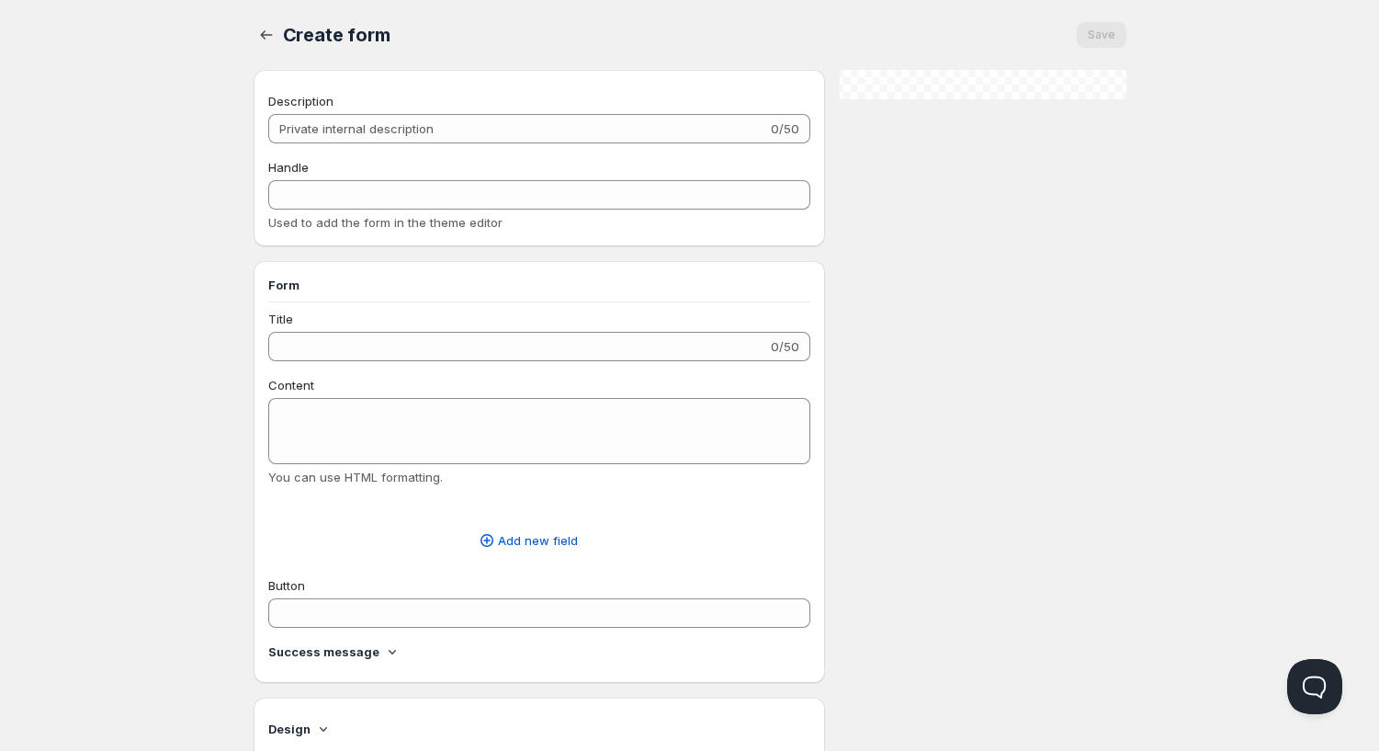
radio input "true"
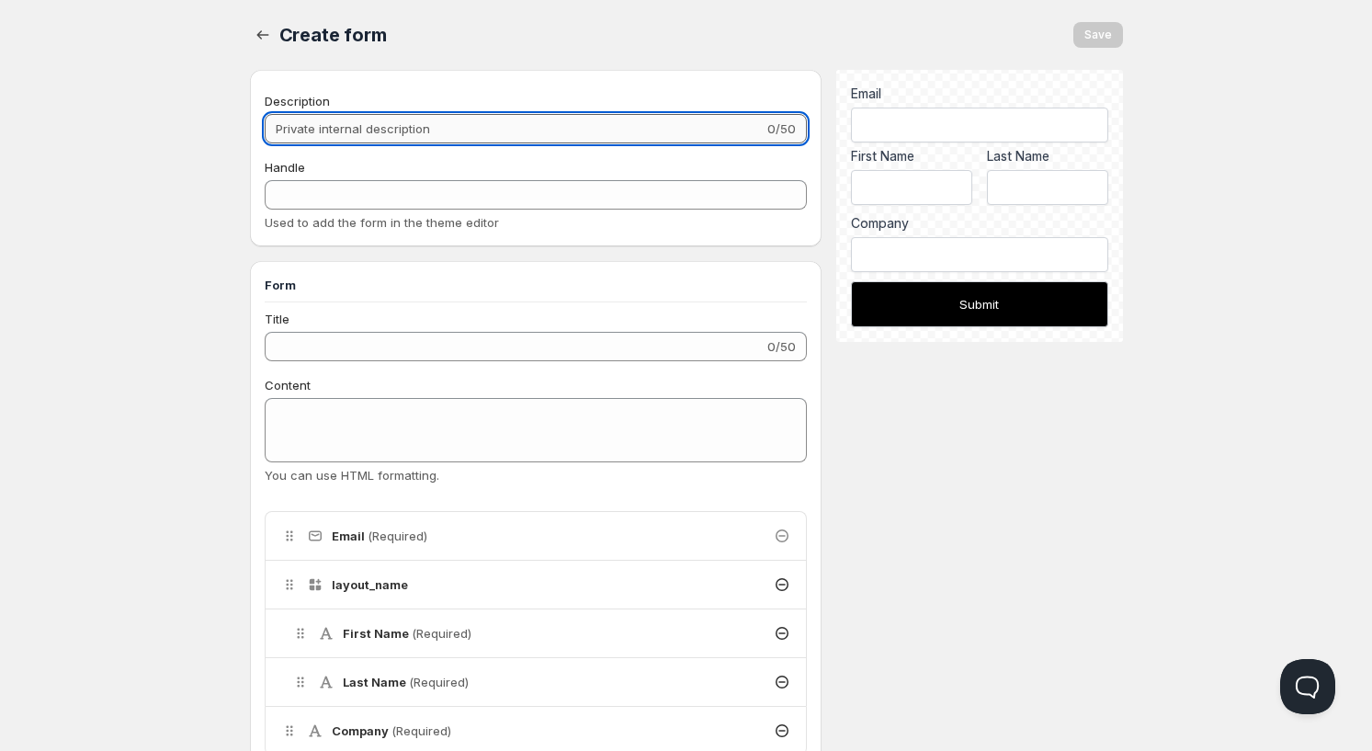
click at [345, 121] on input "Description" at bounding box center [515, 128] width 500 height 29
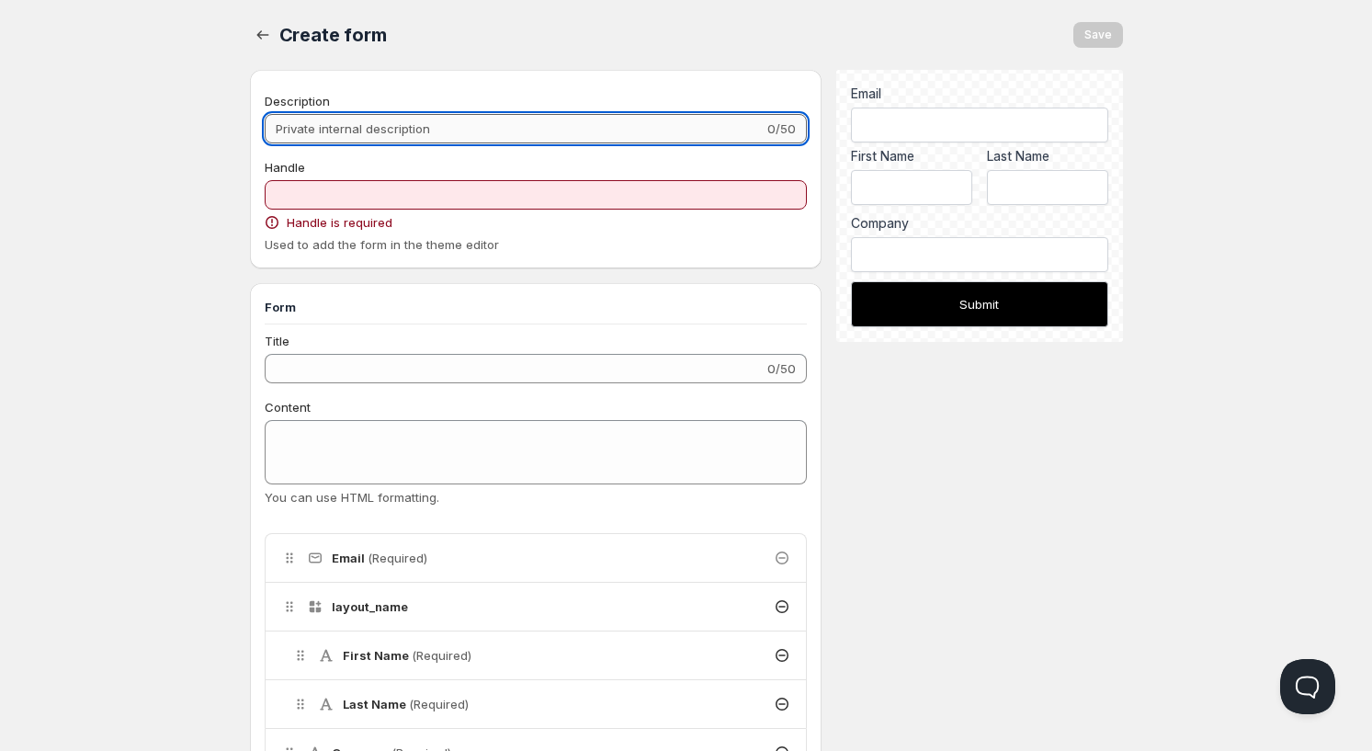
click at [371, 131] on input "Description" at bounding box center [515, 128] width 500 height 29
type input "W"
type input "w"
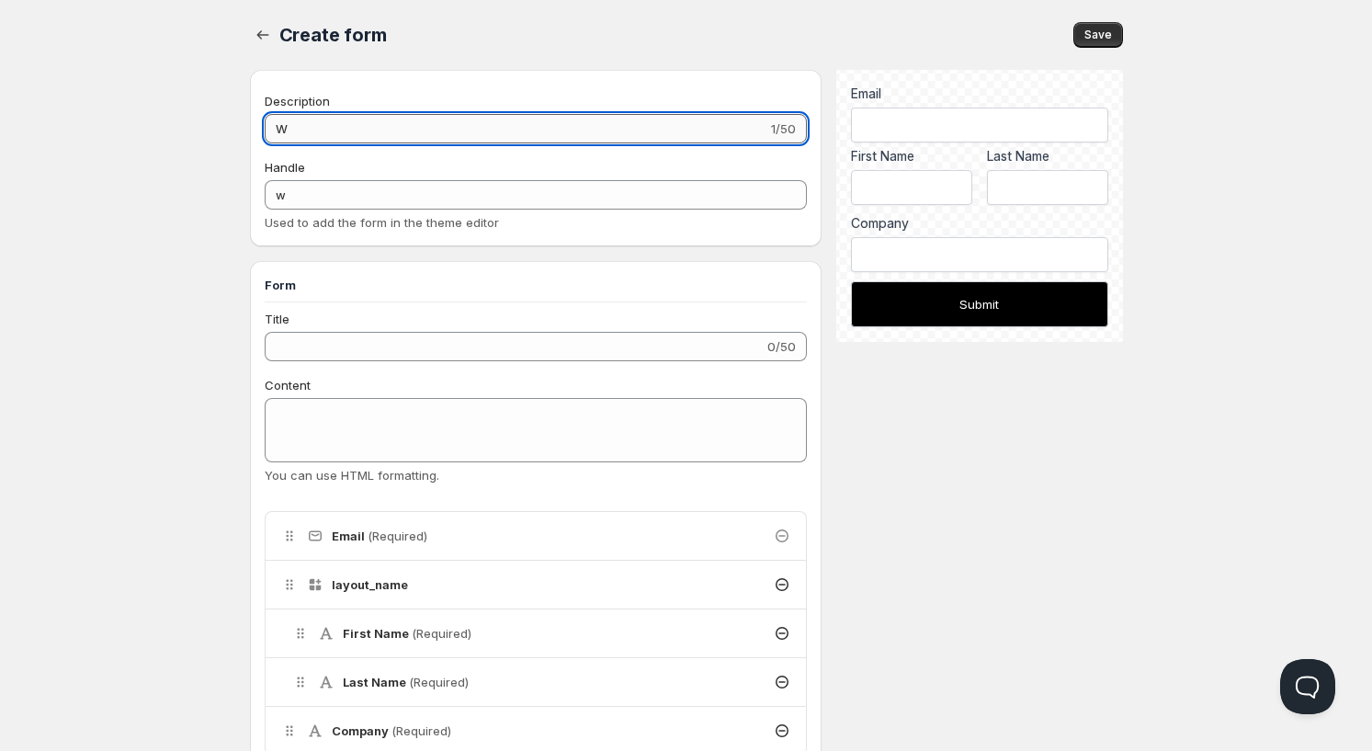
type input "Wh"
type input "wh"
type input "Who"
type input "who"
type input "Whole"
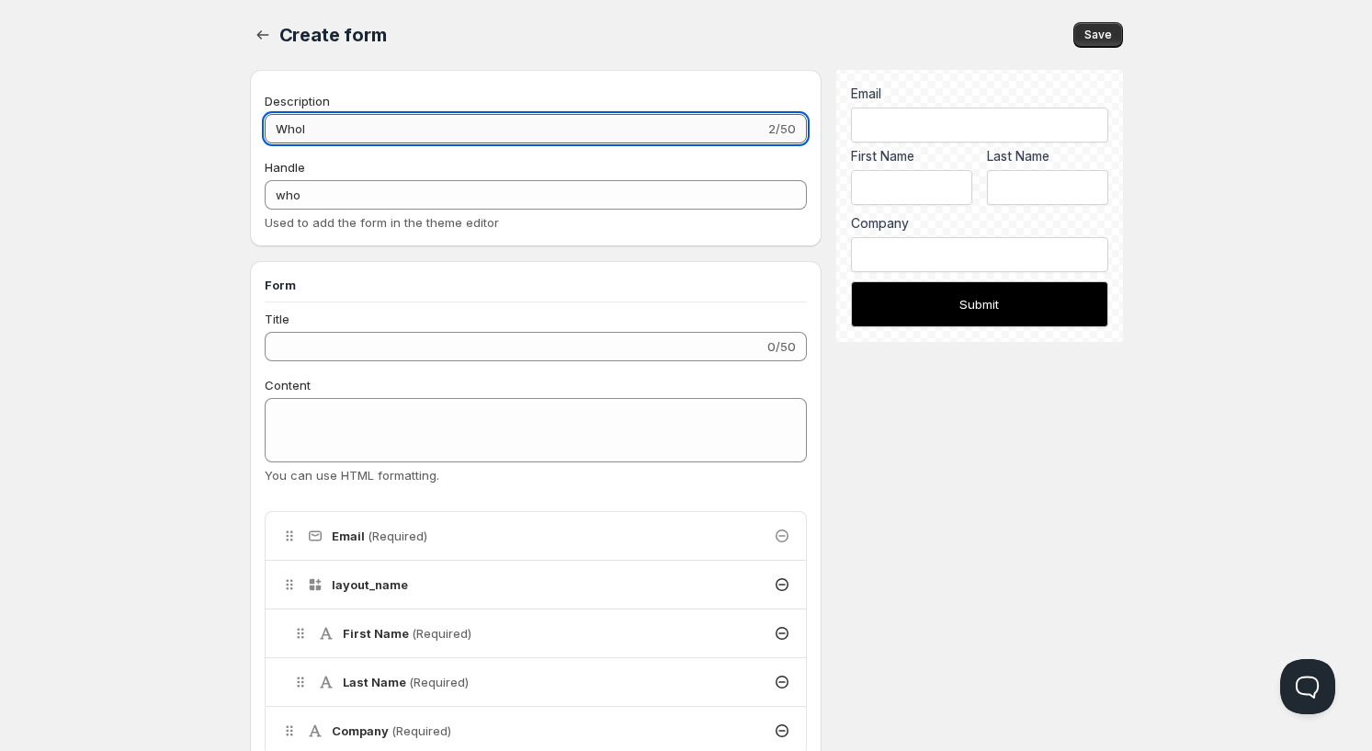
type input "whole"
type input "Wholes"
type input "wholes"
type input "Wholesal"
type input "wholesal"
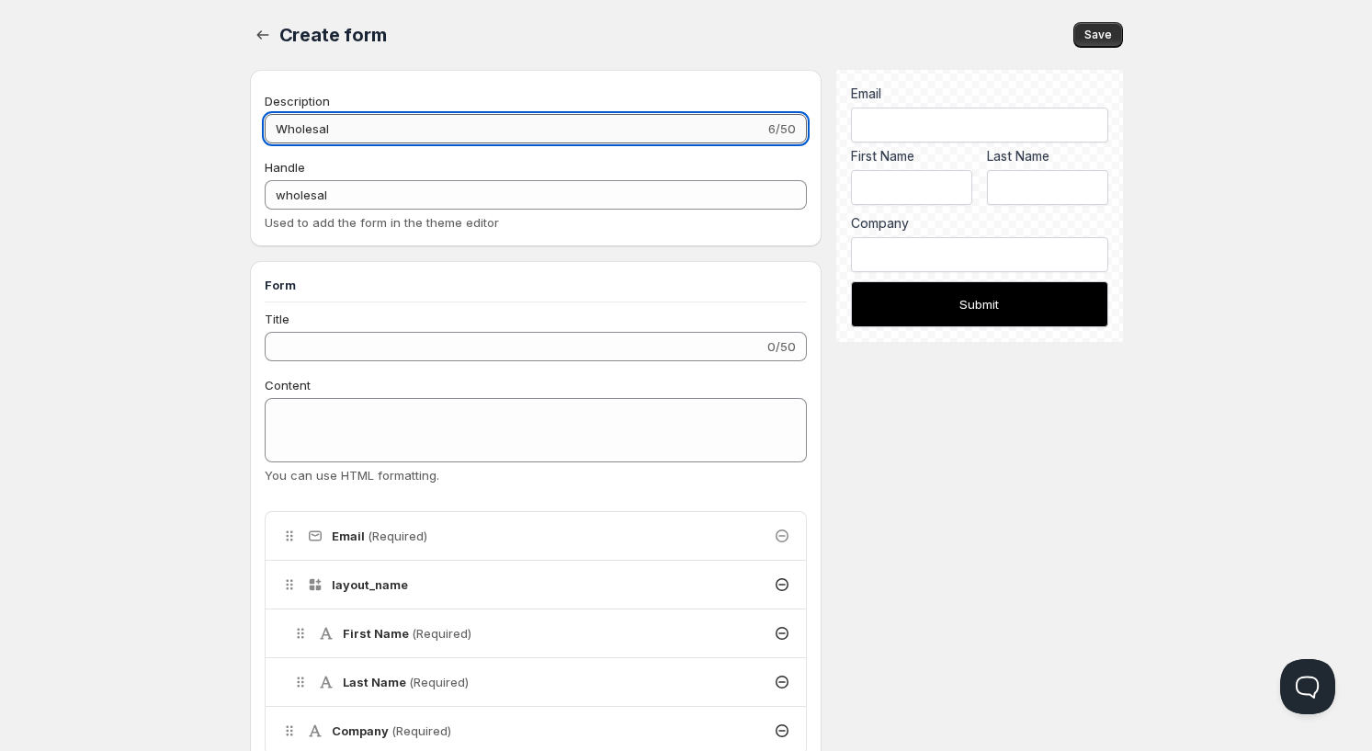
type input "Wholesale"
type input "wholesale"
type input "Wholesale"
type input "wholesale-"
type input "Wholesale a"
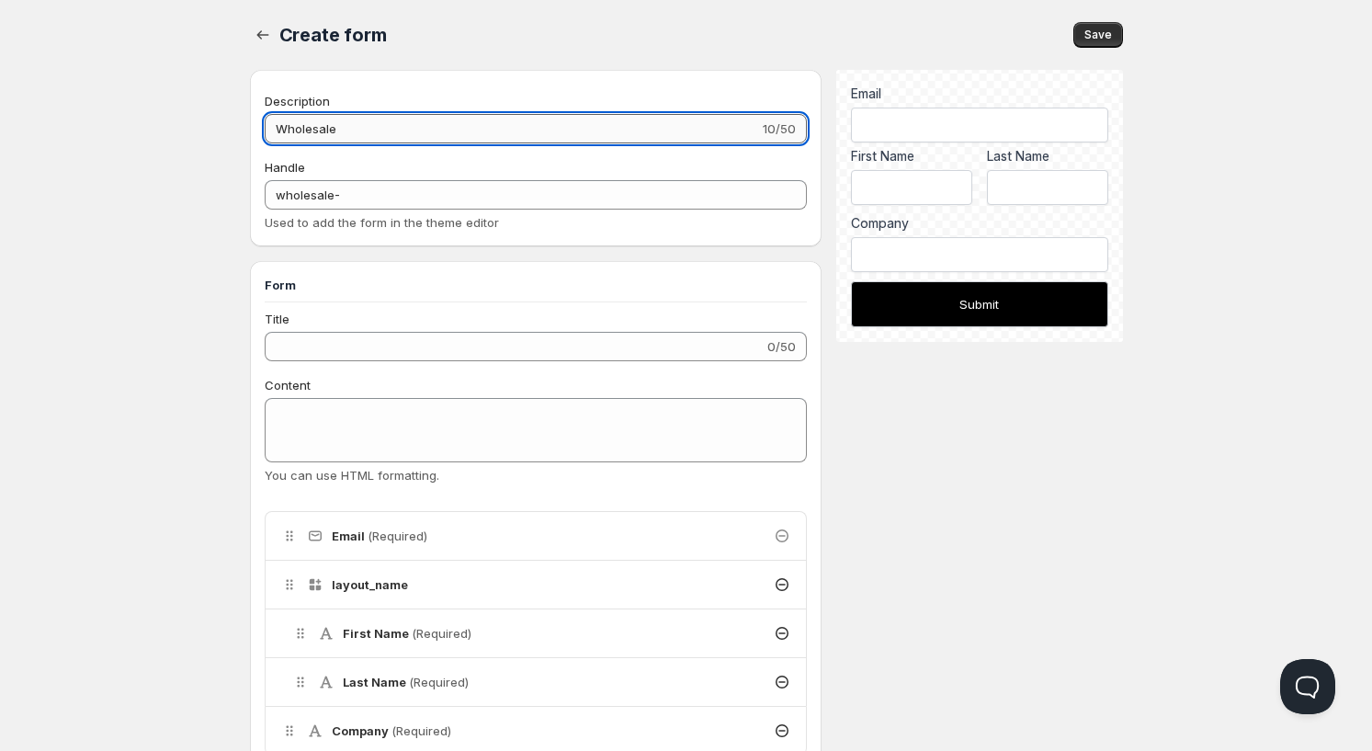
type input "wholesale-a"
type input "Wholesale ac"
type input "wholesale-ac"
type input "Wholesale acc"
type input "wholesale-acc"
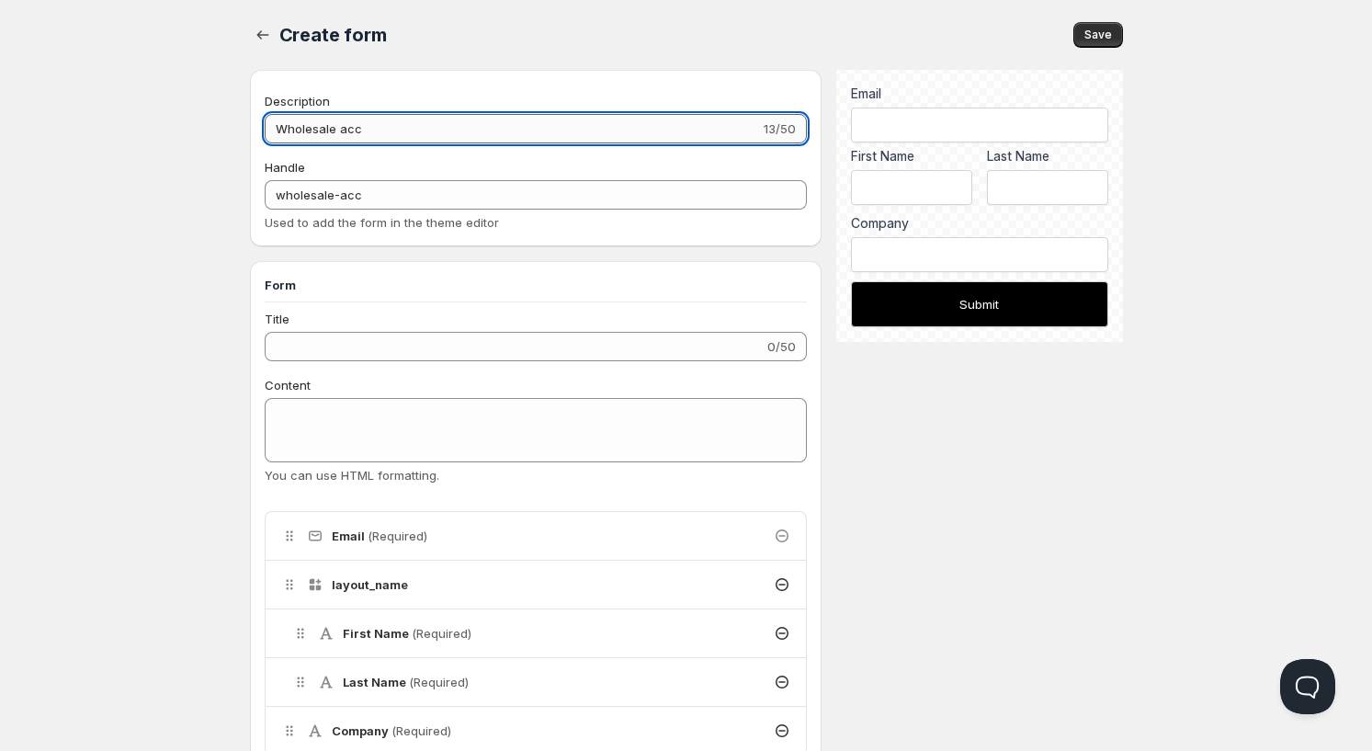
type input "Wholesale acco"
type input "wholesale-acco"
type input "Wholesale accou"
type input "wholesale-accou"
type input "Wholesale accoun"
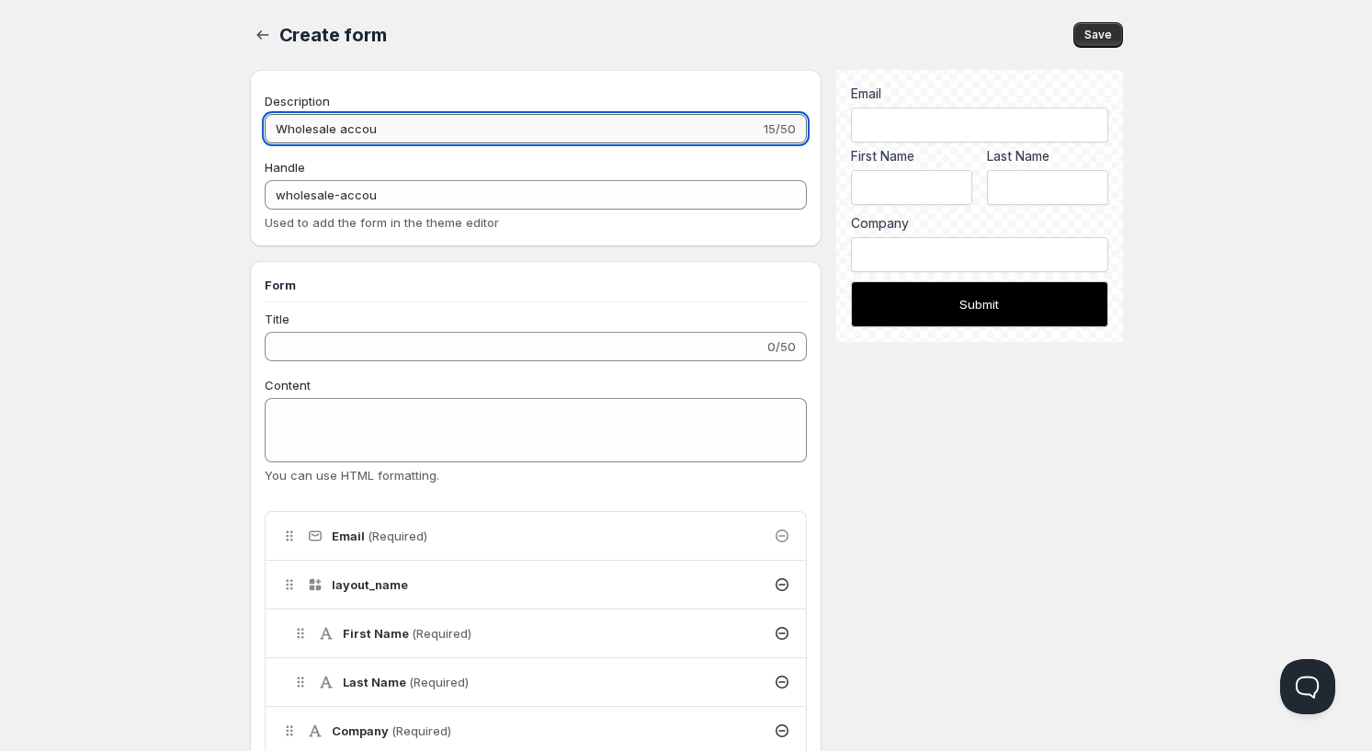
type input "wholesale-accoun"
type input "Wholesale account"
type input "wholesale-account"
type input "Wholesale account"
type input "wholesale-account-"
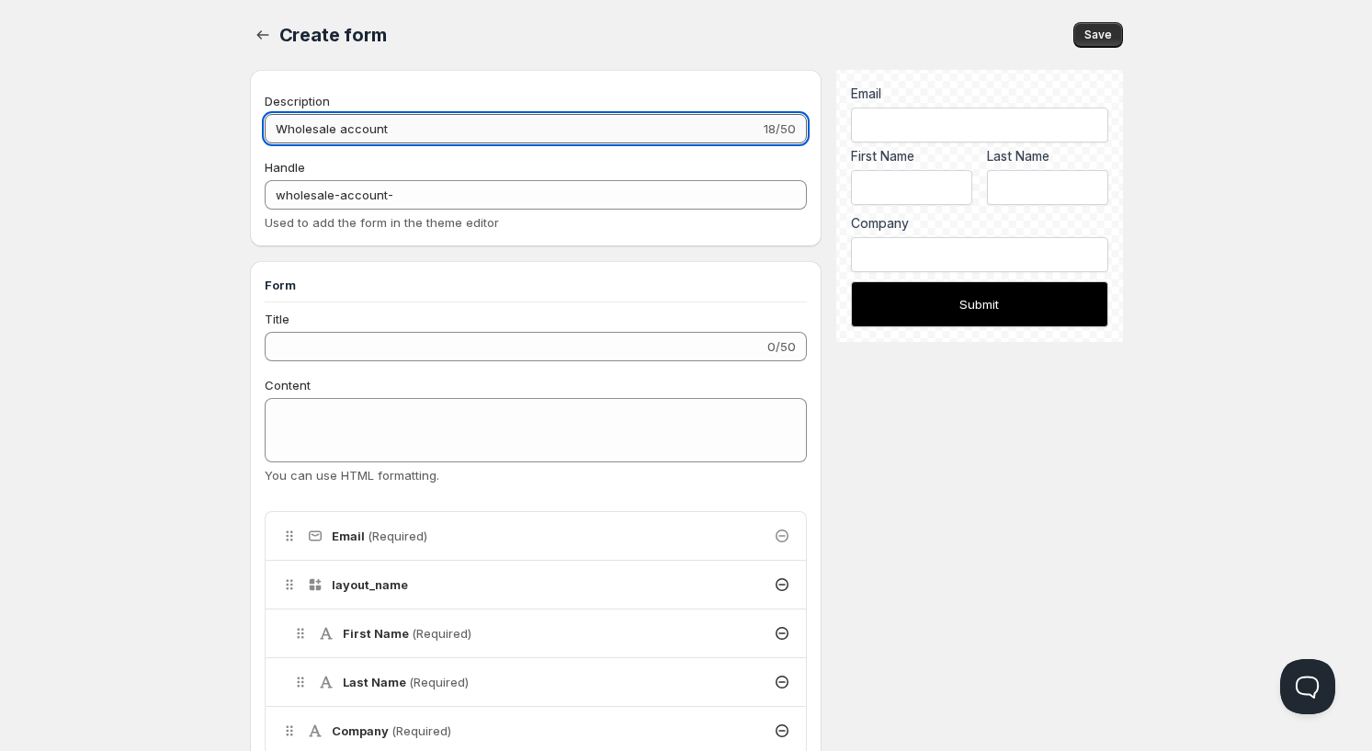
type input "Wholesale account f"
type input "wholesale-account-f"
type input "Wholesale account fo"
type input "wholesale-account-fo"
type input "Wholesale account form"
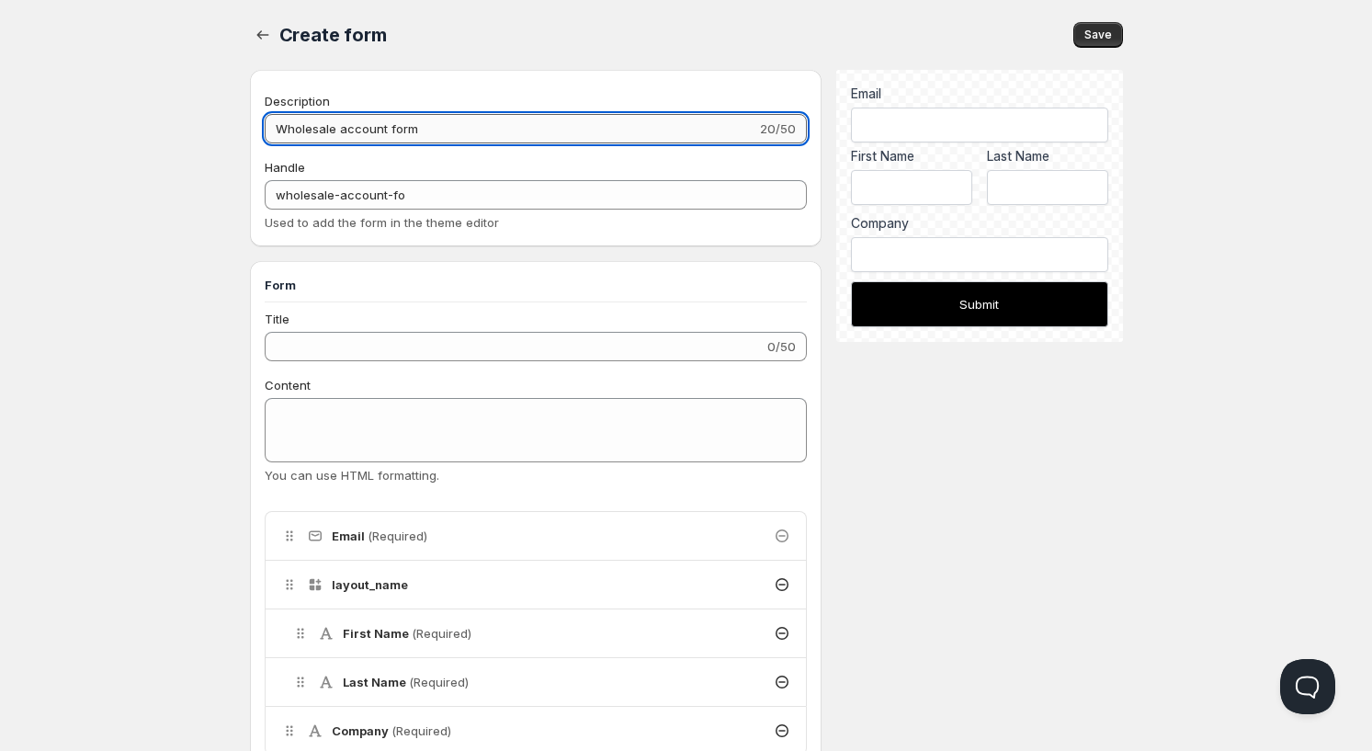
type input "wholesale-account-form"
type input "Wholesale account form"
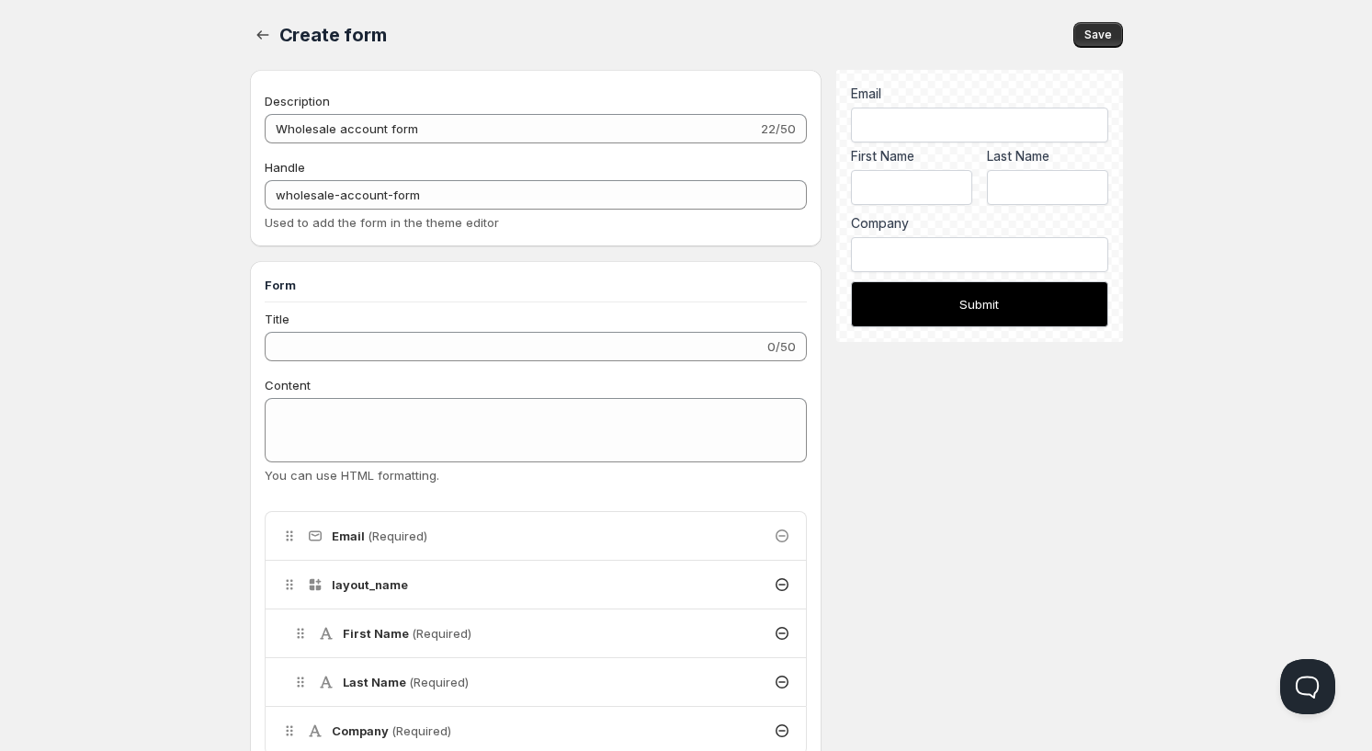
click at [348, 361] on div "Title 0/50 Content You can use HTML formatting. Delete Cancel Are you sure you …" at bounding box center [536, 616] width 543 height 613
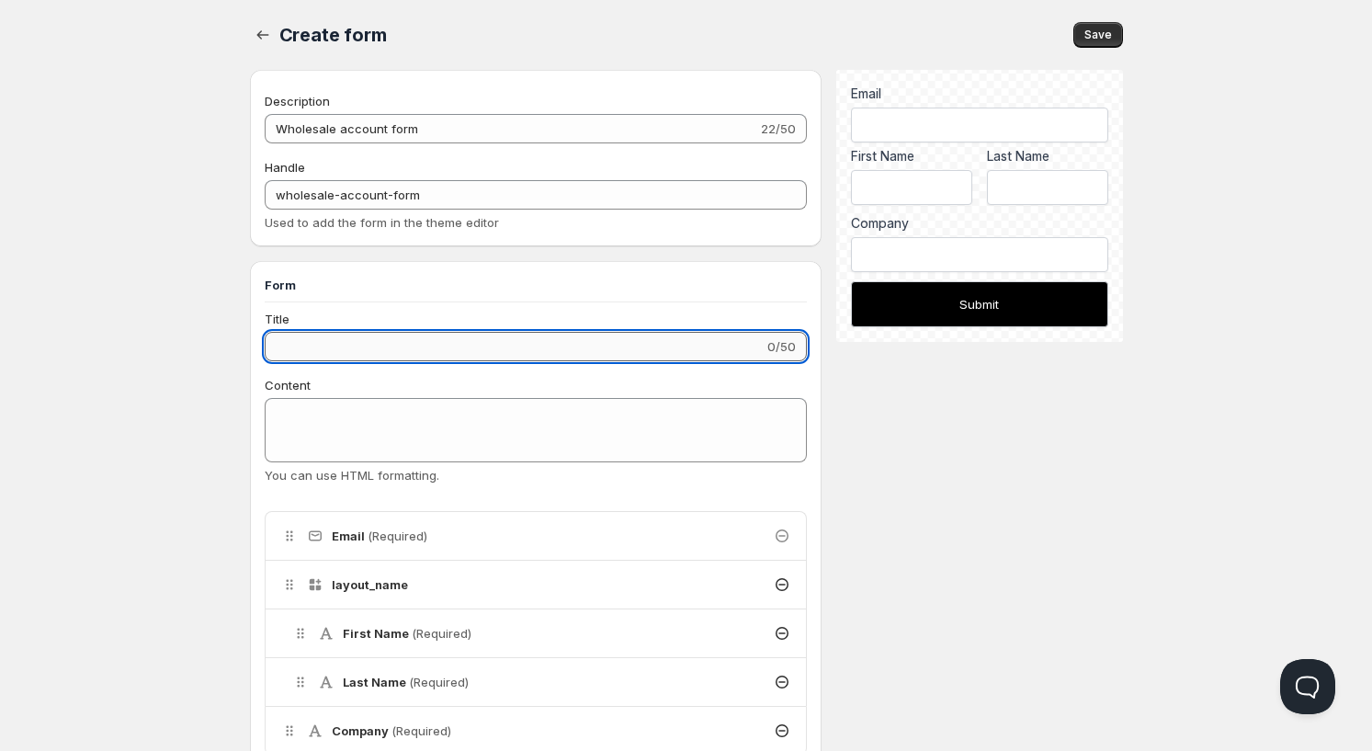
click at [325, 343] on input "Title" at bounding box center [515, 346] width 500 height 29
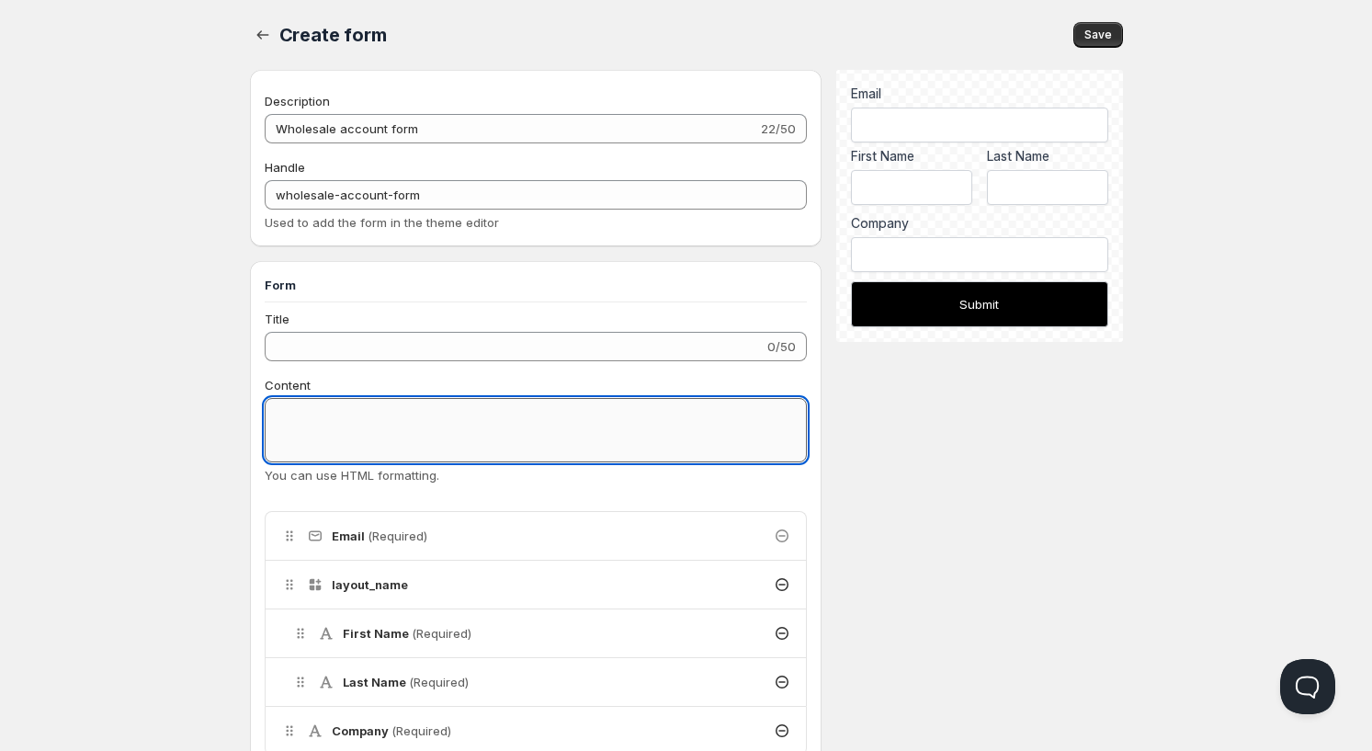
click at [370, 458] on textarea "Content" at bounding box center [536, 430] width 543 height 64
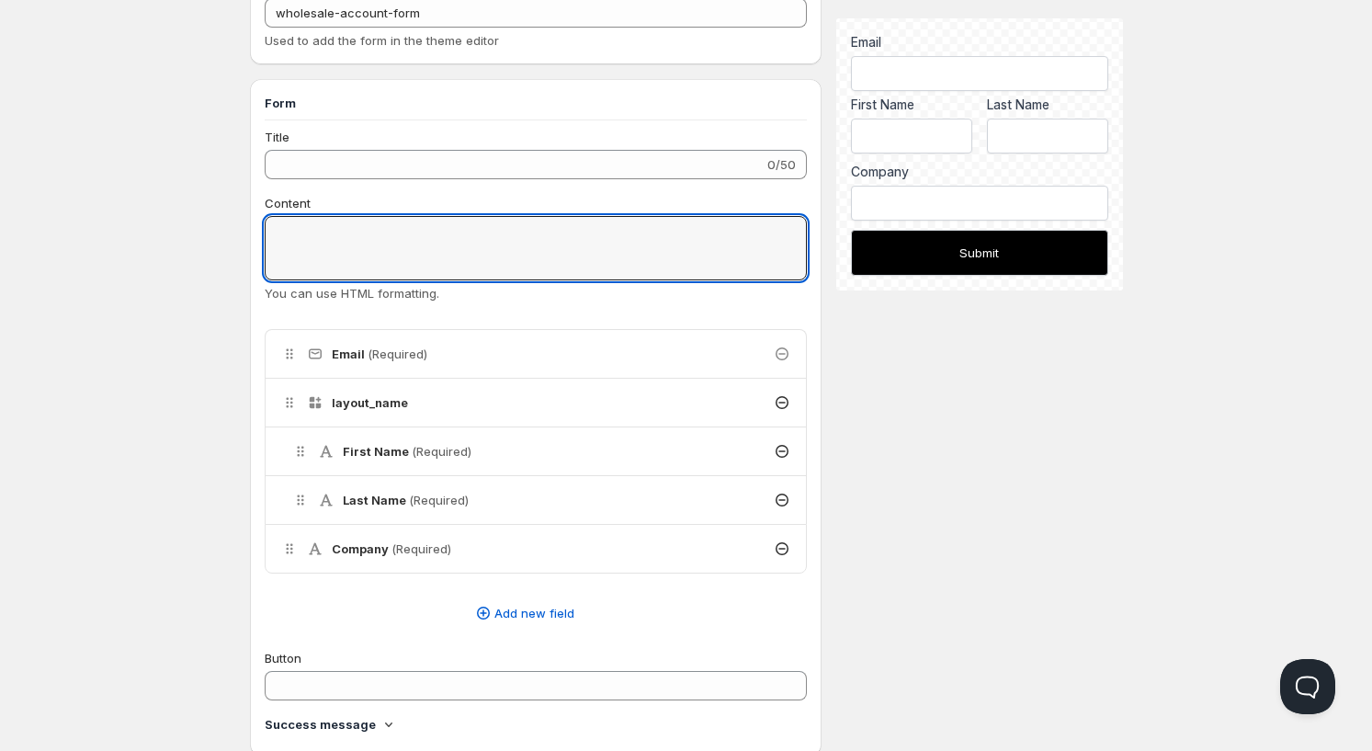
scroll to position [312, 0]
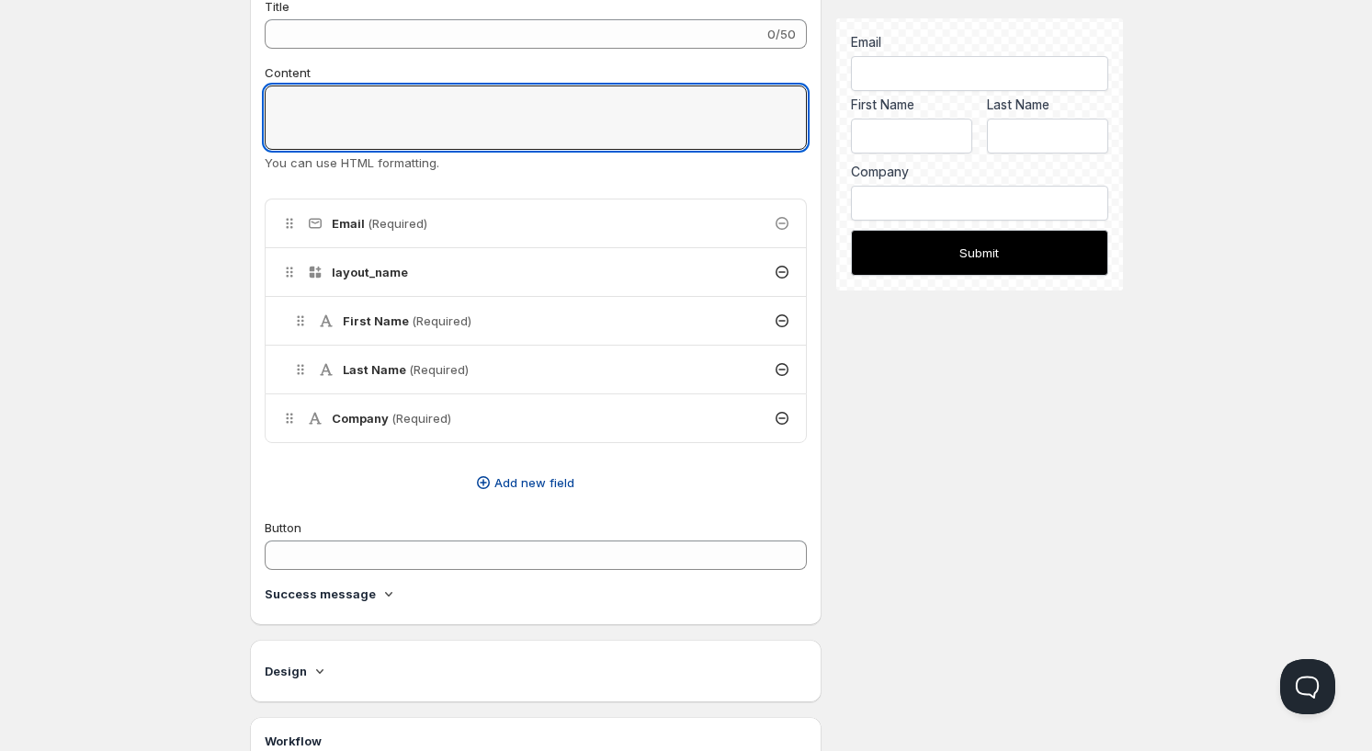
click at [505, 478] on span "Add new field" at bounding box center [534, 482] width 80 height 18
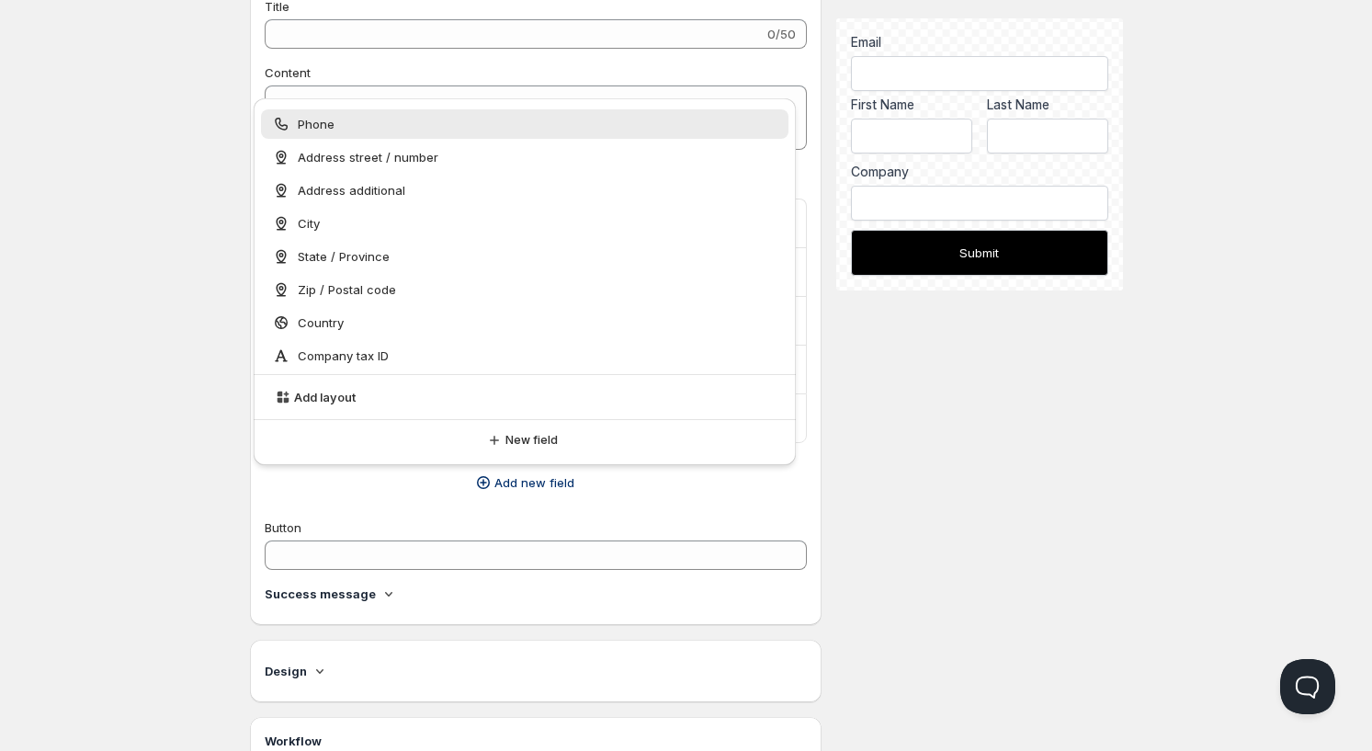
click at [362, 118] on div "Phone" at bounding box center [525, 124] width 506 height 18
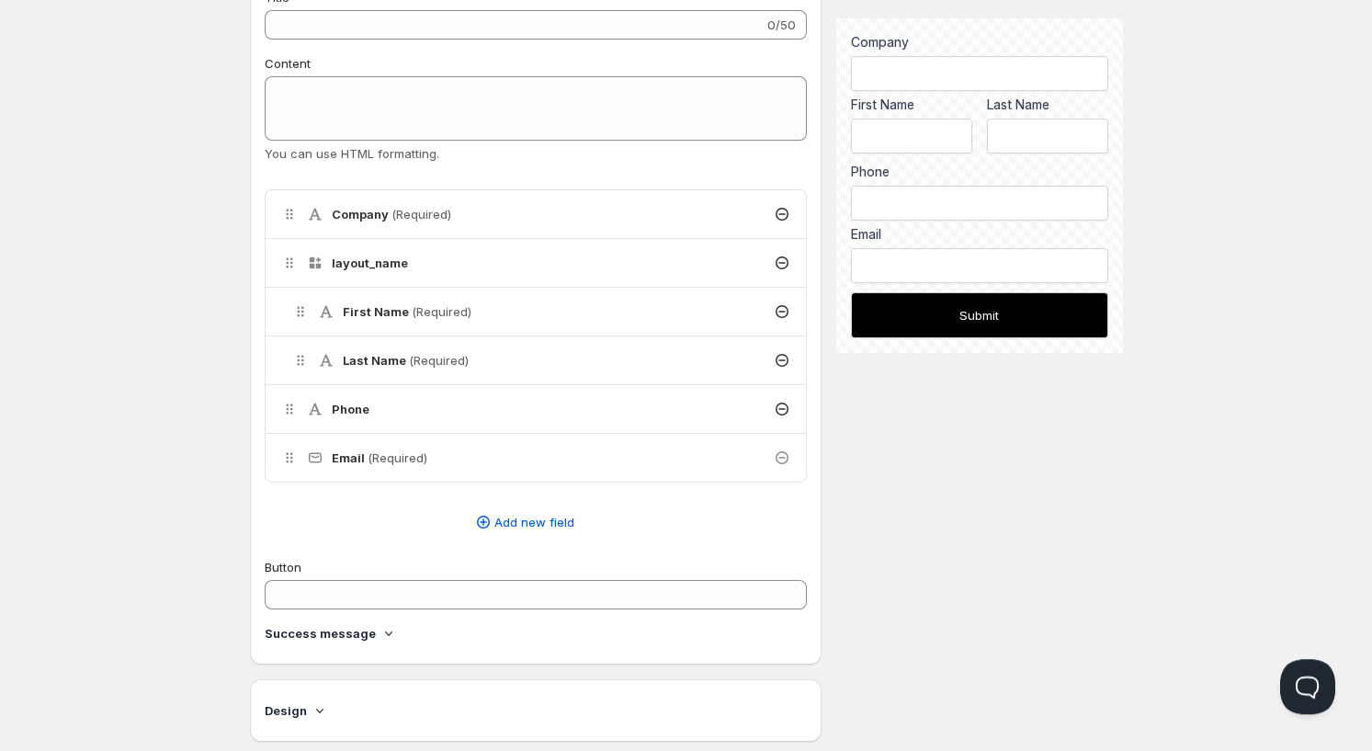
scroll to position [469, 0]
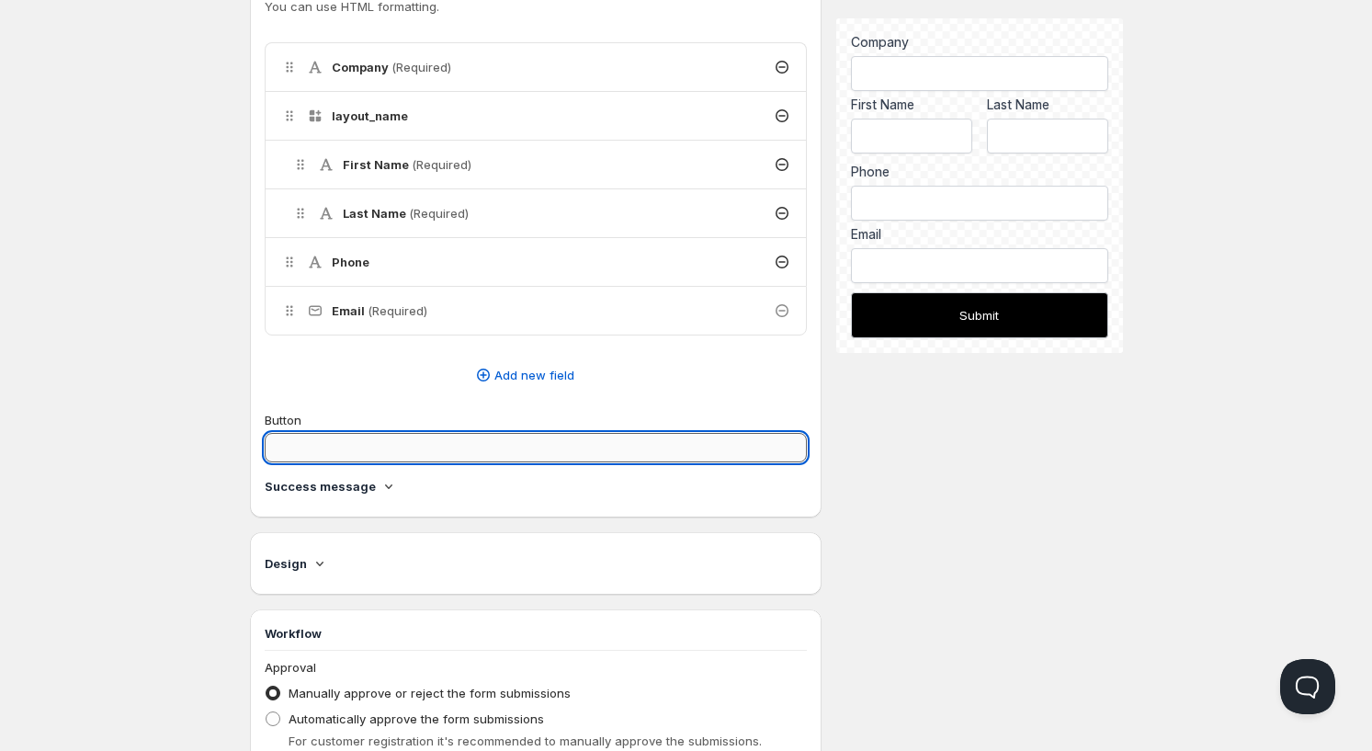
click at [370, 450] on input "Button" at bounding box center [536, 447] width 543 height 29
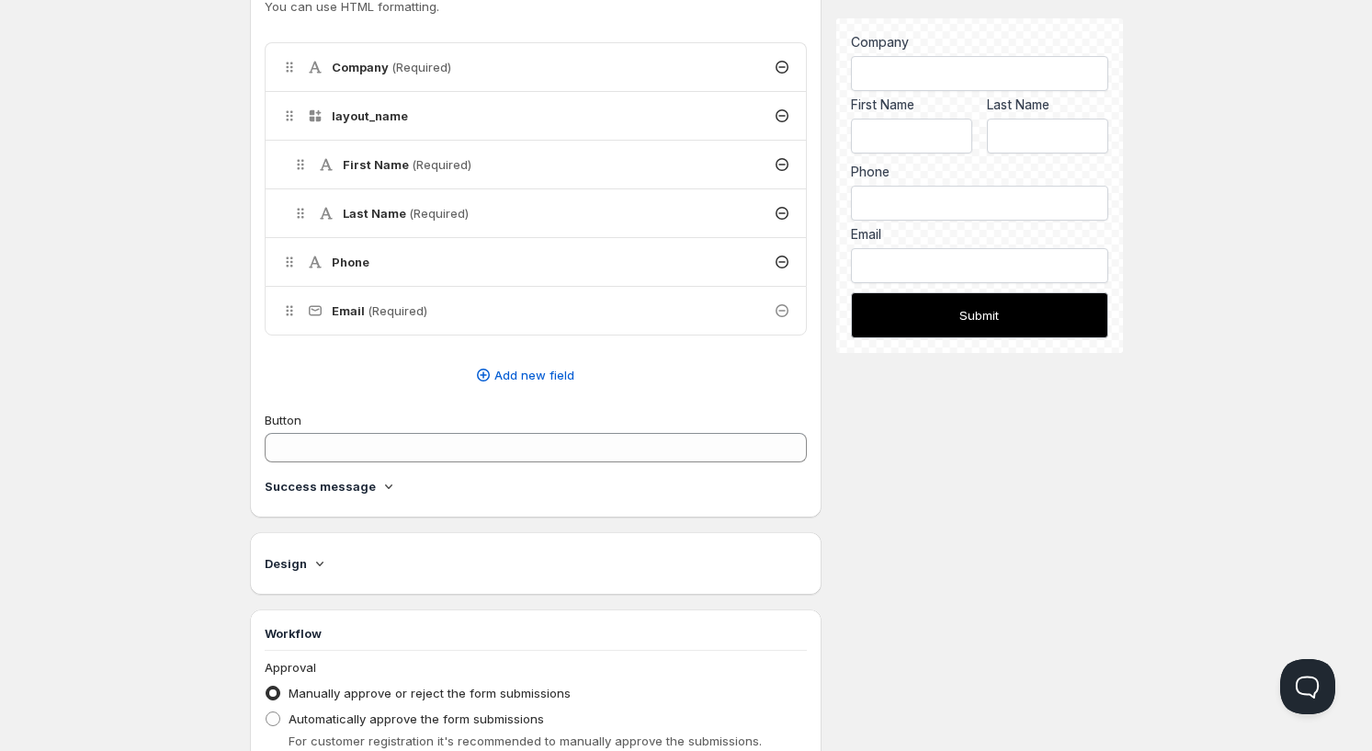
click at [384, 487] on icon at bounding box center [387, 486] width 7 height 5
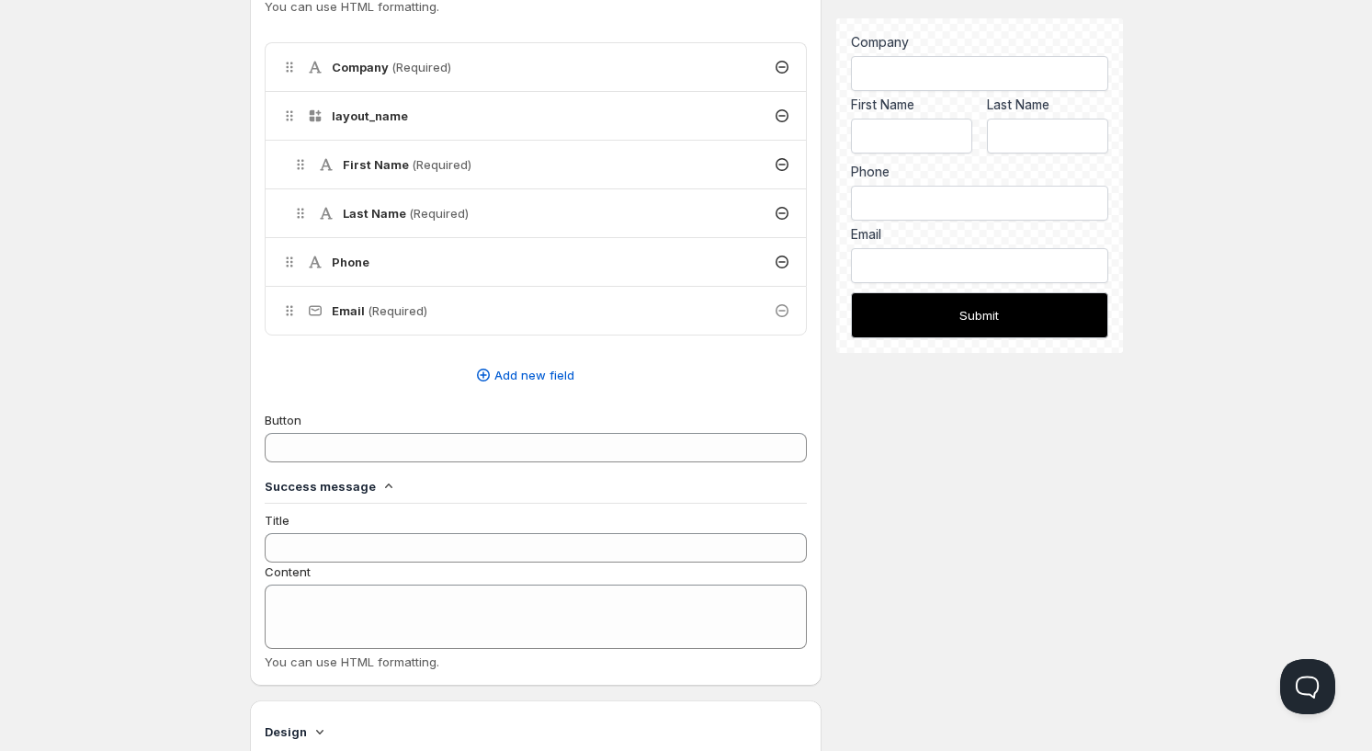
click at [384, 487] on icon at bounding box center [387, 485] width 7 height 5
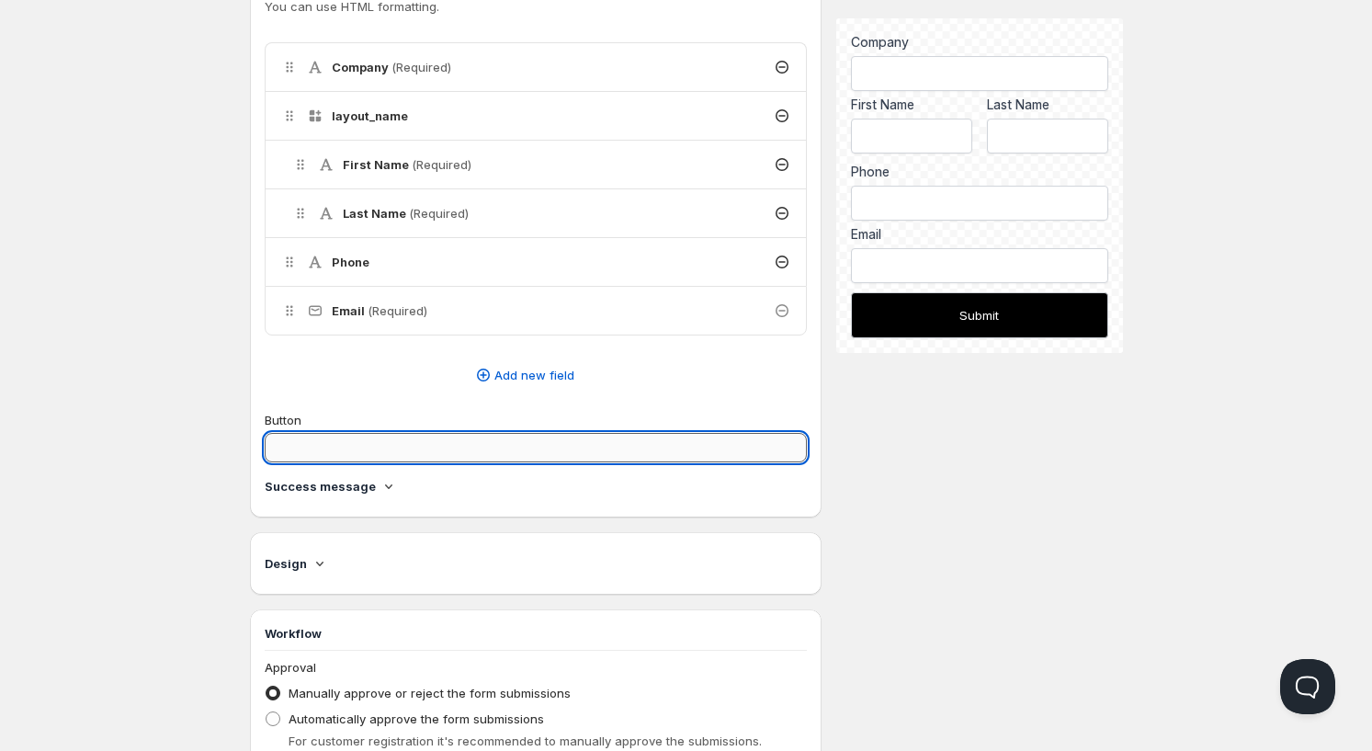
click at [359, 449] on input "Button" at bounding box center [536, 447] width 543 height 29
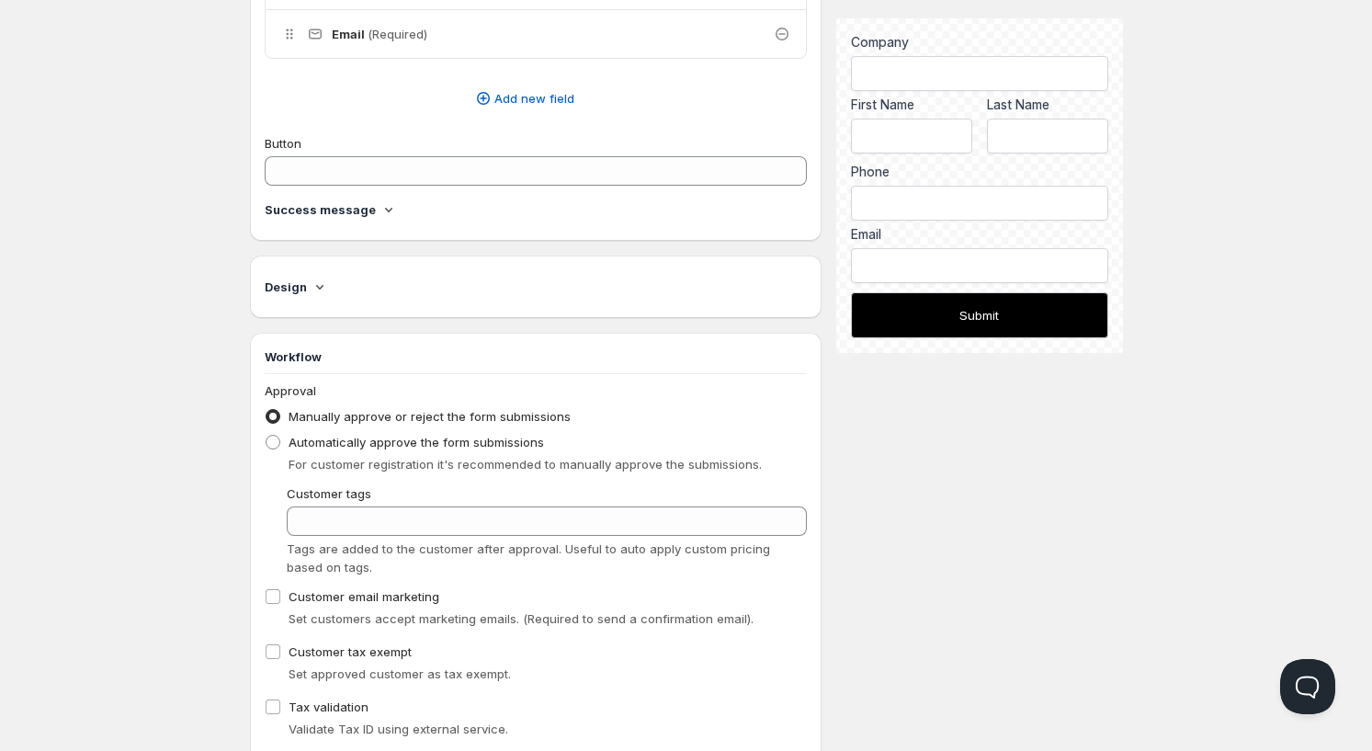
scroll to position [914, 0]
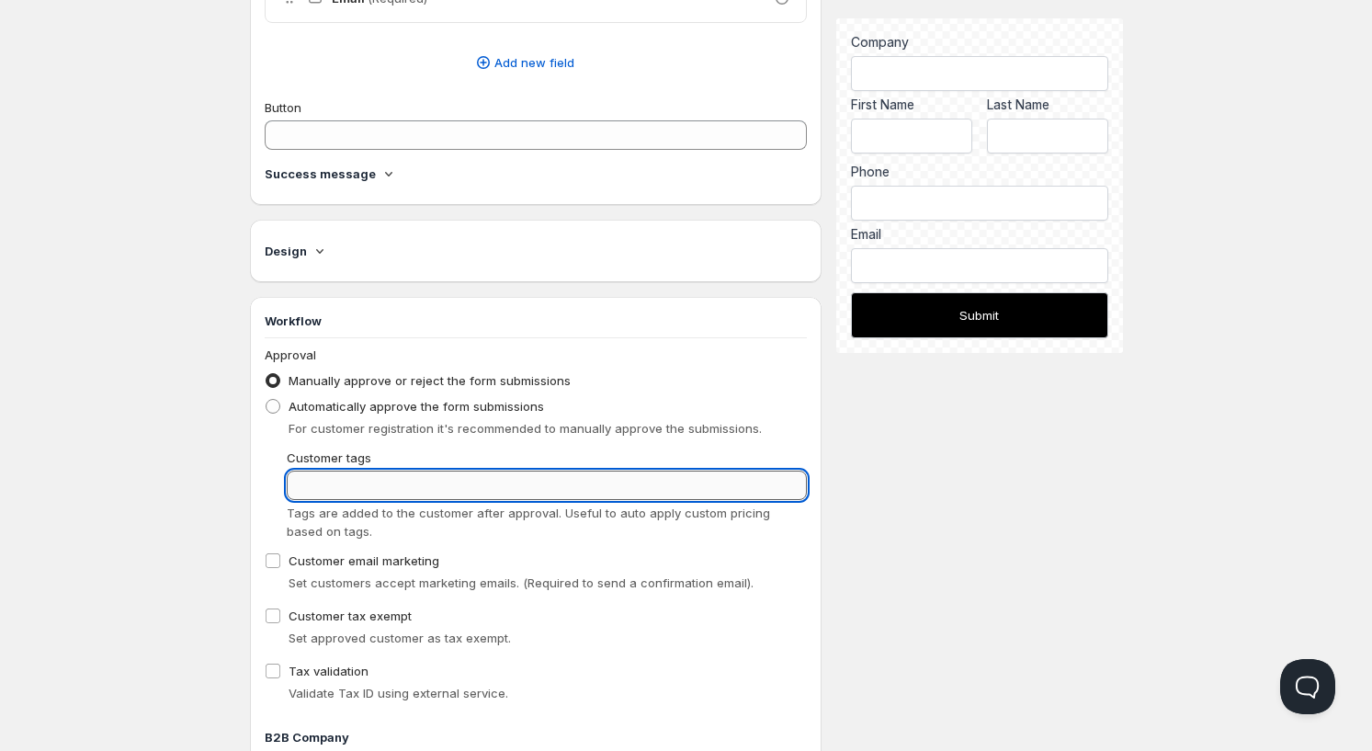
click at [331, 485] on input "Customer tags" at bounding box center [547, 484] width 521 height 29
click at [333, 484] on input "Customer tags" at bounding box center [547, 484] width 521 height 29
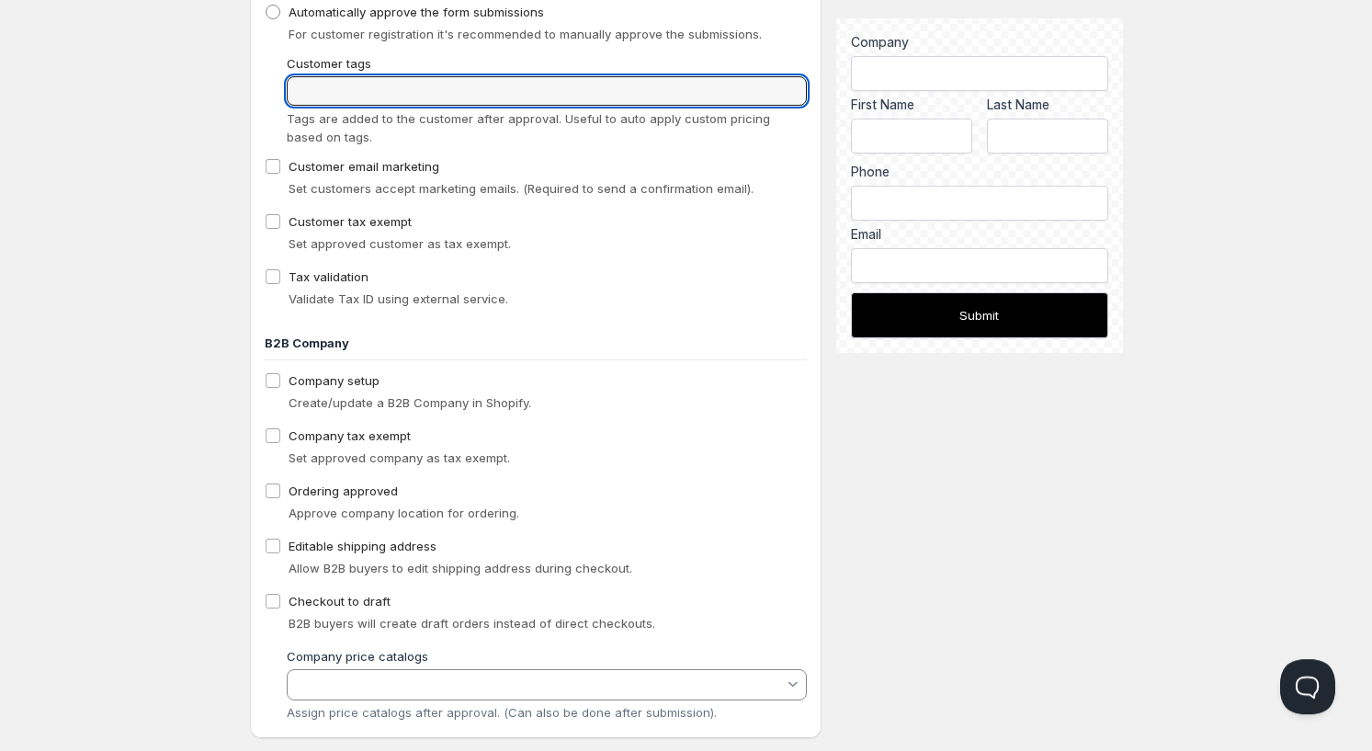
scroll to position [1343, 0]
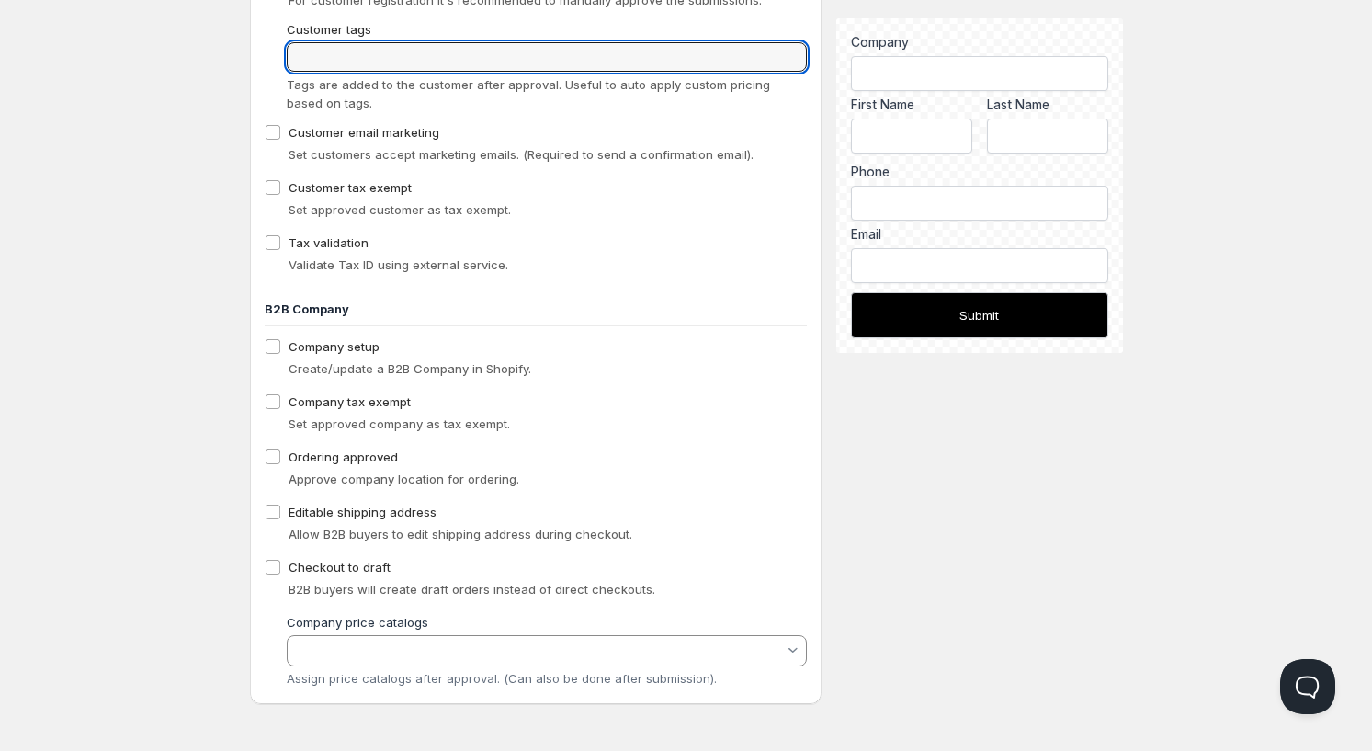
click at [375, 654] on input "Company price catalogs" at bounding box center [537, 651] width 492 height 22
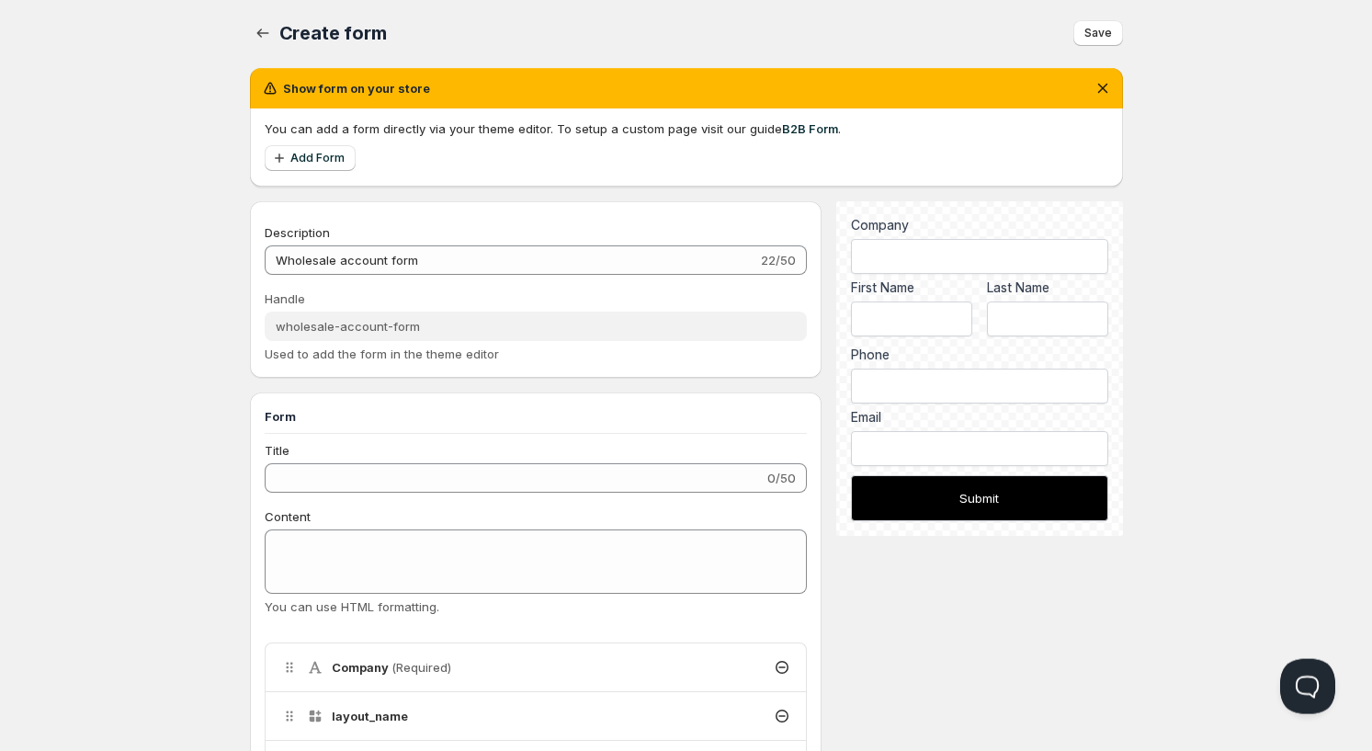
scroll to position [0, 0]
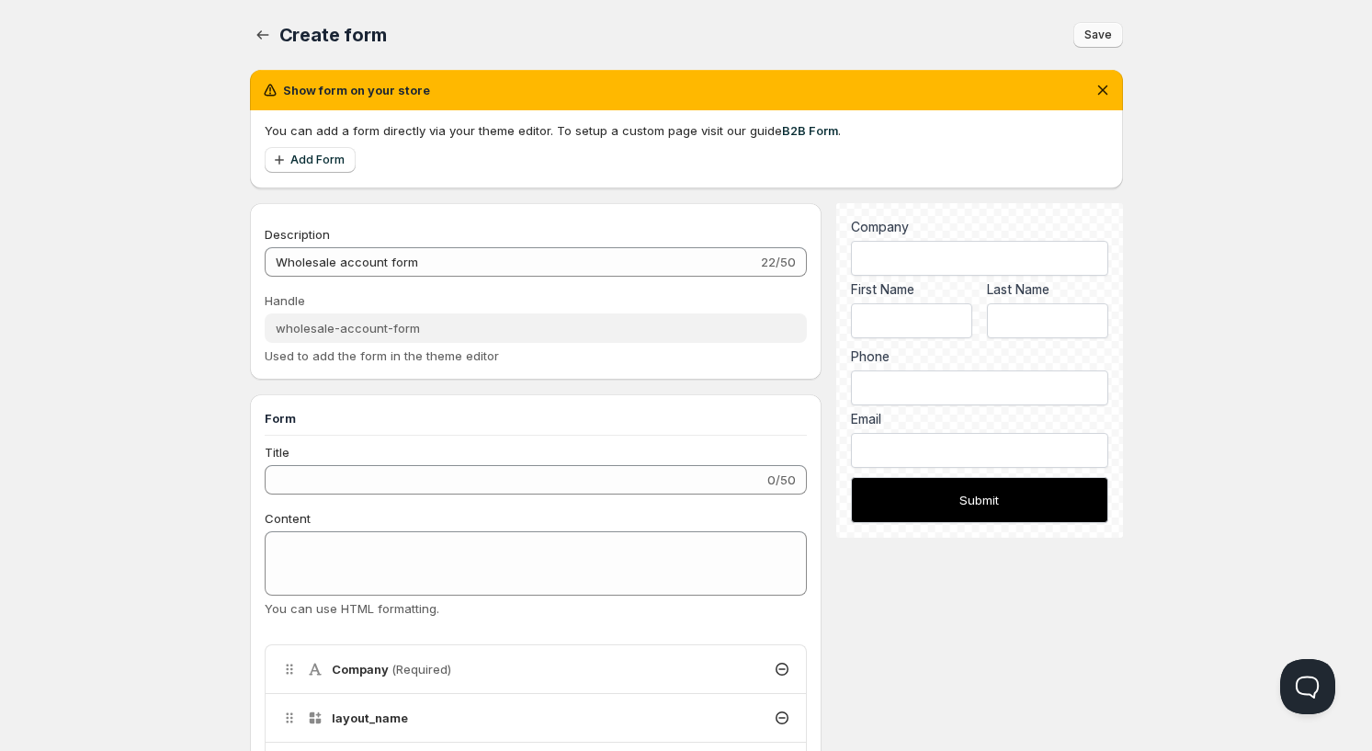
click at [1098, 37] on span "Save" at bounding box center [1098, 35] width 28 height 15
click at [804, 132] on link "B2B Form" at bounding box center [810, 130] width 56 height 15
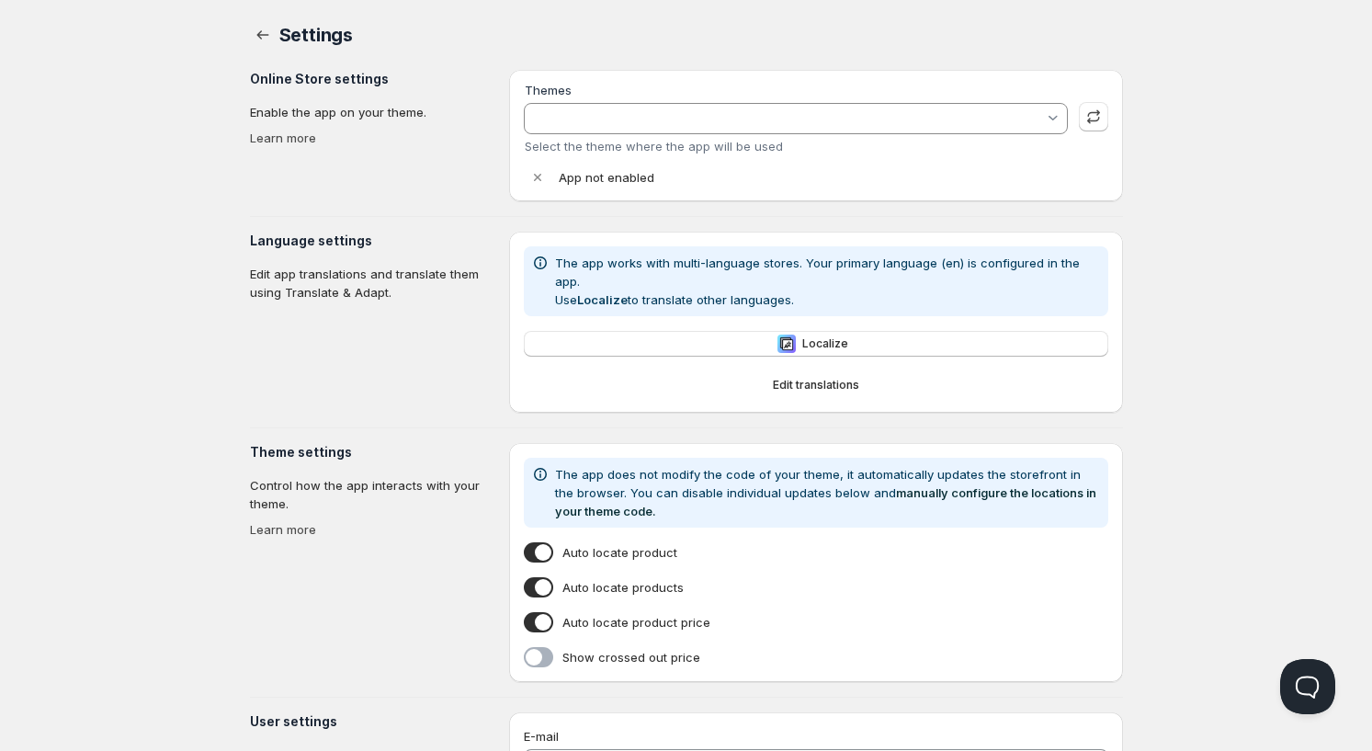
type input "Empire"
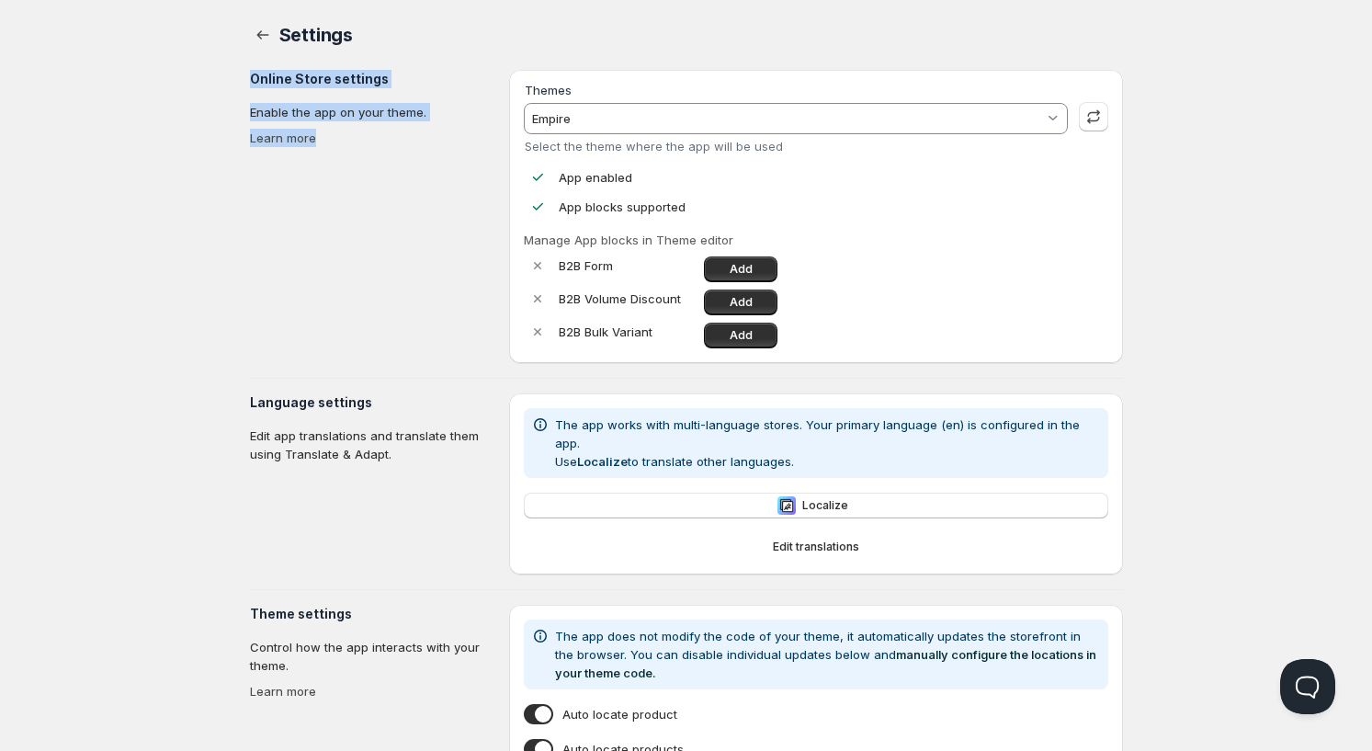
drag, startPoint x: 237, startPoint y: 91, endPoint x: 432, endPoint y: 175, distance: 212.3
click at [432, 175] on div "Settings. This page is ready Settings Online Store settings Enable the app on y…" at bounding box center [686, 505] width 917 height 1011
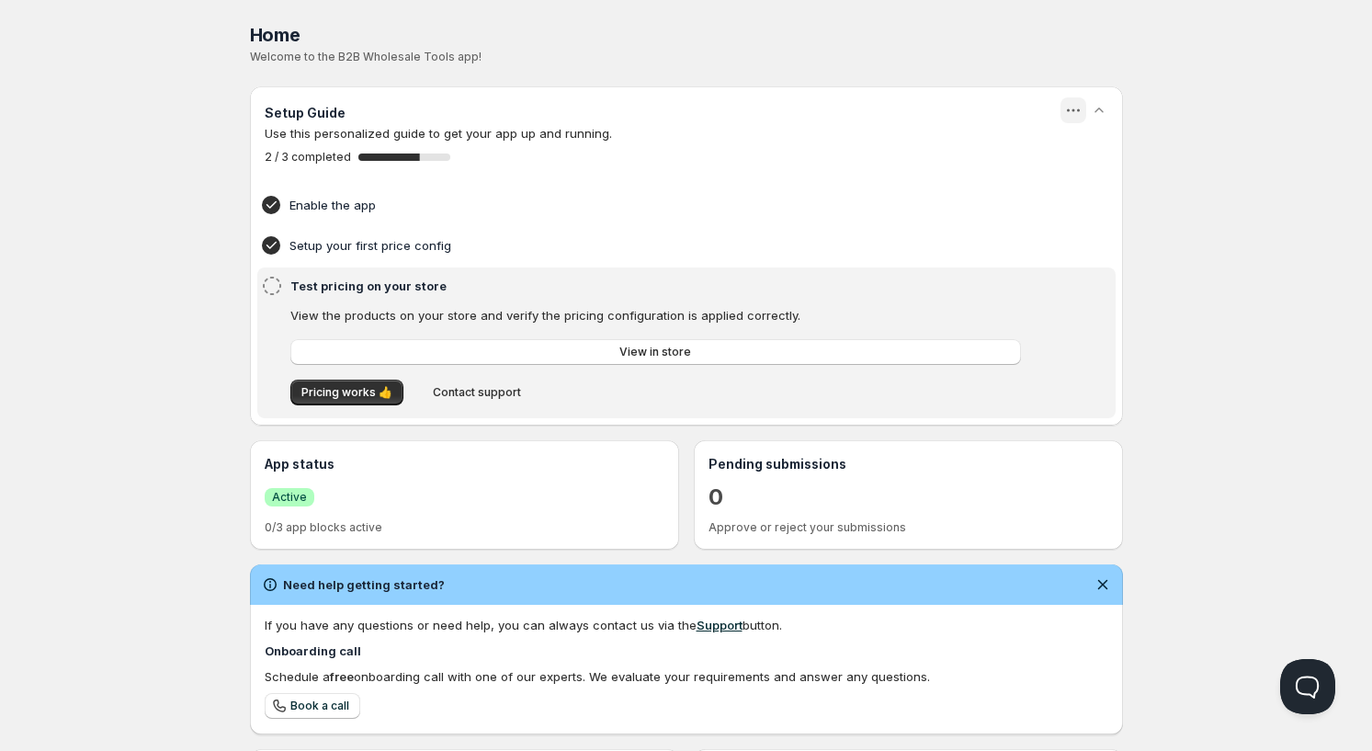
click at [1068, 104] on icon "button" at bounding box center [1073, 110] width 18 height 18
click at [829, 46] on div "Home" at bounding box center [686, 35] width 873 height 26
click at [274, 244] on icon at bounding box center [271, 245] width 10 height 7
click at [265, 200] on icon at bounding box center [271, 205] width 18 height 18
click at [284, 106] on h3 "Setup Guide" at bounding box center [305, 113] width 81 height 18
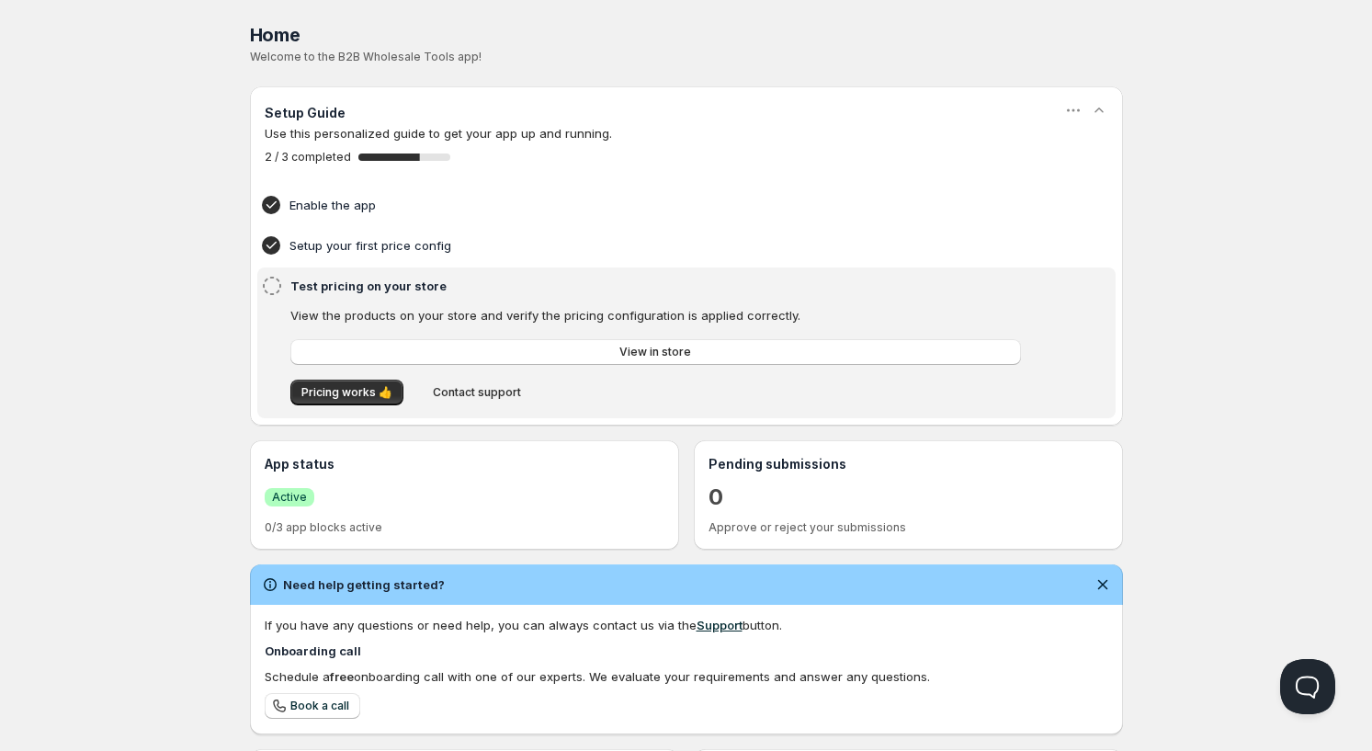
click at [284, 492] on span "Active" at bounding box center [289, 497] width 35 height 15
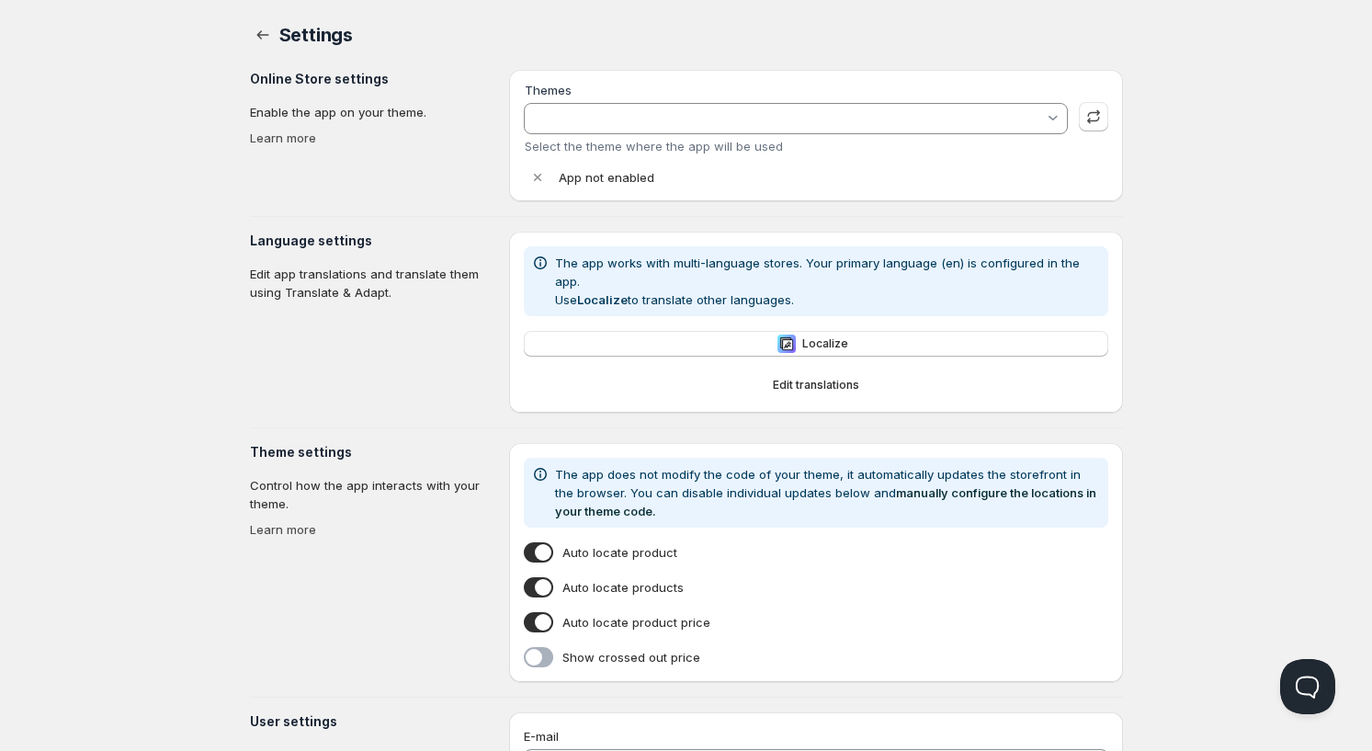
type input "Empire"
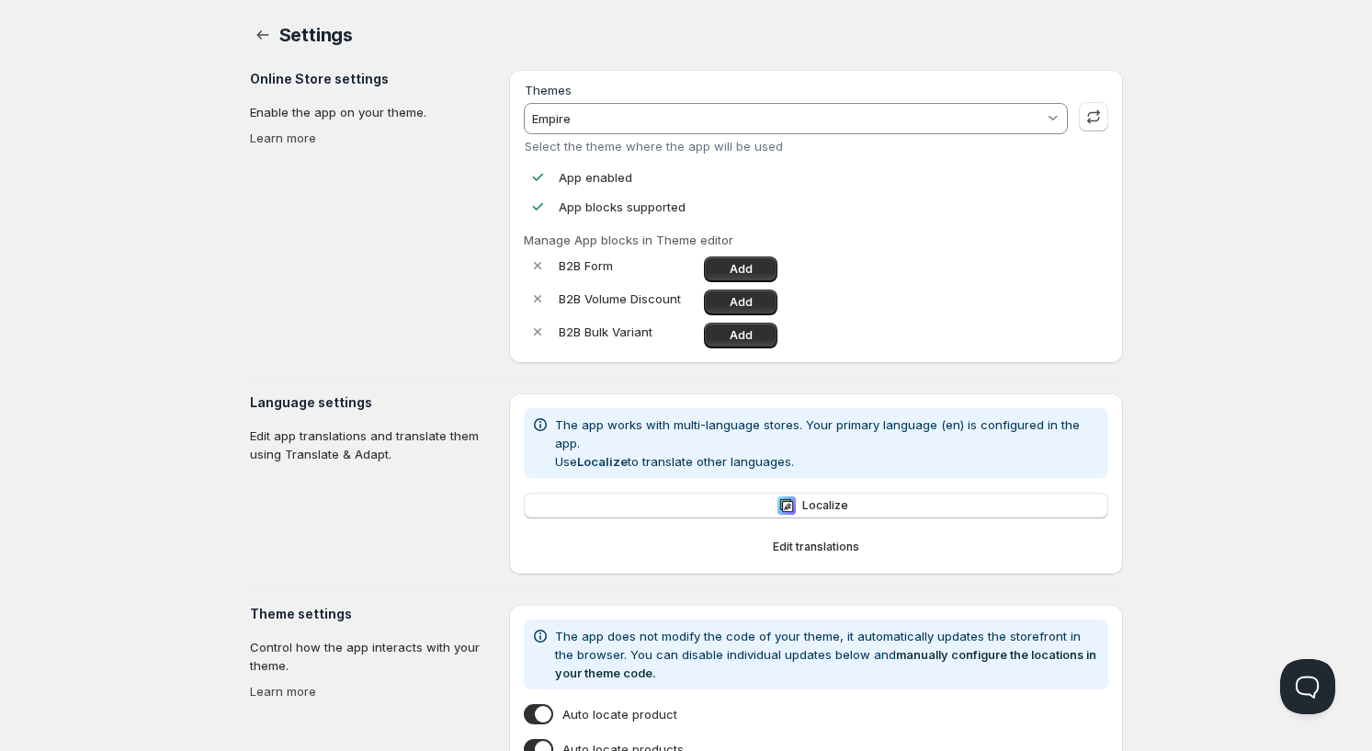
click at [574, 106] on input "Empire" at bounding box center [786, 118] width 515 height 29
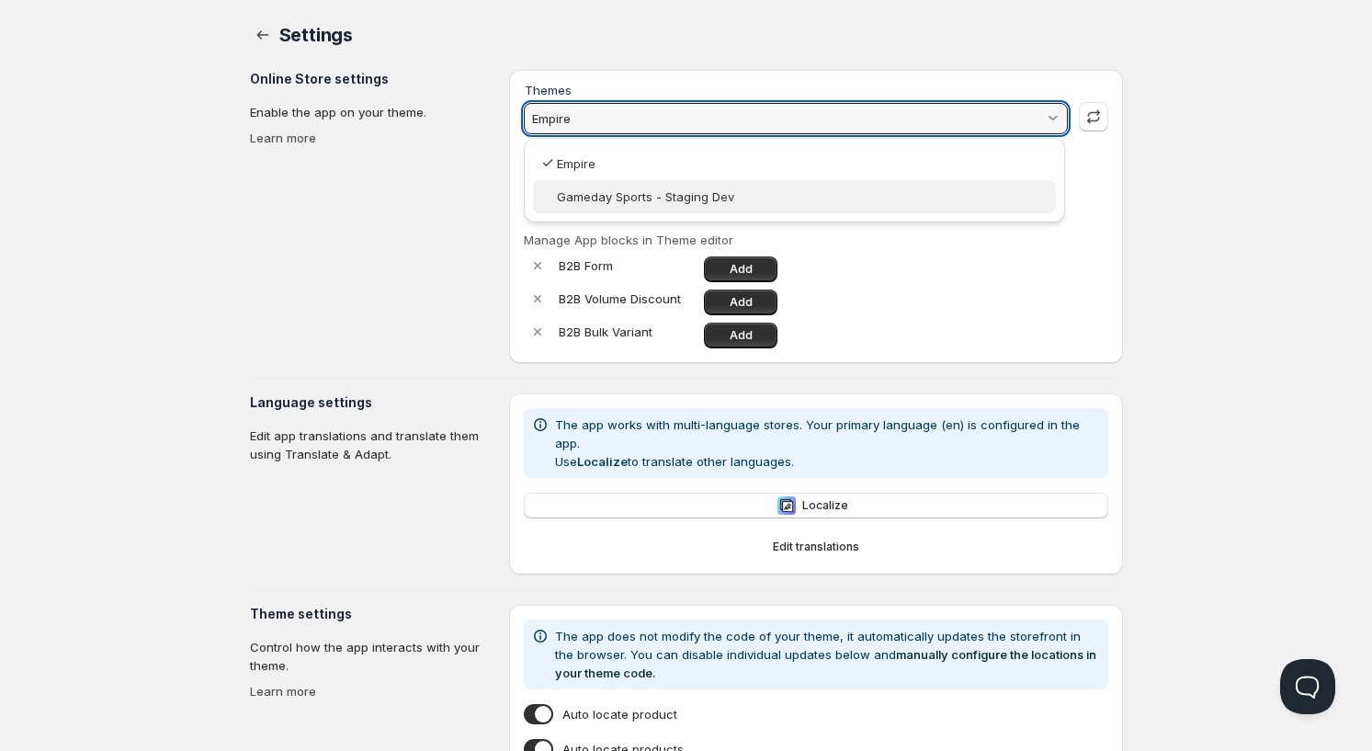
click at [0, 0] on slot "Gameday Sports - Staging Dev" at bounding box center [0, 0] width 0 height 0
type vaadin-combo-box "144484860015"
type input "Gameday Sports - Staging Dev"
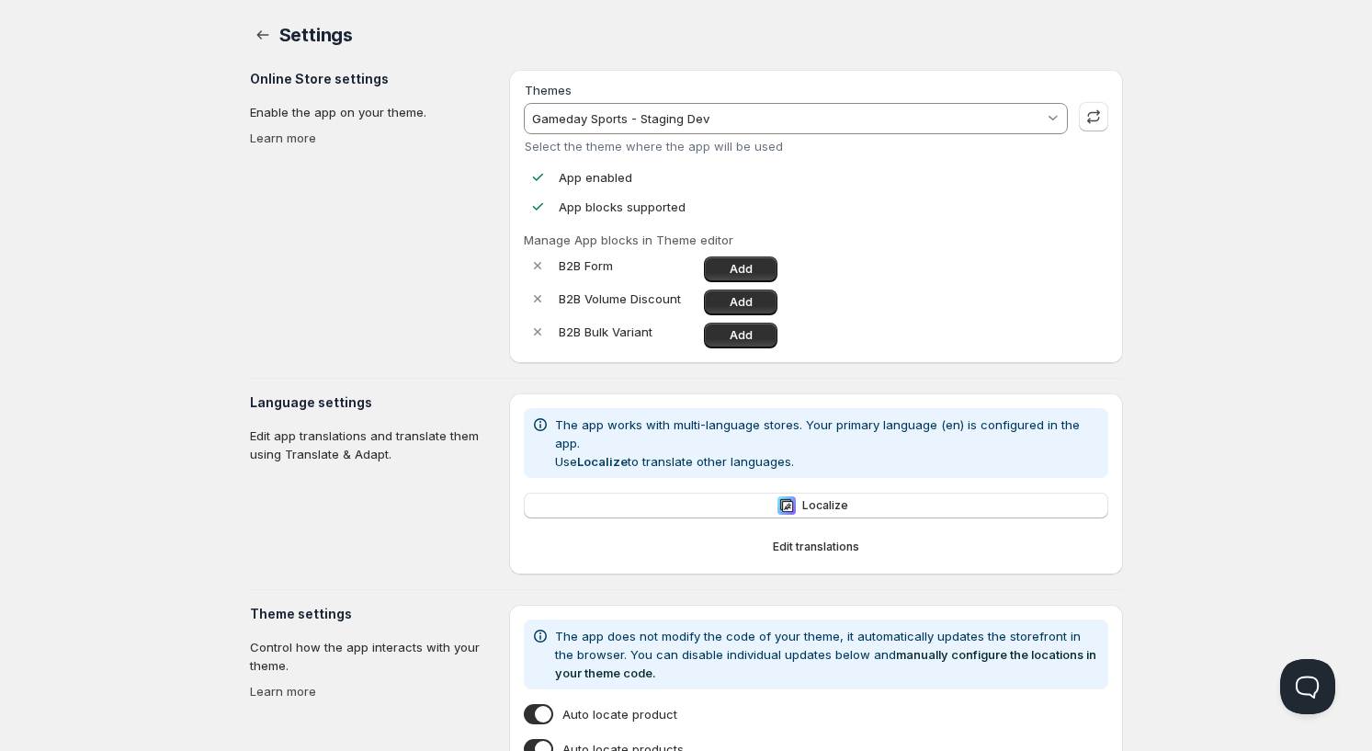
click at [959, 39] on div "Settings" at bounding box center [700, 35] width 843 height 26
click at [253, 36] on button "button" at bounding box center [263, 35] width 26 height 26
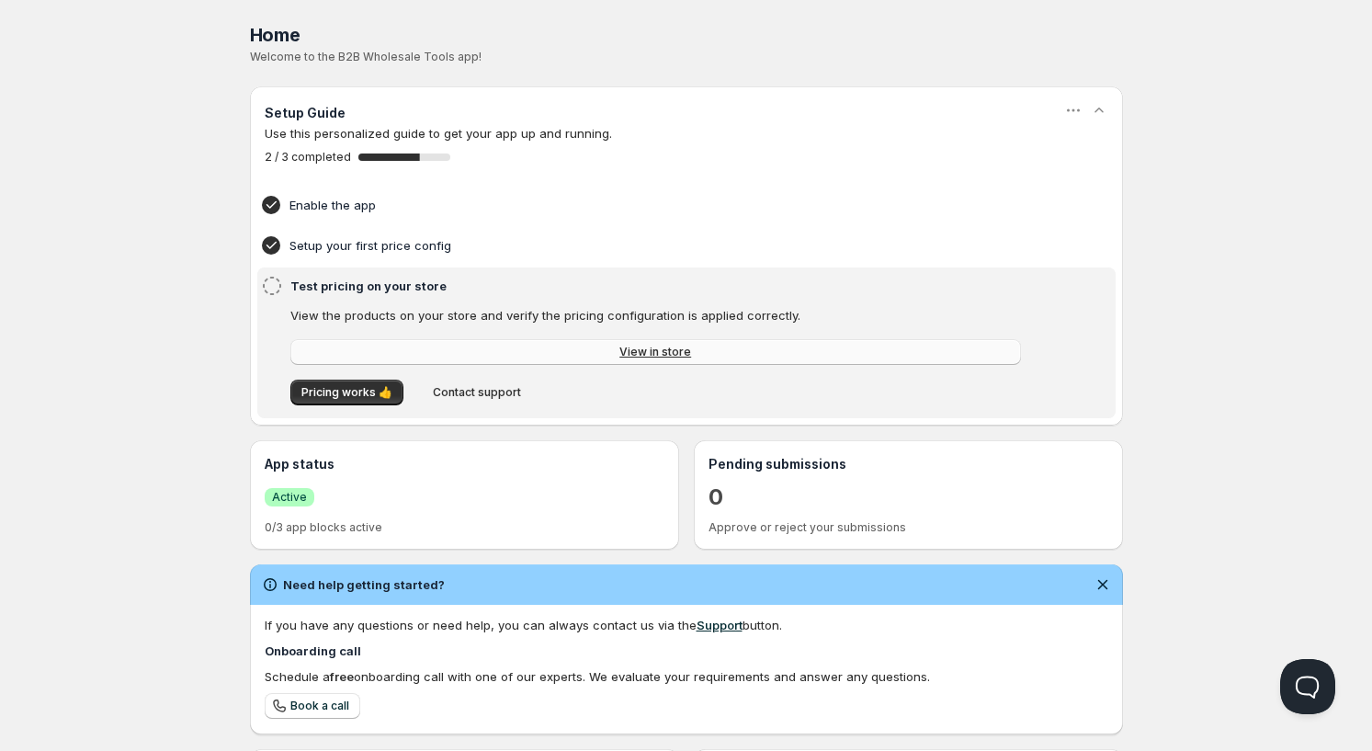
click at [470, 345] on link "View in store" at bounding box center [655, 352] width 730 height 26
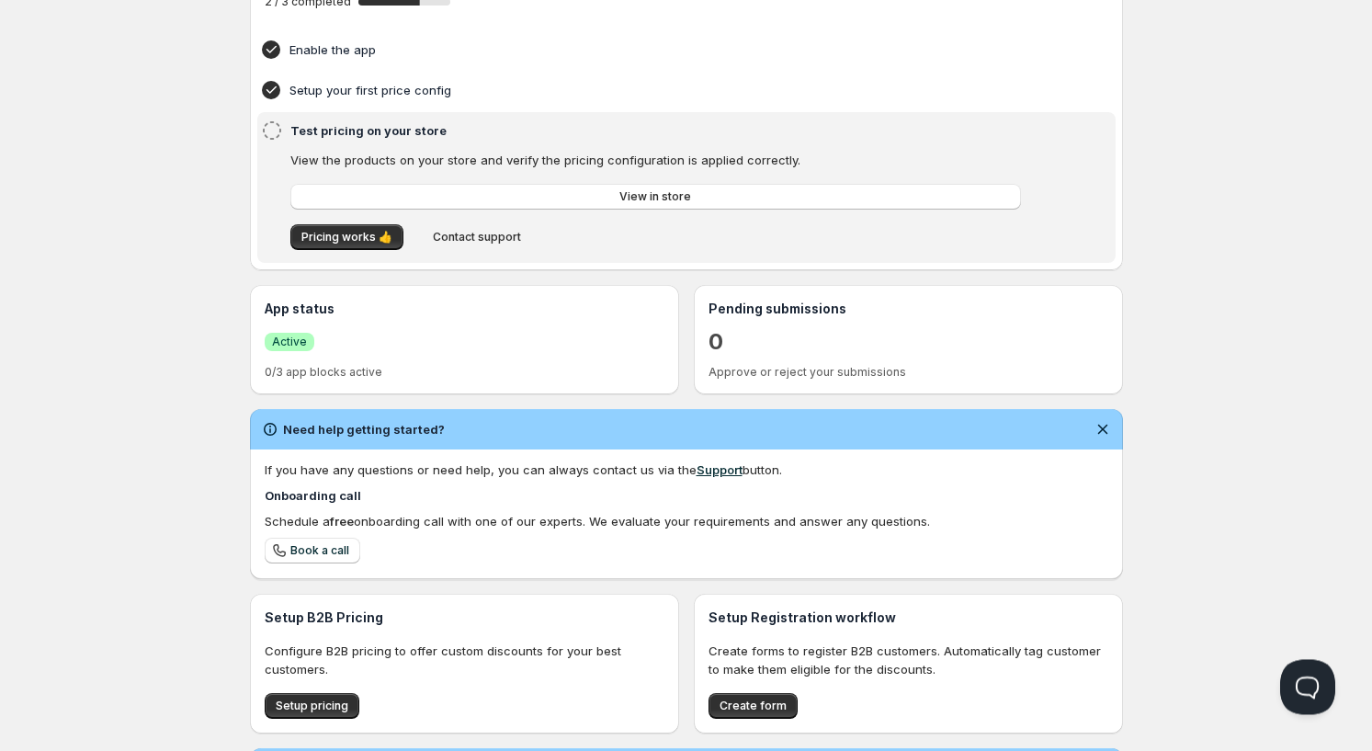
scroll to position [312, 0]
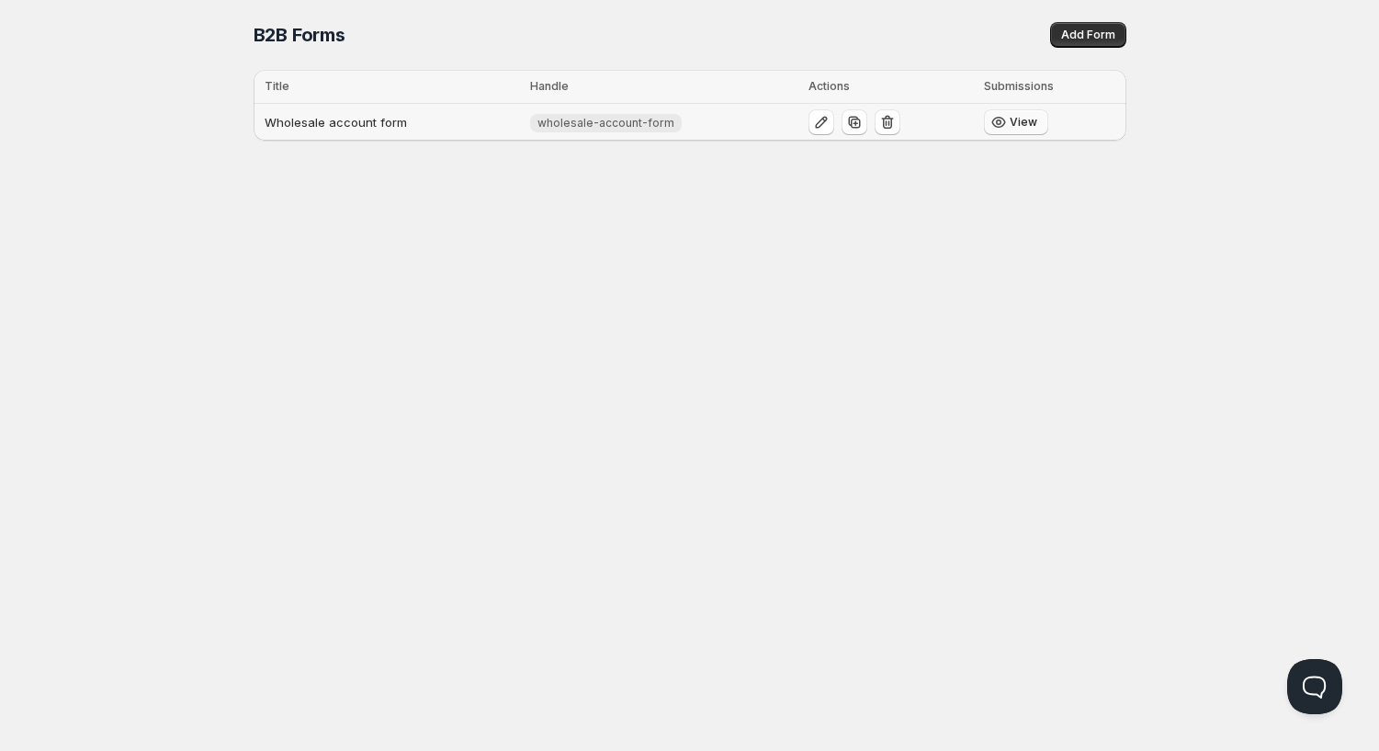
click at [1007, 119] on icon "button" at bounding box center [999, 122] width 18 height 18
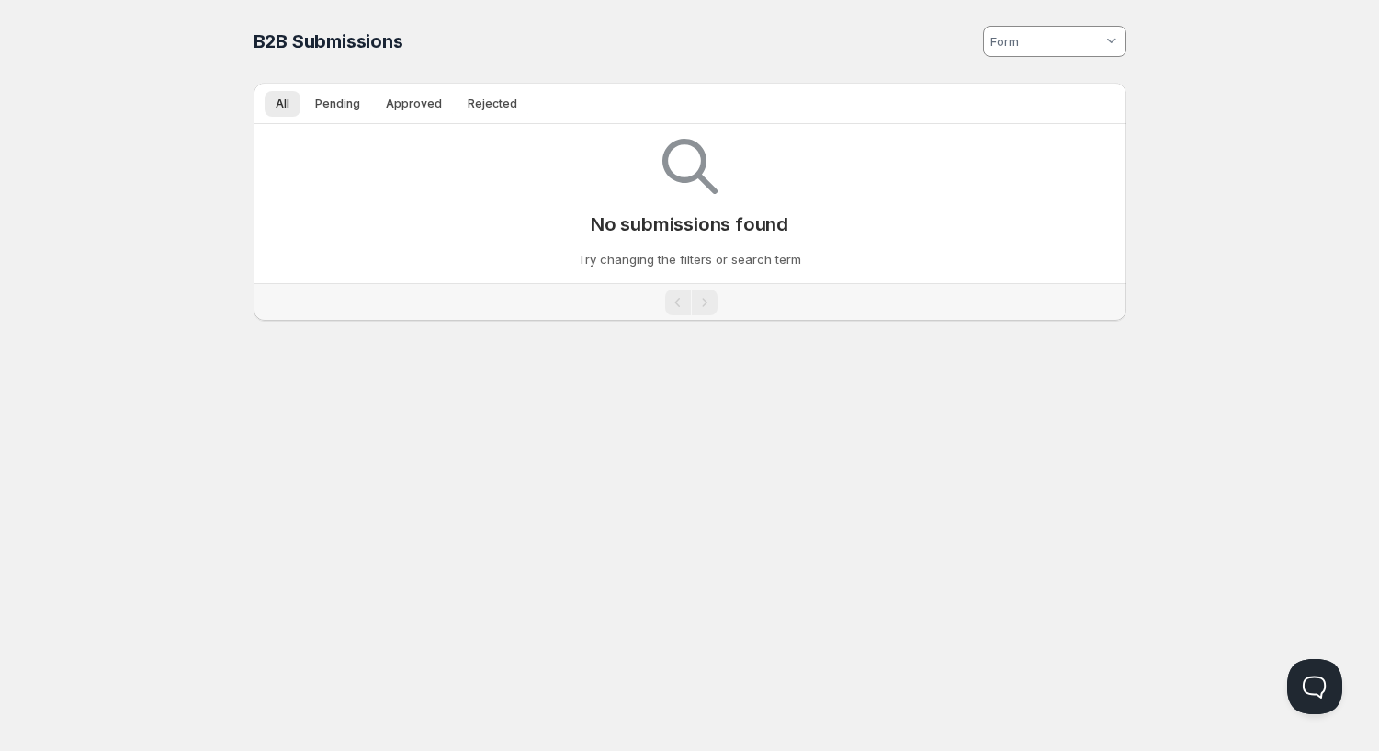
type input "wholesale-account-form"
